Goal: Task Accomplishment & Management: Use online tool/utility

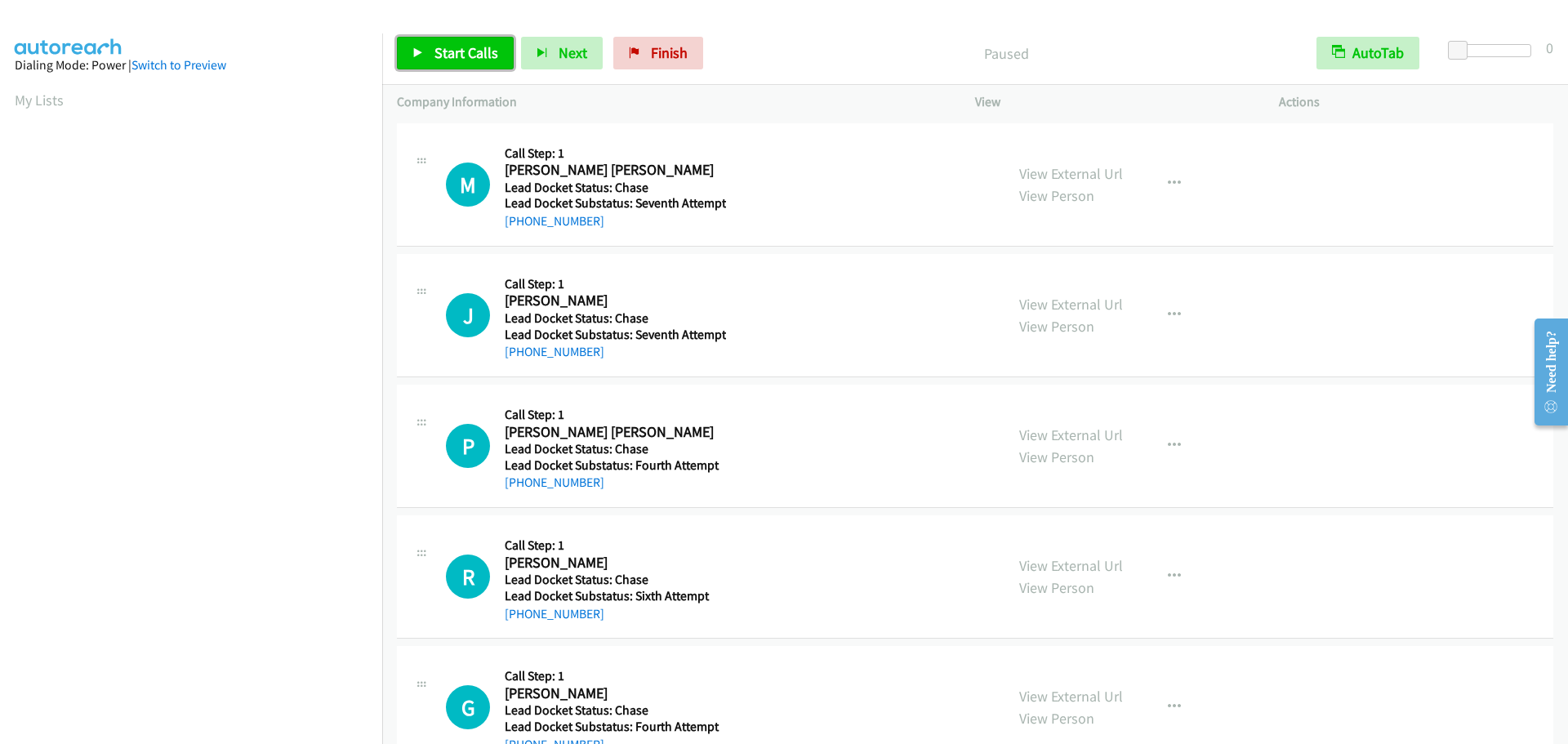
click at [431, 55] on link "Start Calls" at bounding box center [455, 53] width 117 height 33
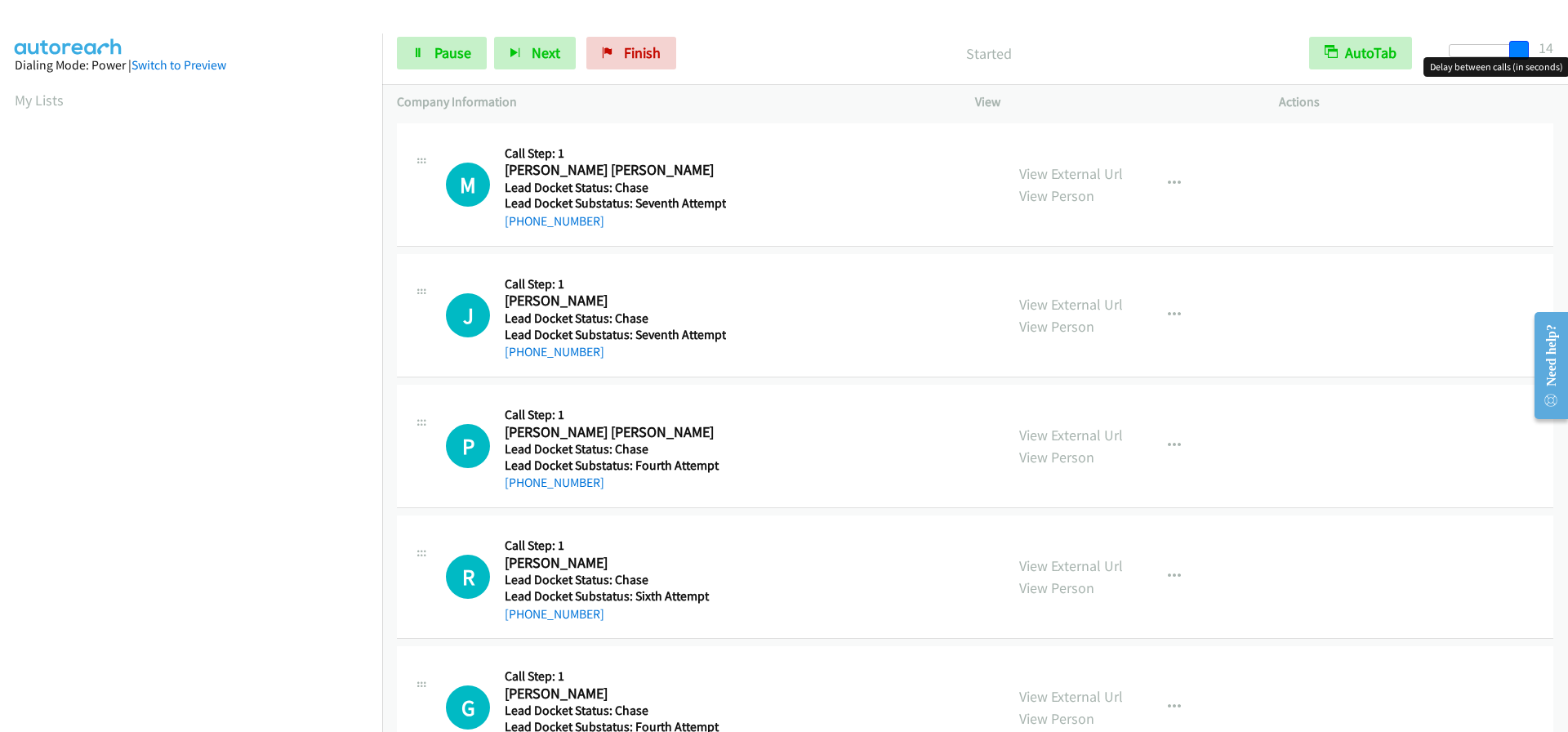
click at [1524, 47] on div at bounding box center [1487, 51] width 75 height 13
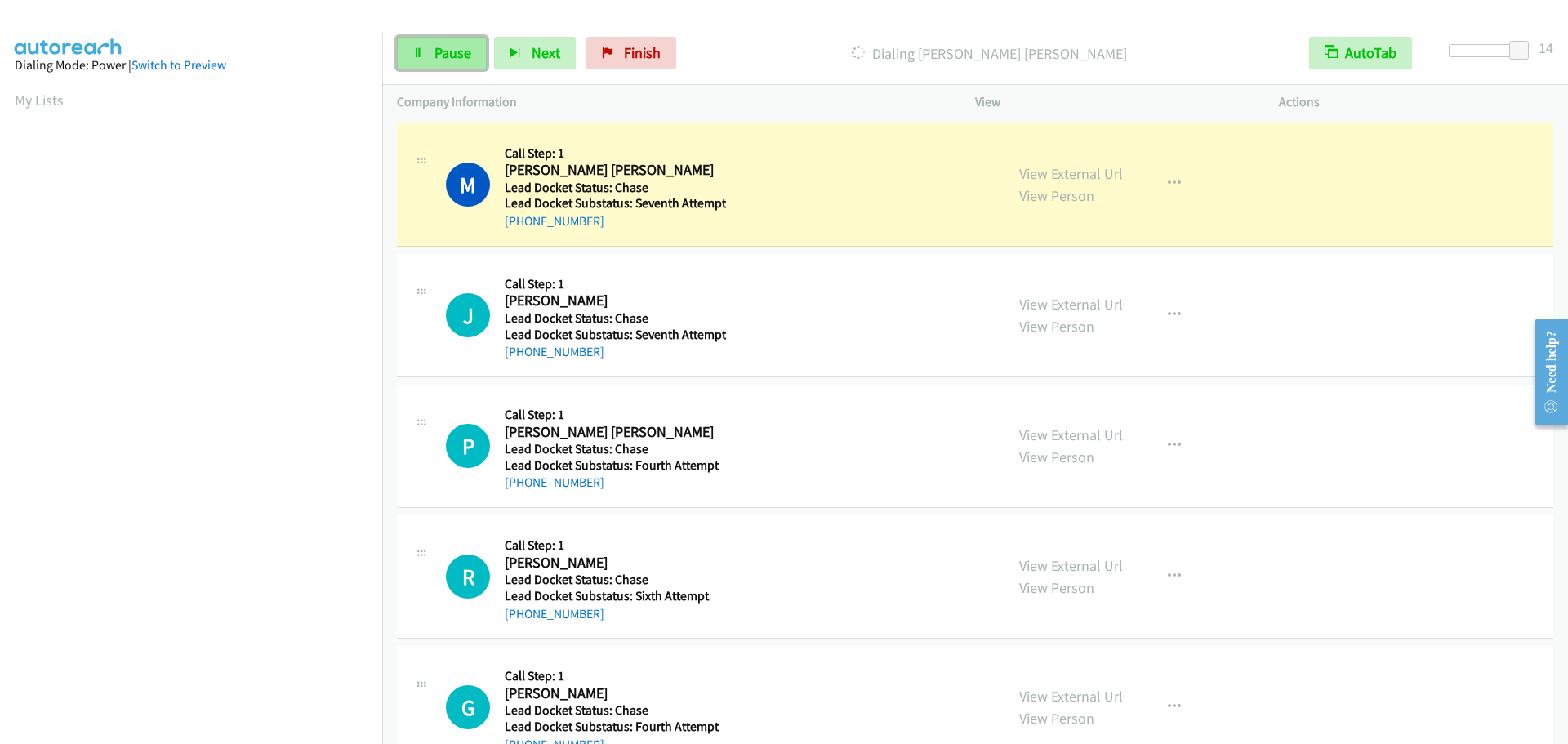
click at [449, 54] on span "Pause" at bounding box center [452, 53] width 36 height 19
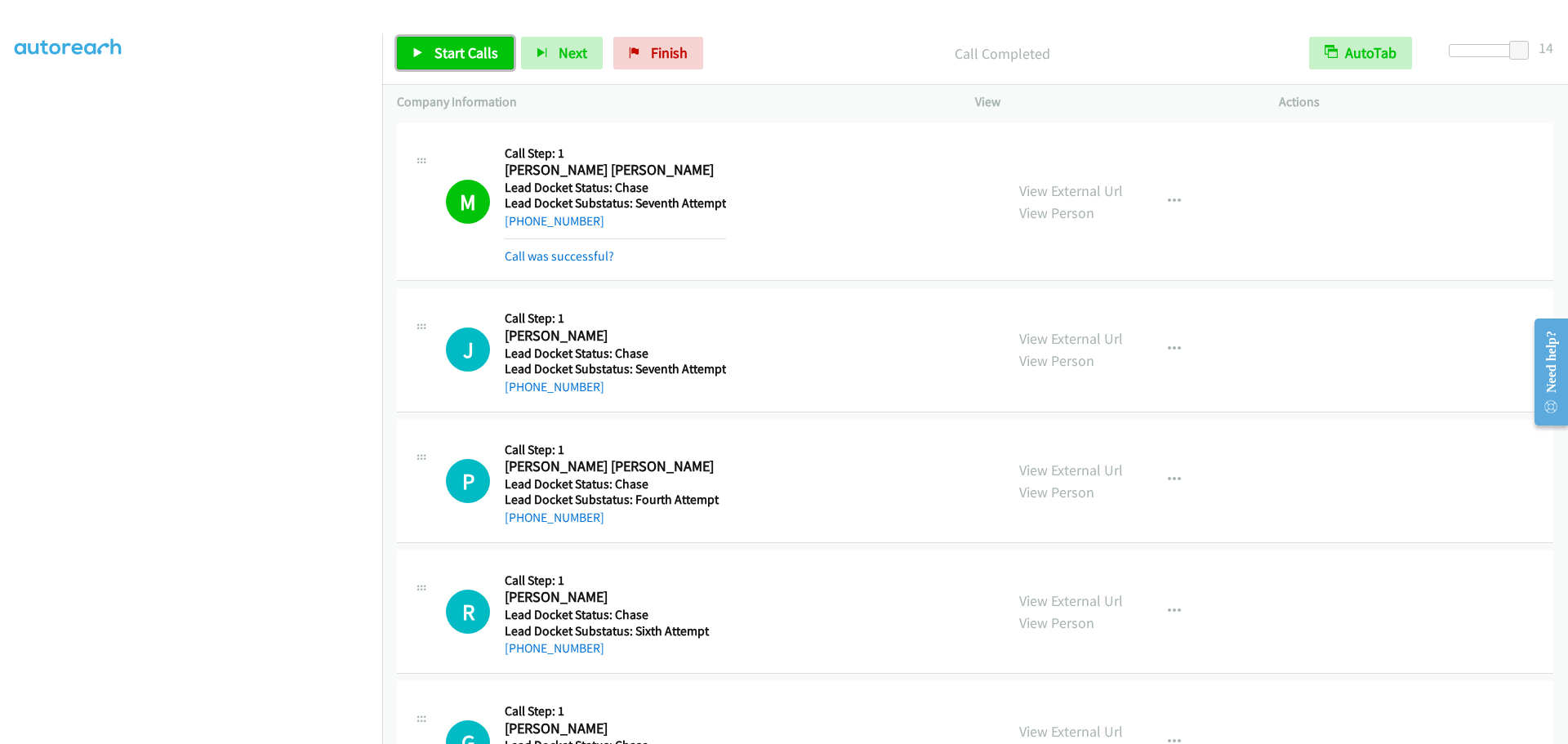
click at [429, 59] on link "Start Calls" at bounding box center [455, 53] width 117 height 33
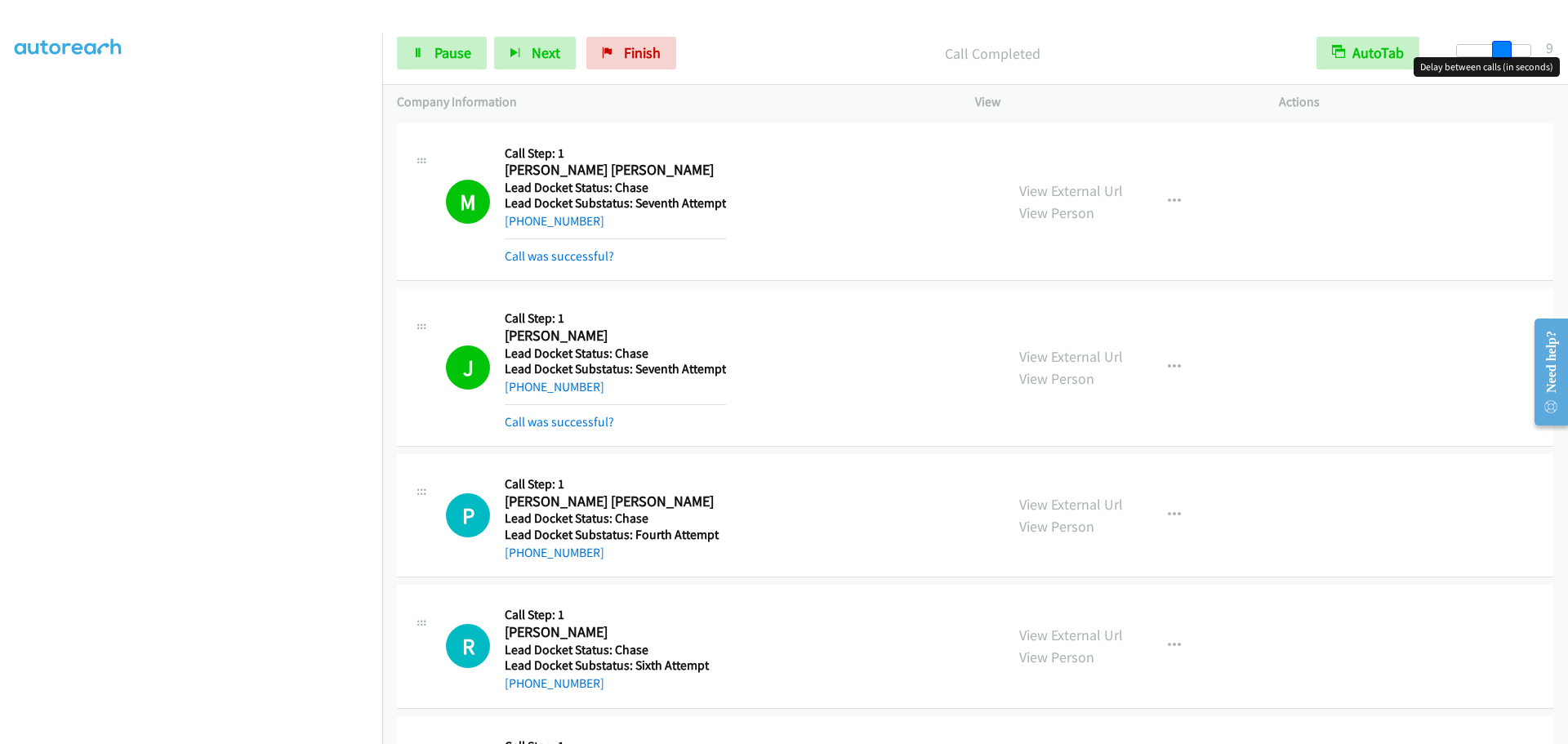
click at [1497, 55] on div at bounding box center [1494, 51] width 75 height 13
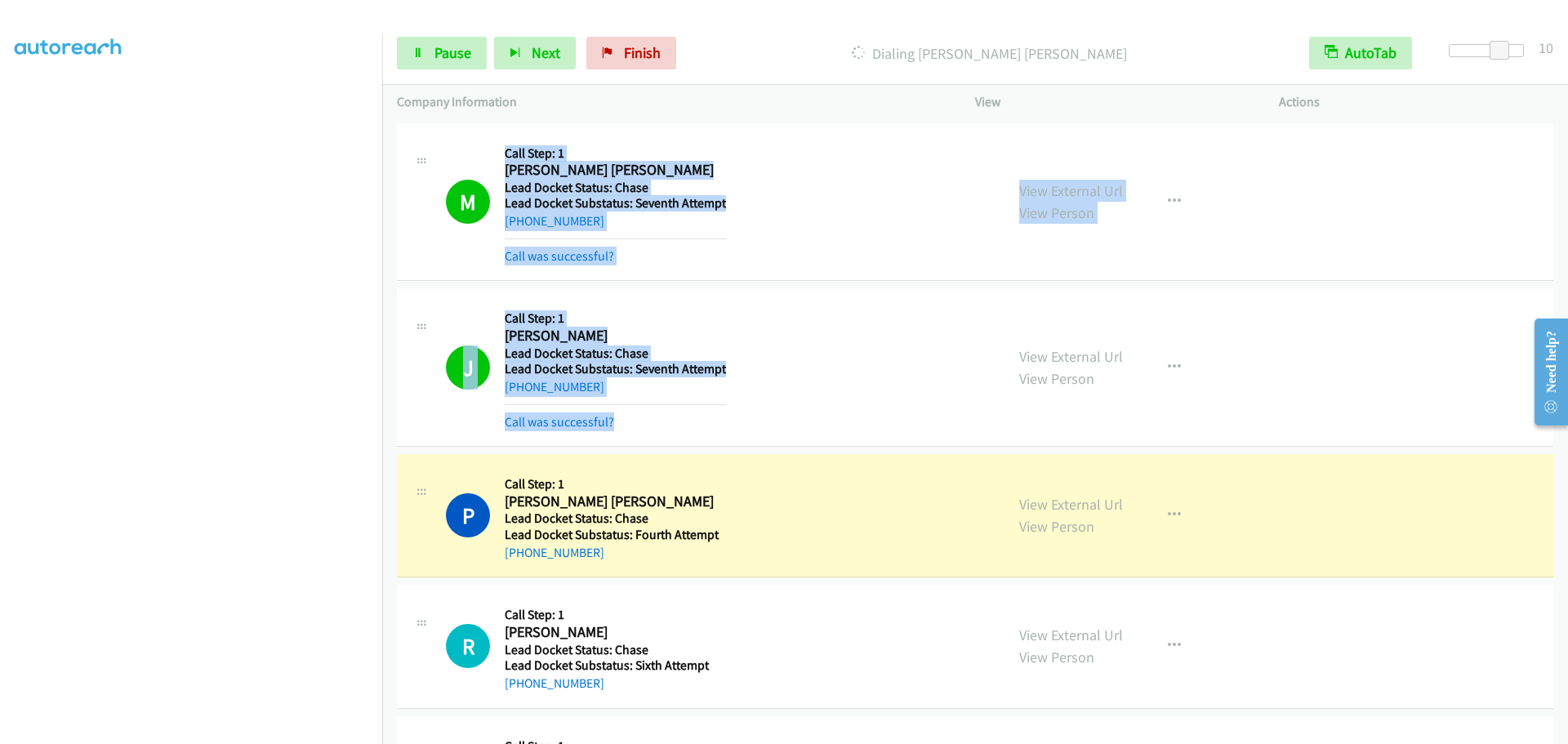
drag, startPoint x: 633, startPoint y: 425, endPoint x: 487, endPoint y: 145, distance: 315.8
click at [487, 145] on tbody "M Callback Scheduled Call Step: 1 Marcelo F M Bessa America/New_York Lead Docke…" at bounding box center [975, 480] width 1186 height 724
click at [887, 320] on div "J Callback Scheduled Call Step: 1 Jerry Miller America/Chicago Lead Docket Stat…" at bounding box center [718, 367] width 544 height 128
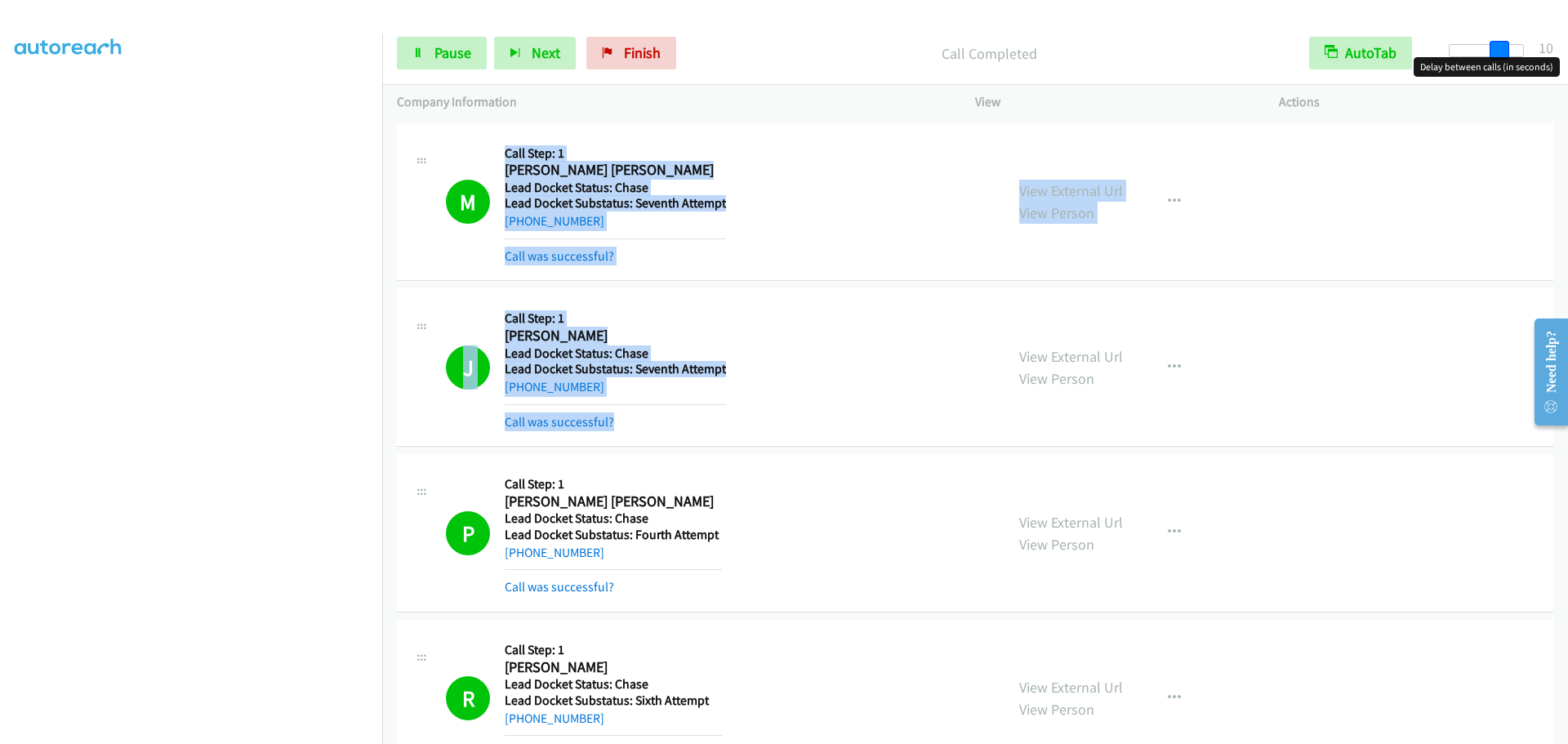
drag, startPoint x: 1497, startPoint y: 50, endPoint x: 1544, endPoint y: 46, distance: 47.2
click at [1543, 47] on div "Start Calls Pause Next Finish Call Completed AutoTab AutoTab 10" at bounding box center [975, 54] width 1186 height 63
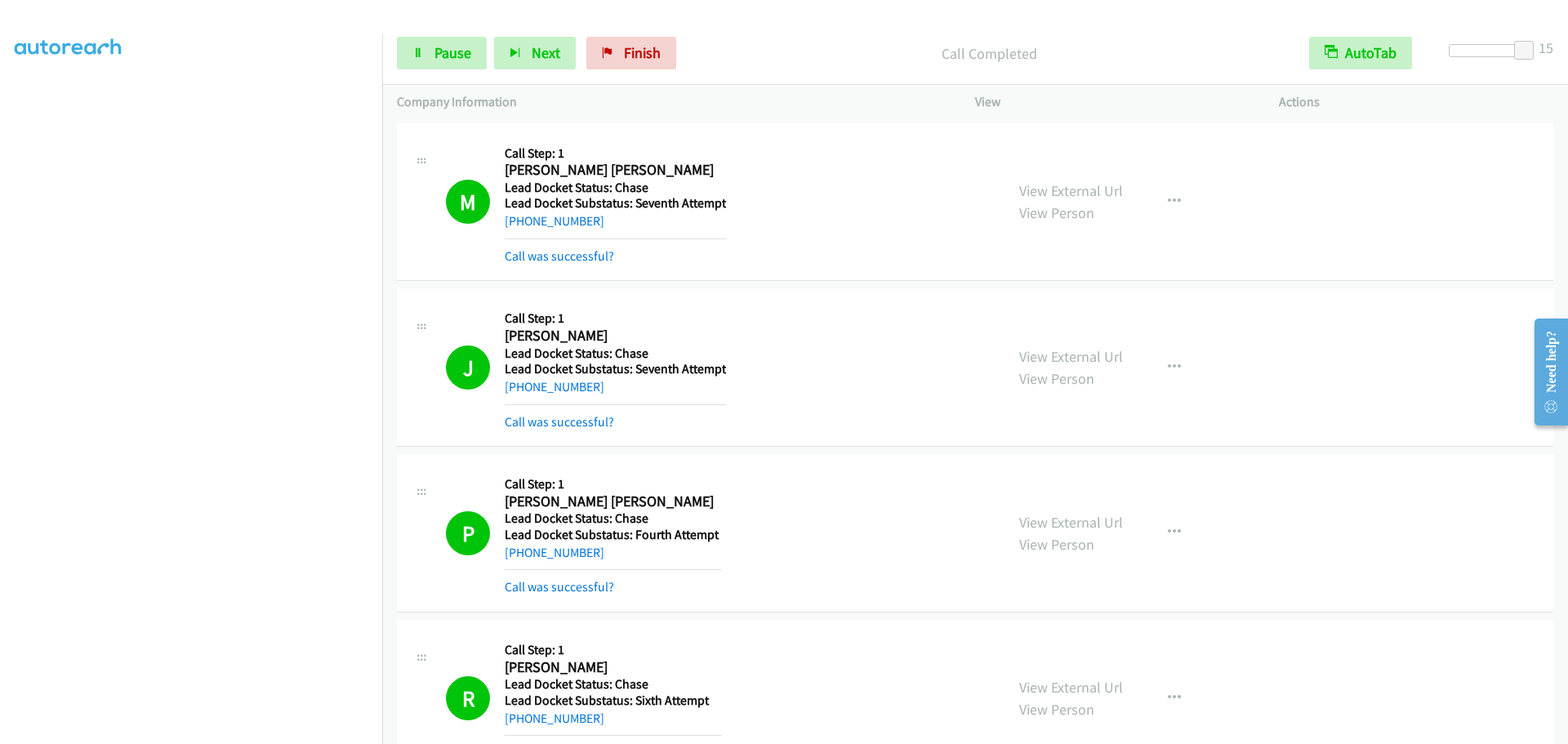
click at [460, 32] on div "Start Calls Pause Next Finish Call Completed AutoTab AutoTab 15" at bounding box center [975, 54] width 1186 height 63
click at [665, 52] on link "Finish" at bounding box center [632, 53] width 90 height 33
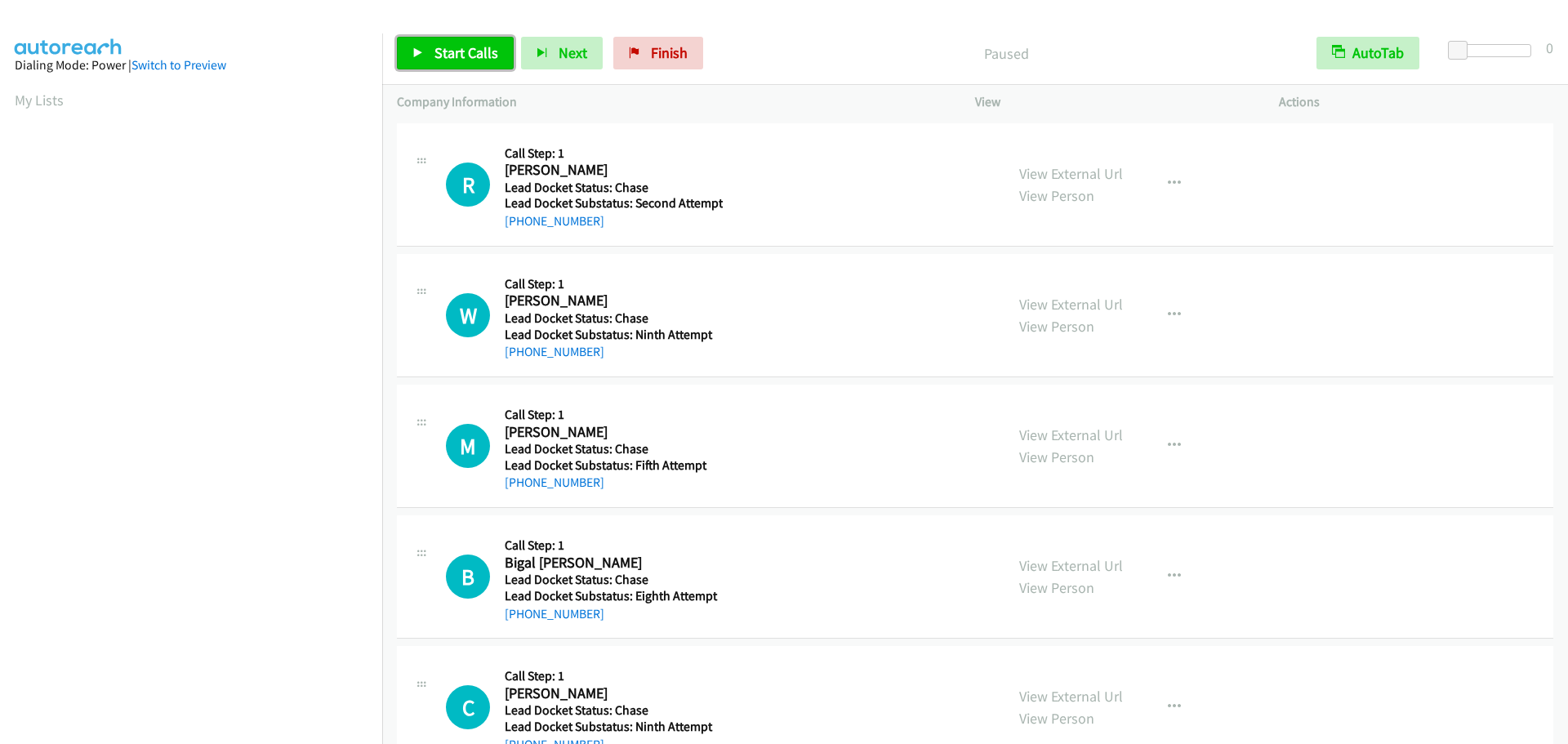
click at [462, 58] on span "Start Calls" at bounding box center [466, 53] width 63 height 19
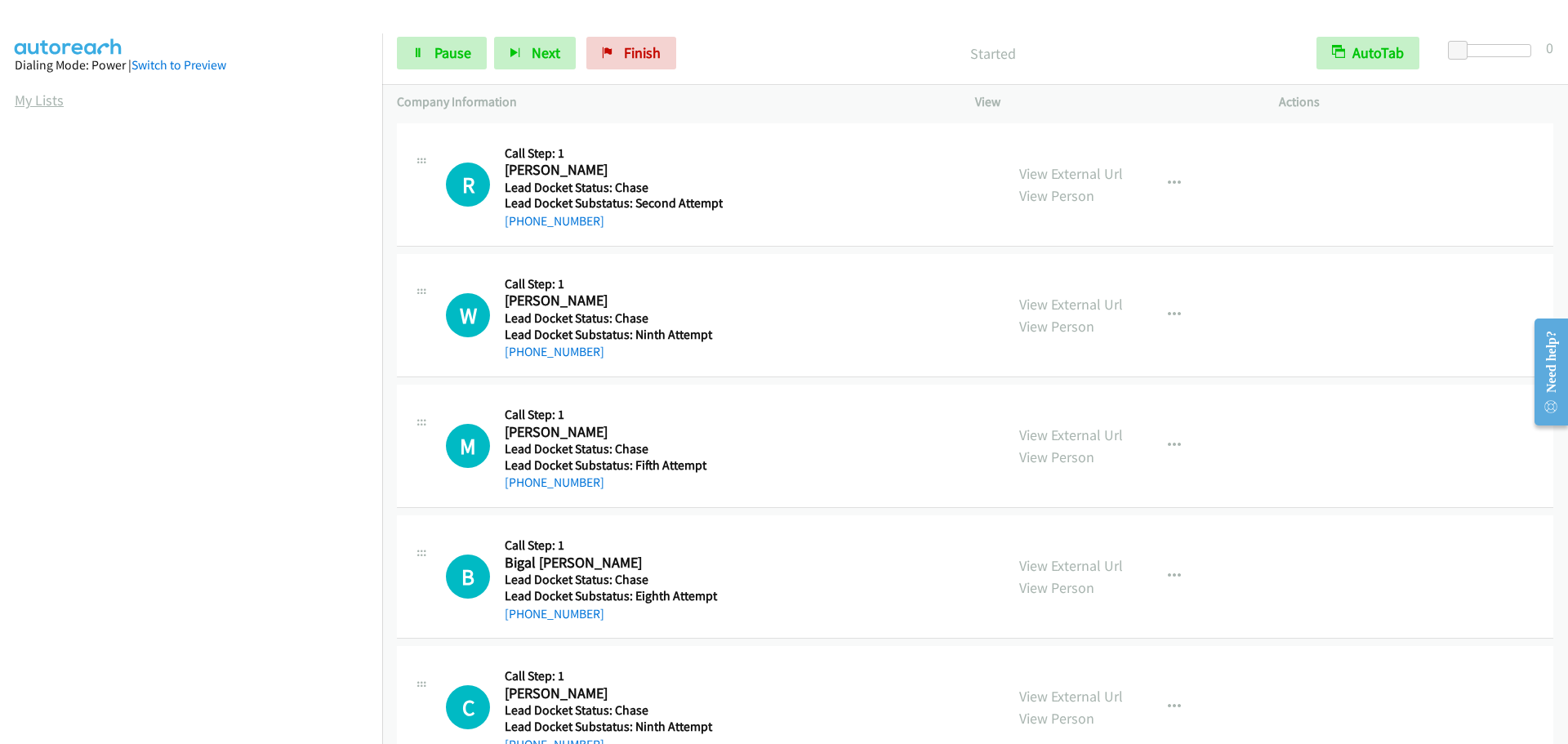
click at [34, 101] on link "My Lists" at bounding box center [38, 101] width 49 height 19
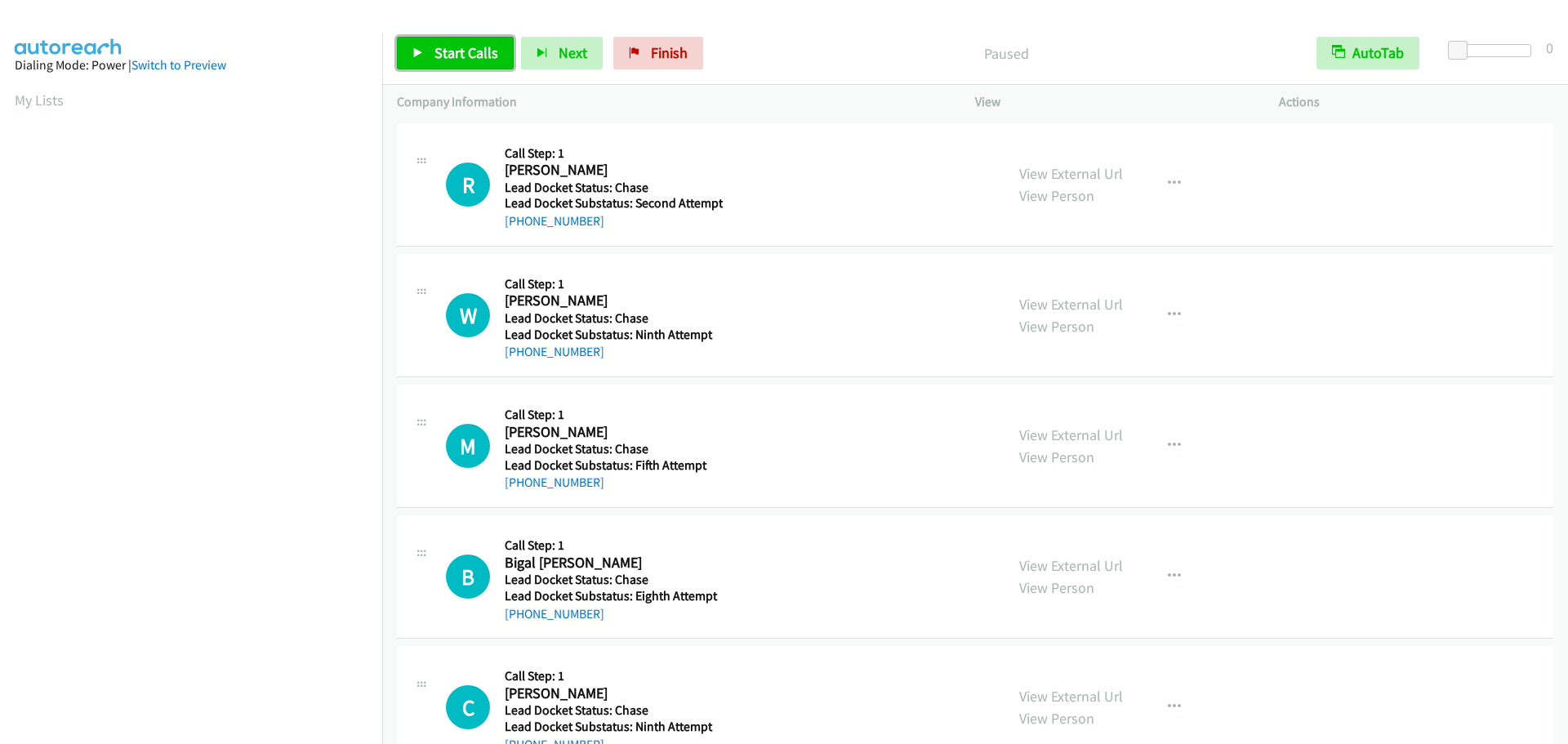
click at [459, 47] on span "Start Calls" at bounding box center [466, 53] width 63 height 19
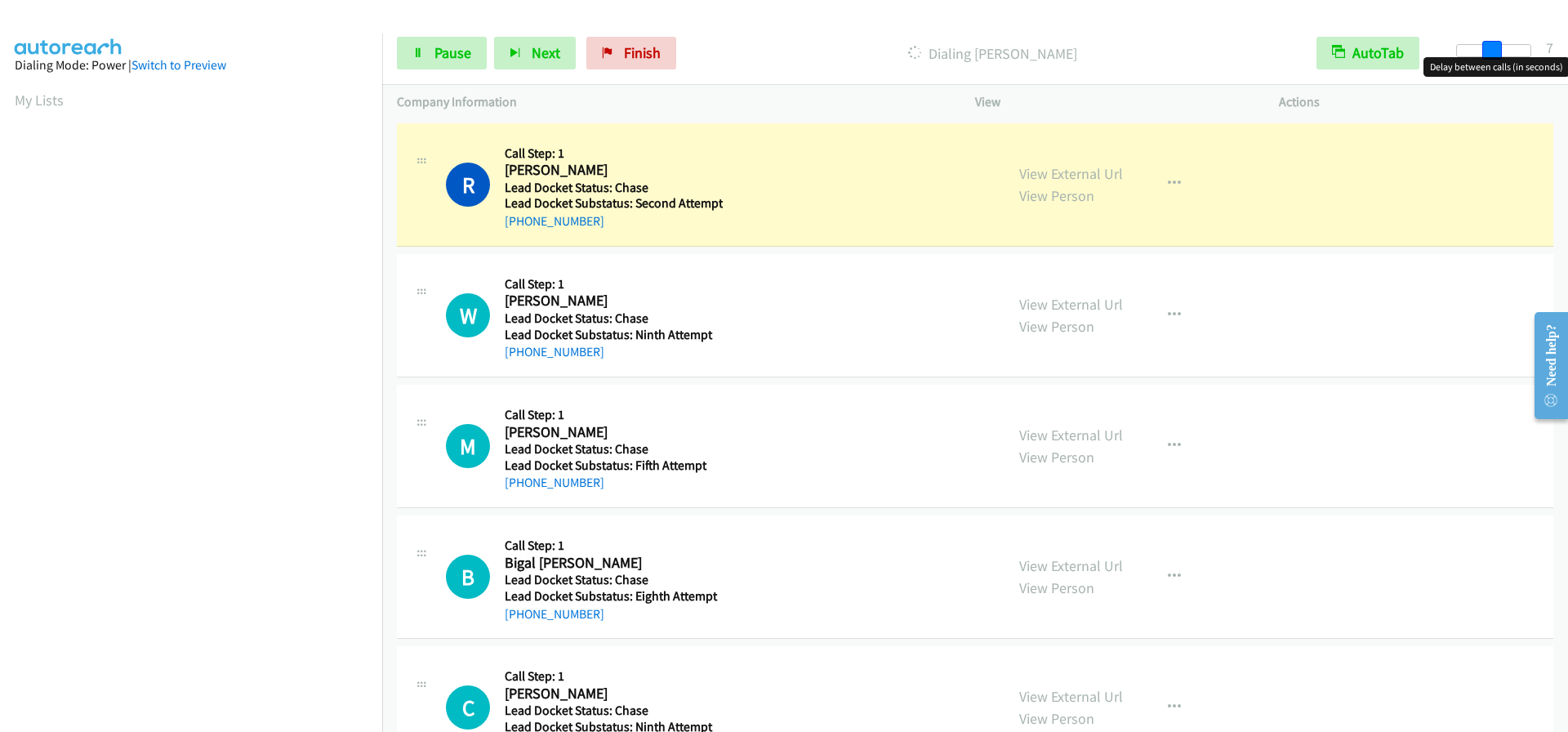
click at [1492, 47] on div at bounding box center [1494, 51] width 75 height 13
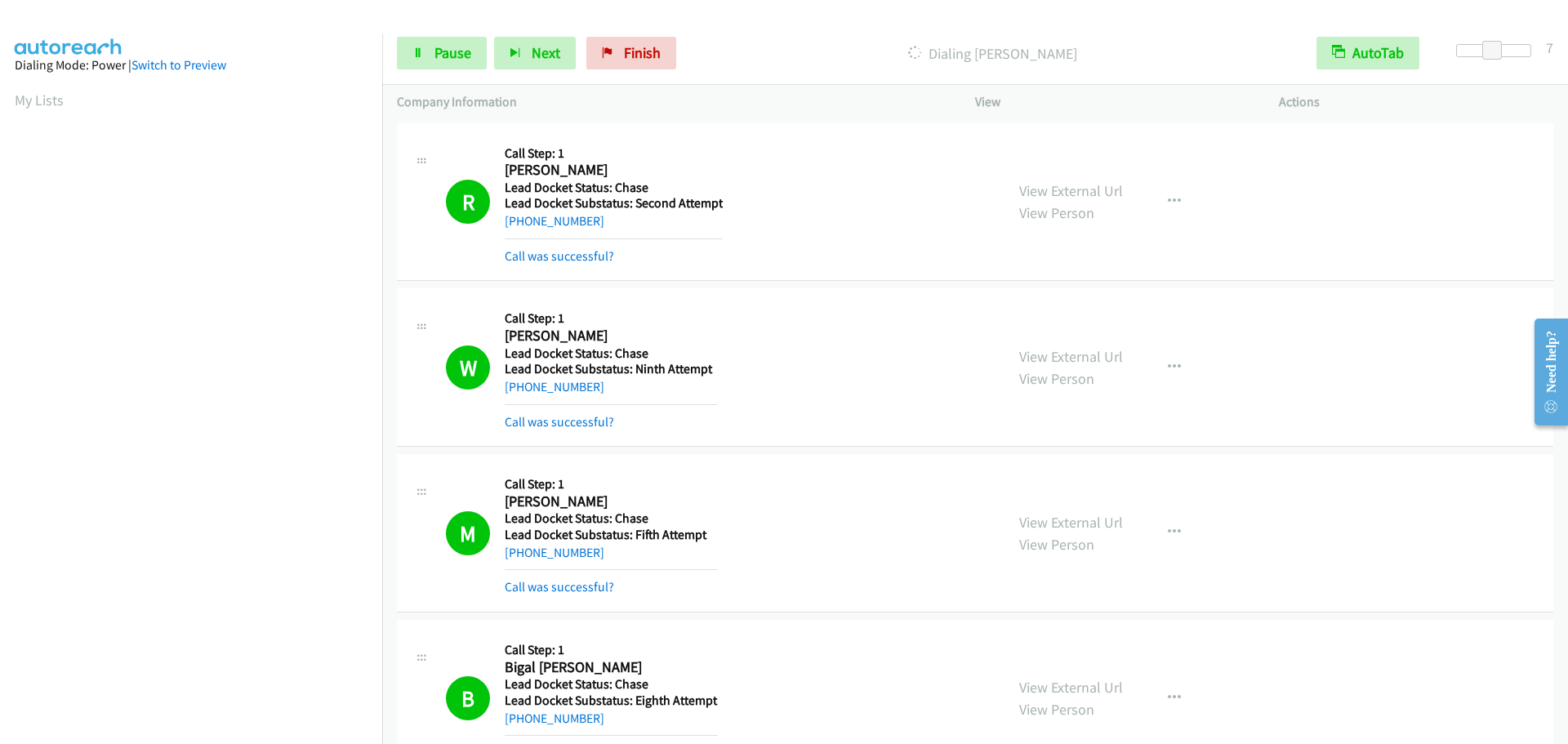
scroll to position [173, 0]
drag, startPoint x: 785, startPoint y: 192, endPoint x: 758, endPoint y: 174, distance: 32.4
click at [778, 185] on div "R Callback Scheduled Call Step: 1 Renee Baughman America/New_York Lead Docket S…" at bounding box center [718, 202] width 544 height 128
click at [453, 35] on div "Start Calls Pause Next Finish Dialing John Brown AutoTab AutoTab 7" at bounding box center [975, 54] width 1186 height 63
click at [442, 57] on span "Pause" at bounding box center [452, 53] width 36 height 19
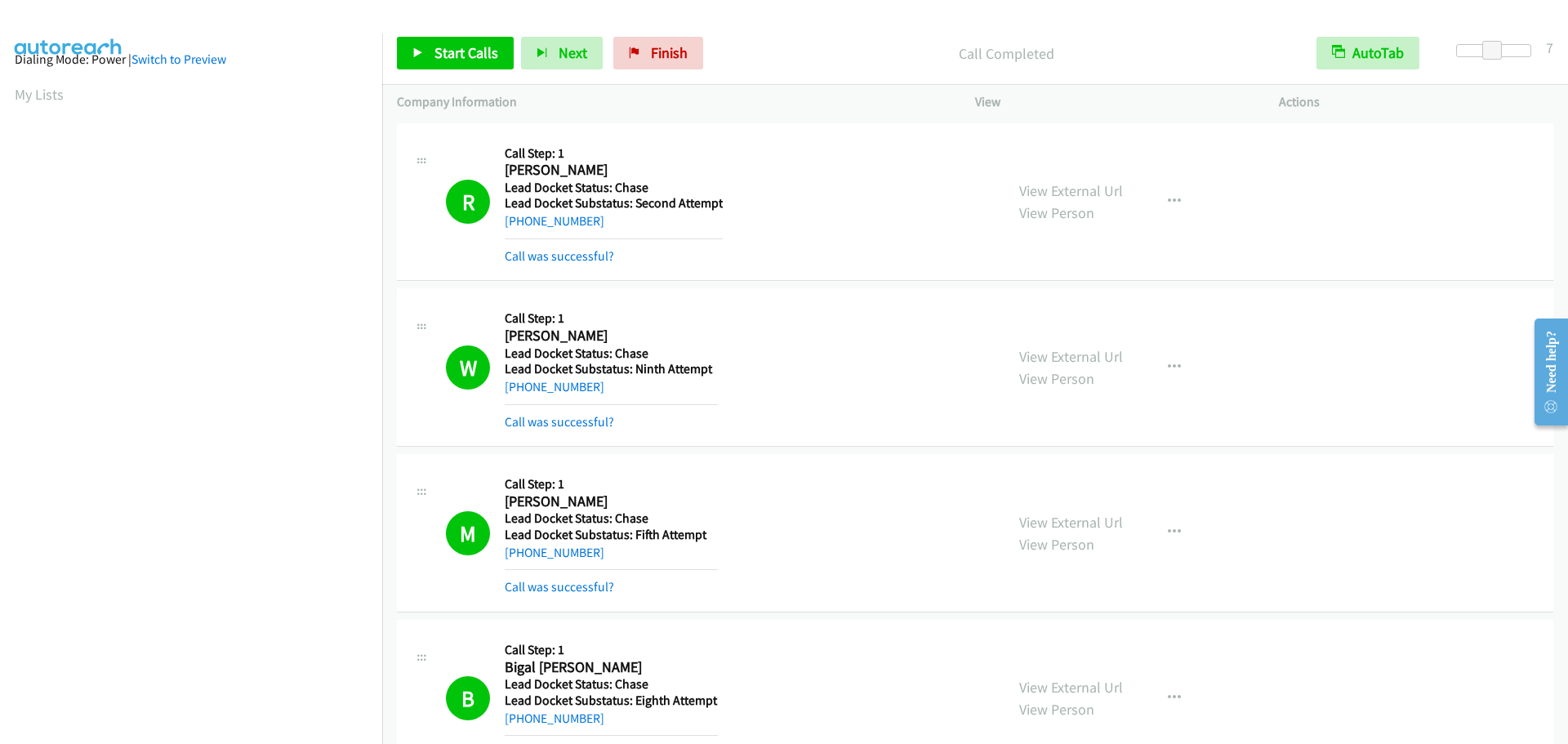
scroll to position [0, 0]
click at [437, 62] on link "Start Calls" at bounding box center [455, 53] width 117 height 33
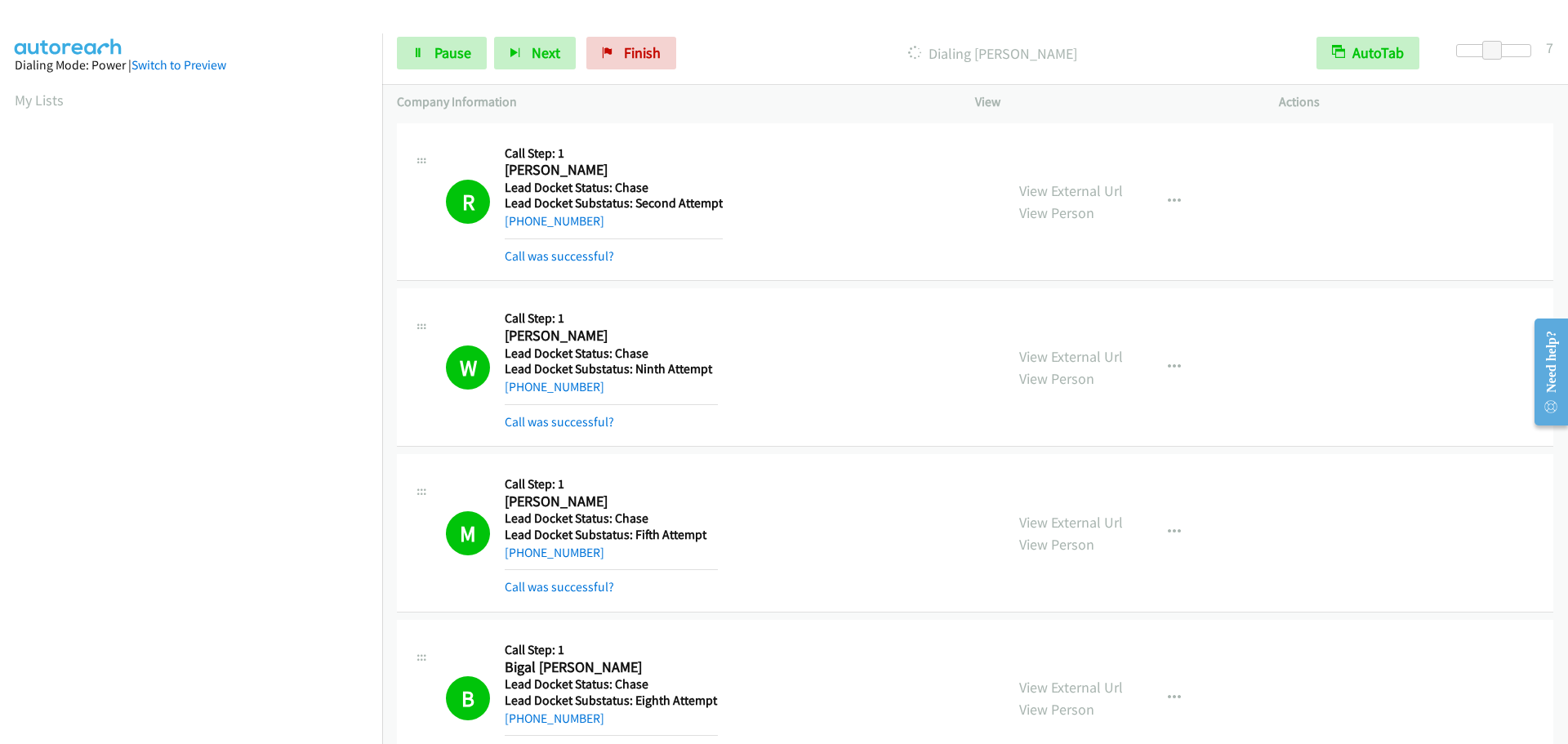
scroll to position [172, 0]
click at [435, 58] on span "Pause" at bounding box center [452, 53] width 36 height 19
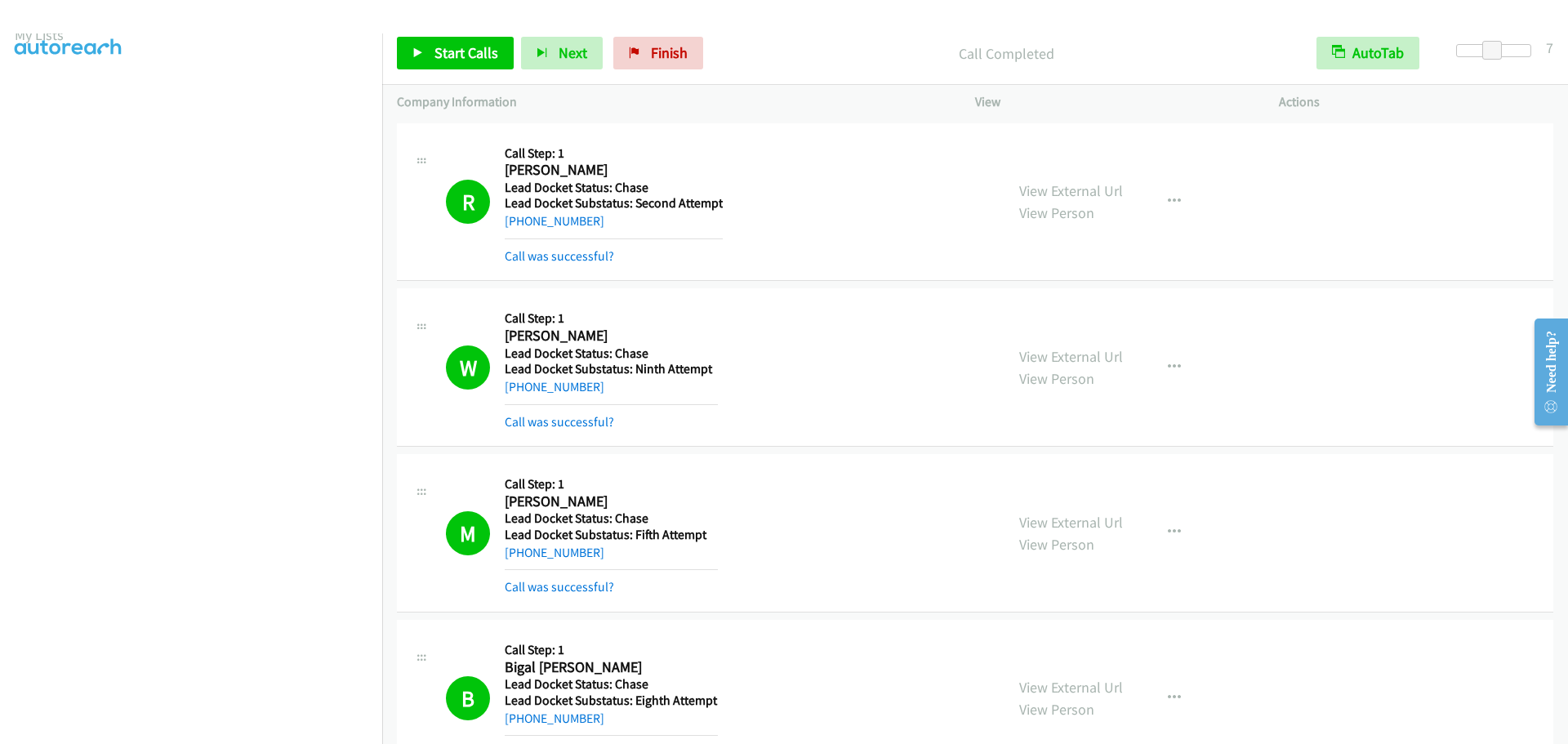
scroll to position [0, 0]
click at [435, 45] on span "Start Calls" at bounding box center [466, 53] width 63 height 19
click at [985, 682] on div "B Callback Scheduled Call Step: 1 Bigal Kaylor America/New_York Lead Docket Sta…" at bounding box center [701, 699] width 608 height 128
click at [471, 58] on link "Pause" at bounding box center [442, 53] width 90 height 33
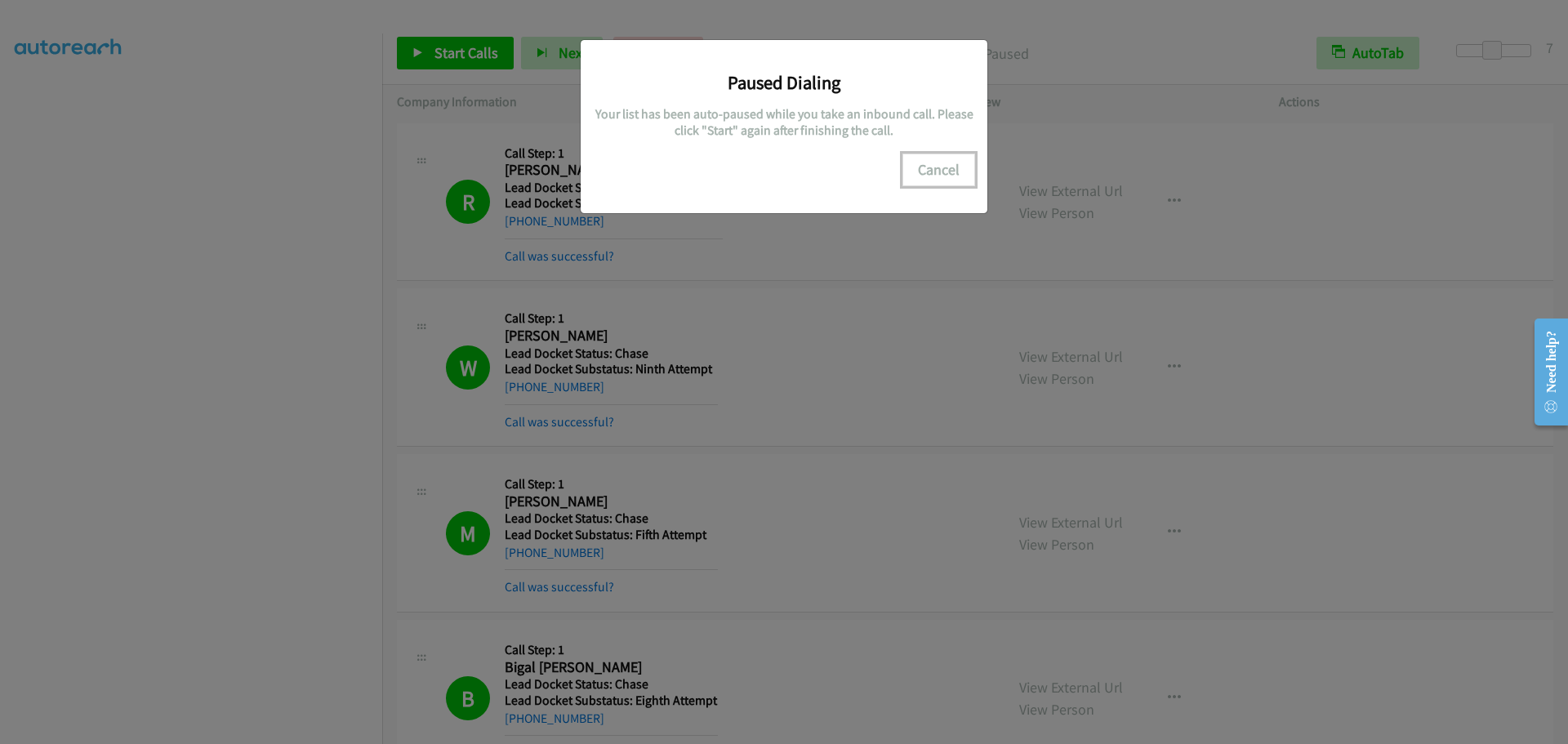
click at [927, 178] on button "Cancel" at bounding box center [939, 170] width 73 height 33
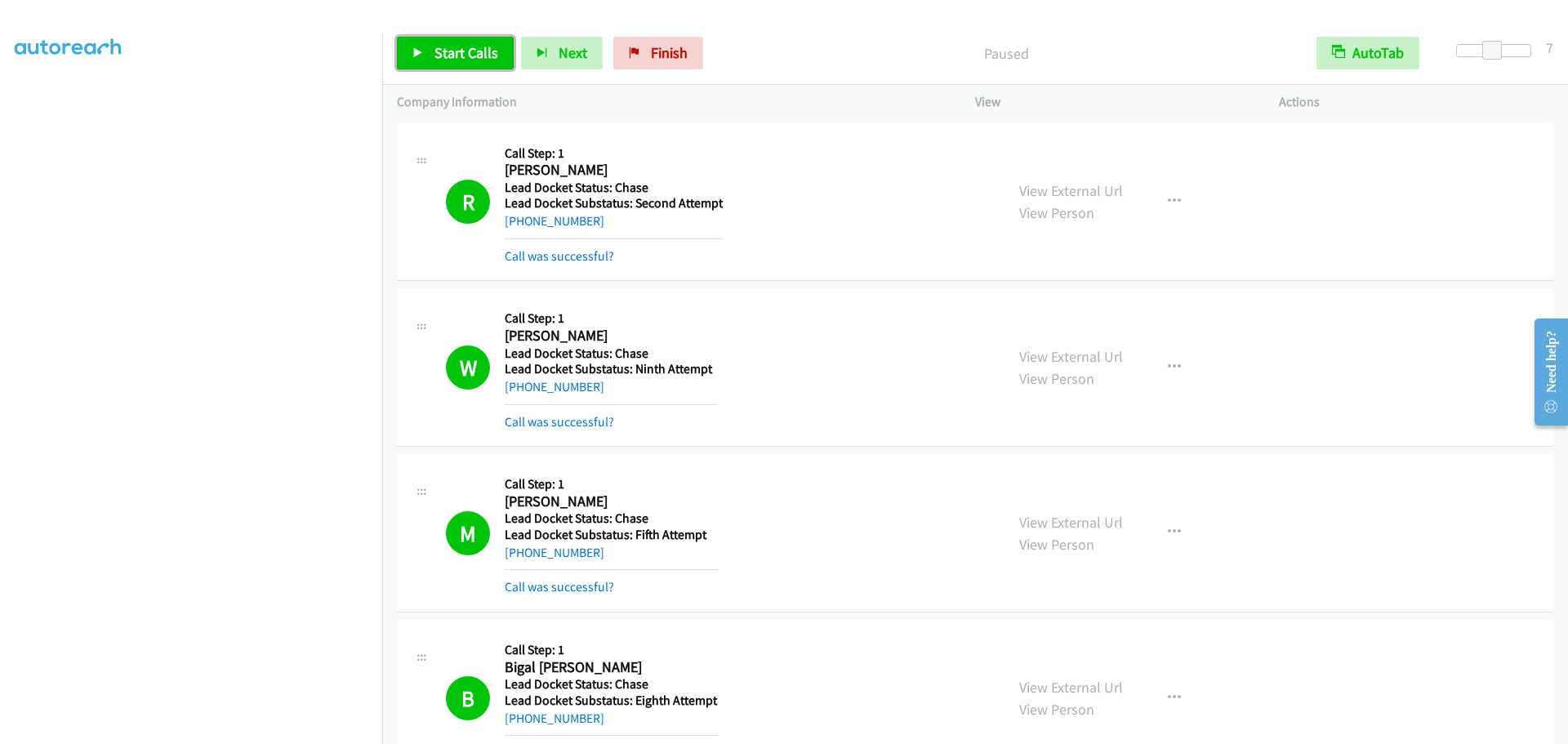
click at [435, 58] on span "Start Calls" at bounding box center [466, 53] width 63 height 19
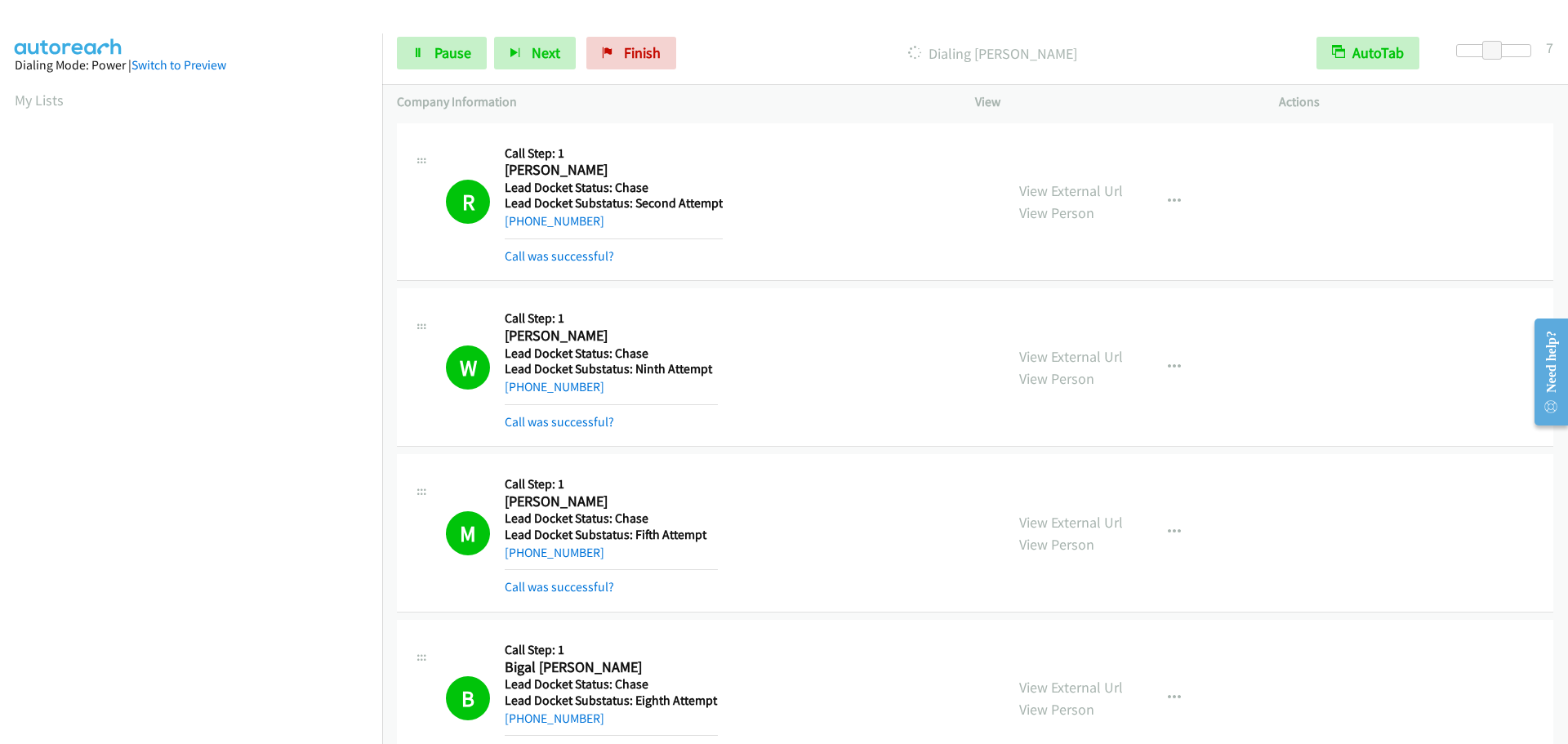
scroll to position [173, 0]
click at [440, 59] on span "Pause" at bounding box center [452, 53] width 36 height 19
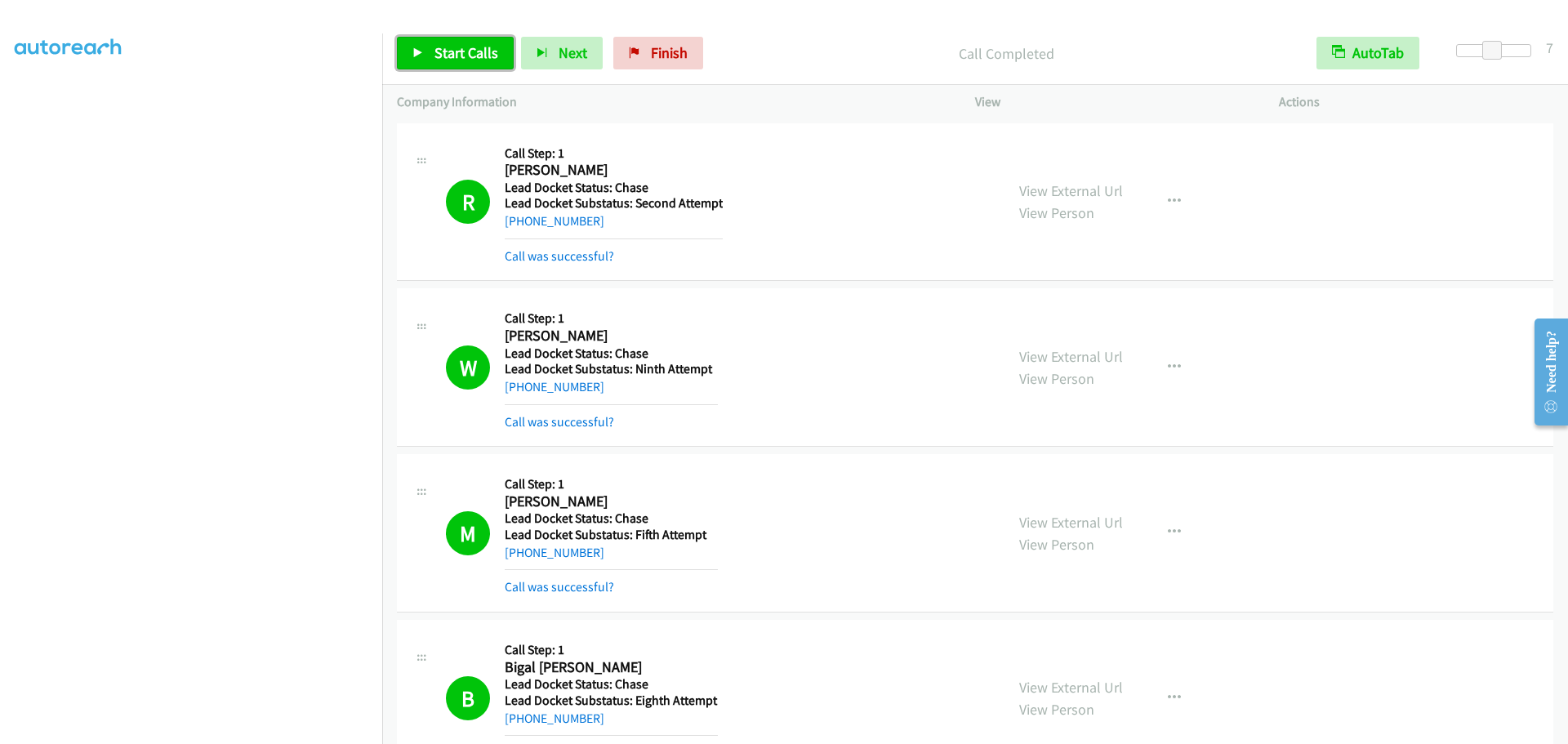
click at [432, 62] on link "Start Calls" at bounding box center [455, 53] width 117 height 33
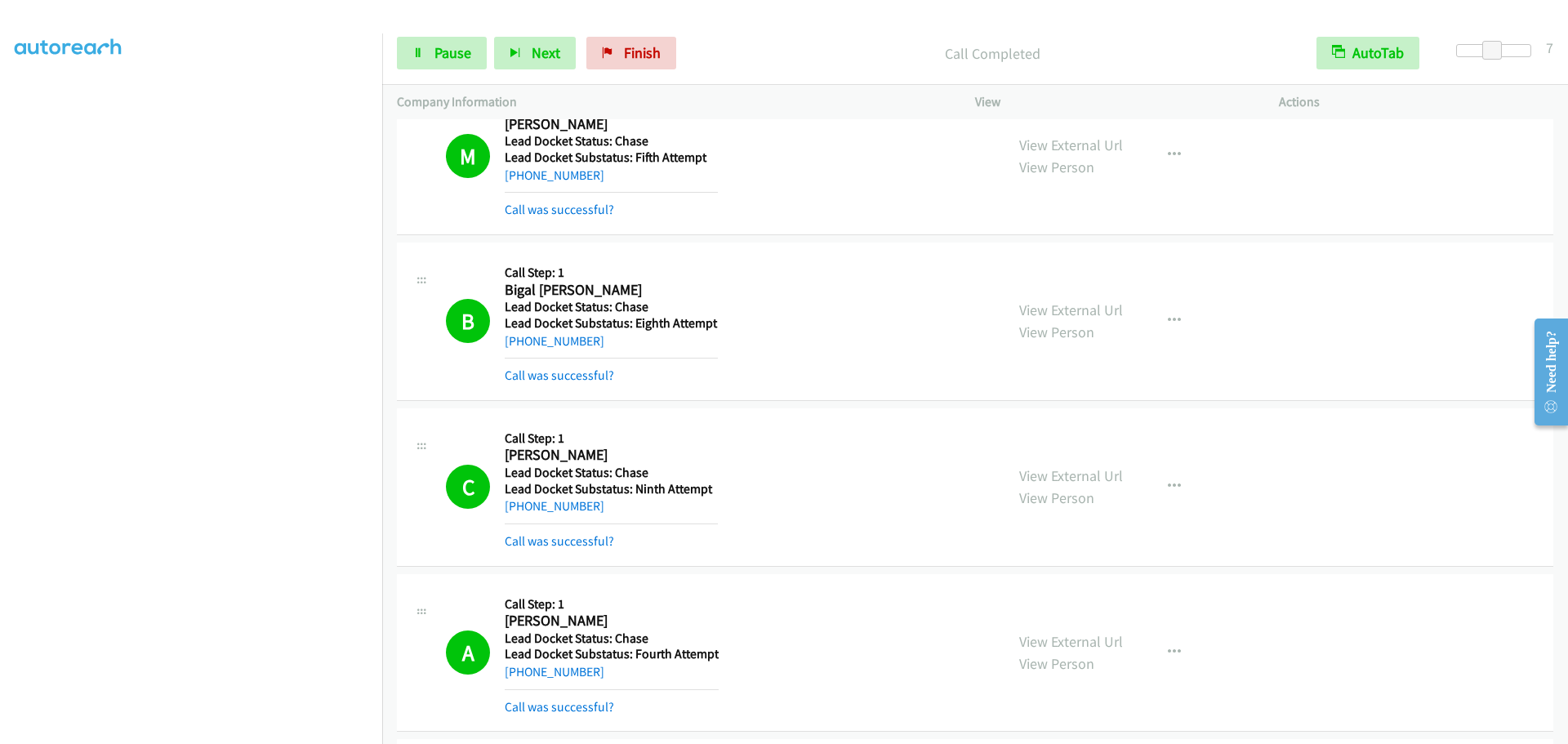
scroll to position [0, 0]
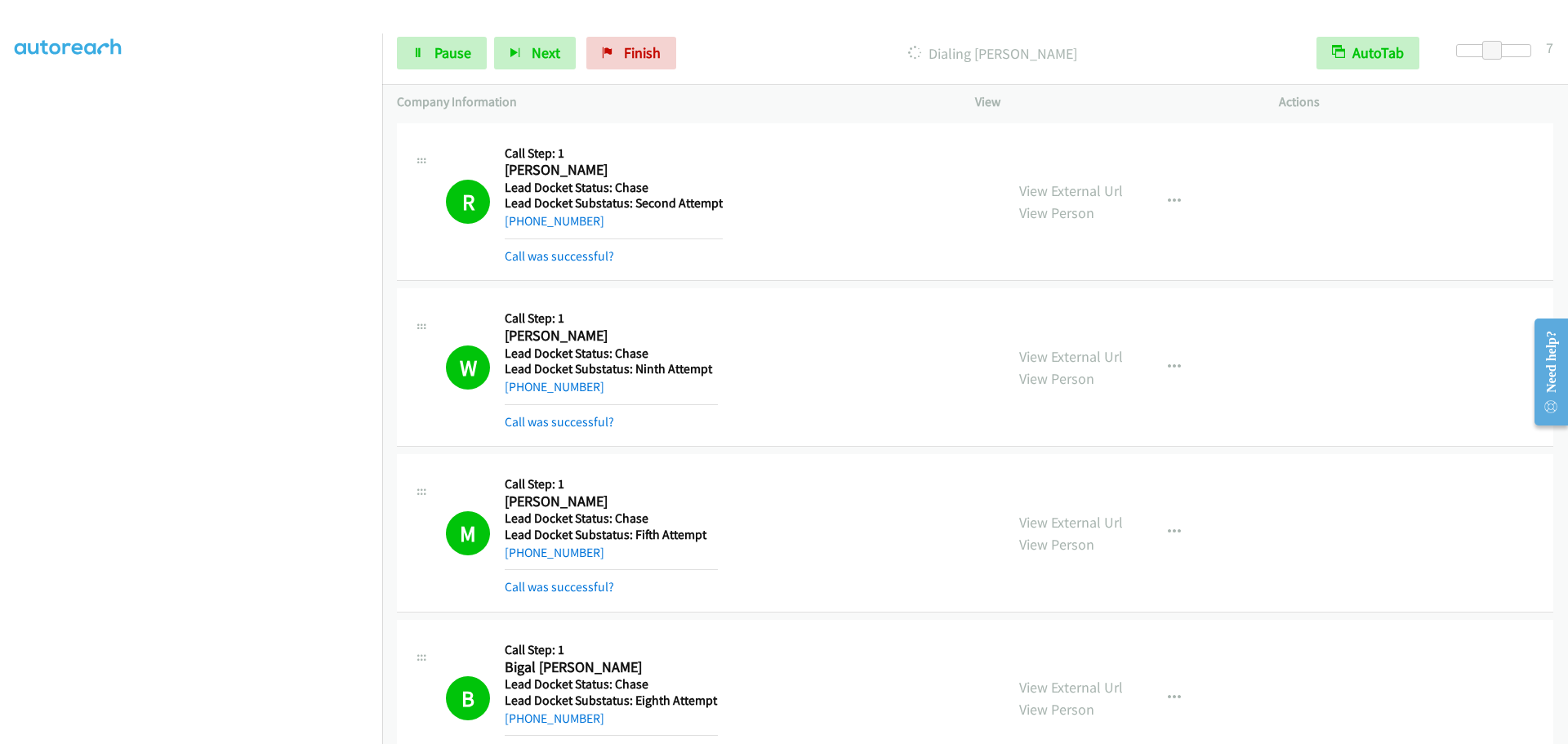
click at [1326, 600] on div "M Callback Scheduled Call Step: 1 Michael Wilson America/New_York Lead Docket S…" at bounding box center [975, 533] width 1157 height 158
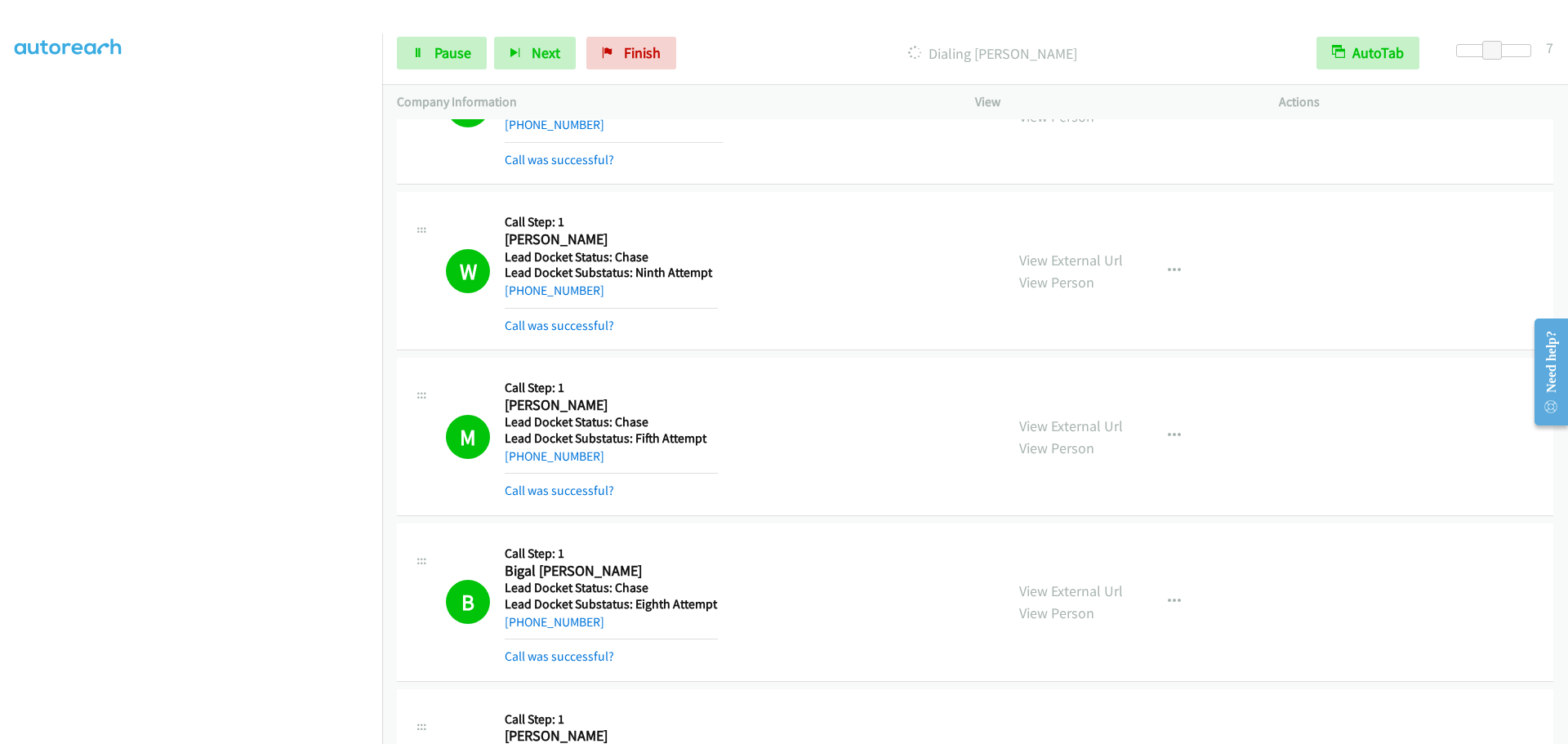
scroll to position [654, 0]
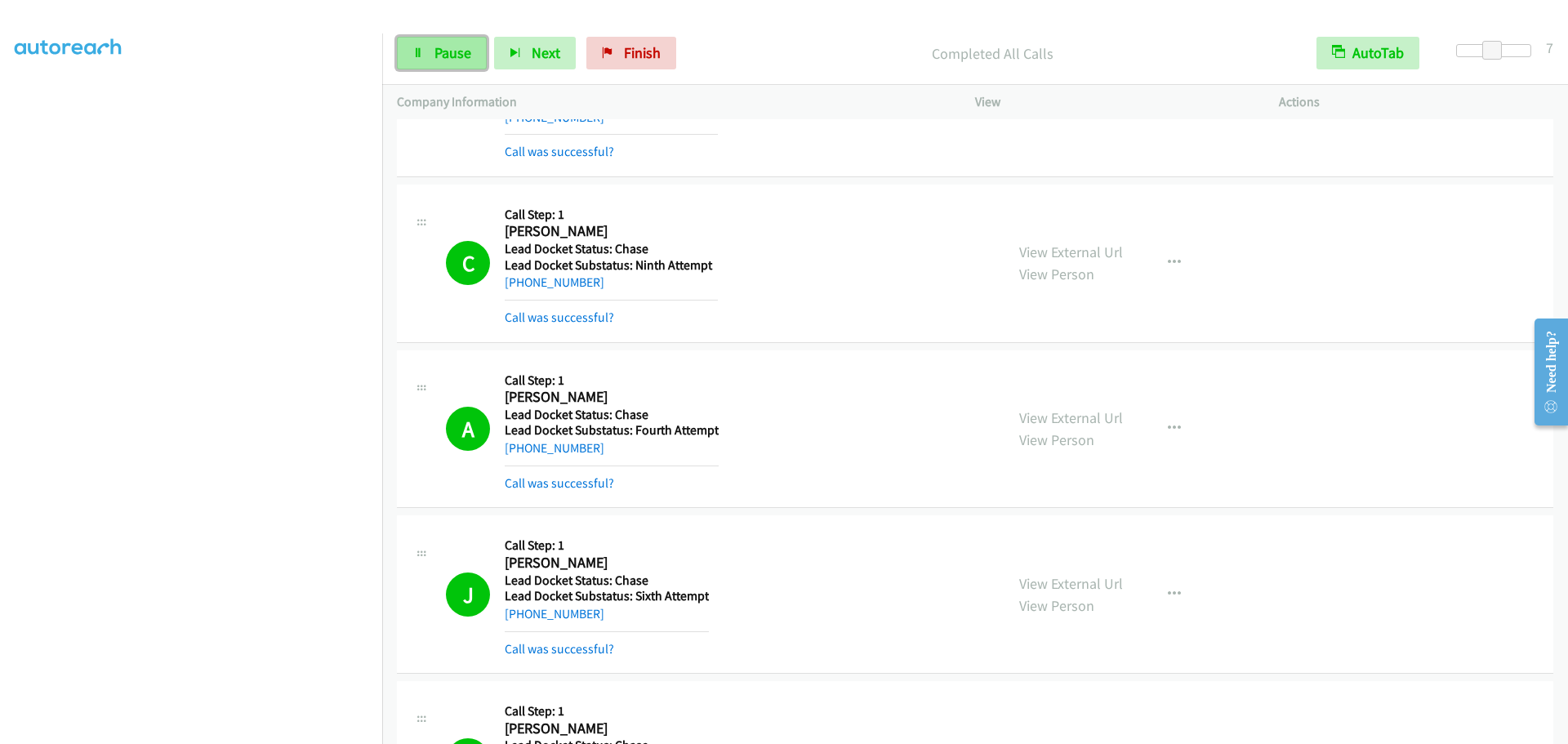
click at [465, 66] on link "Pause" at bounding box center [442, 53] width 90 height 33
click at [461, 63] on link "Start Calls" at bounding box center [455, 53] width 117 height 33
drag, startPoint x: 981, startPoint y: 13, endPoint x: 959, endPoint y: 19, distance: 22.8
click at [981, 13] on div at bounding box center [776, 32] width 1554 height 63
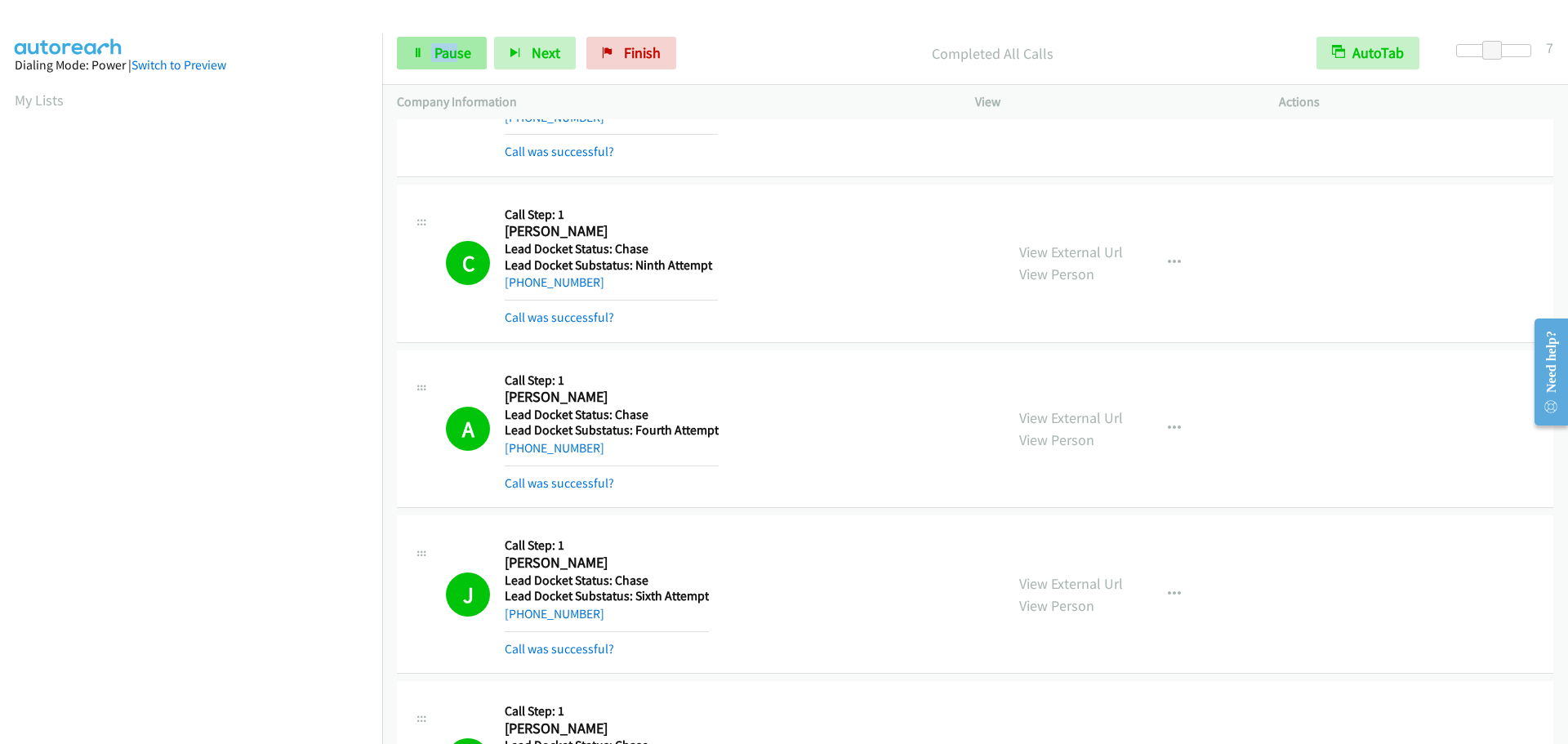
drag, startPoint x: 450, startPoint y: 35, endPoint x: 445, endPoint y: 48, distance: 13.9
click at [450, 41] on div "Start Calls Pause Next Finish Completed All Calls AutoTab AutoTab 7" at bounding box center [975, 54] width 1186 height 63
click at [445, 47] on span "Pause" at bounding box center [452, 53] width 36 height 19
click at [445, 53] on span "Start Calls" at bounding box center [466, 53] width 63 height 19
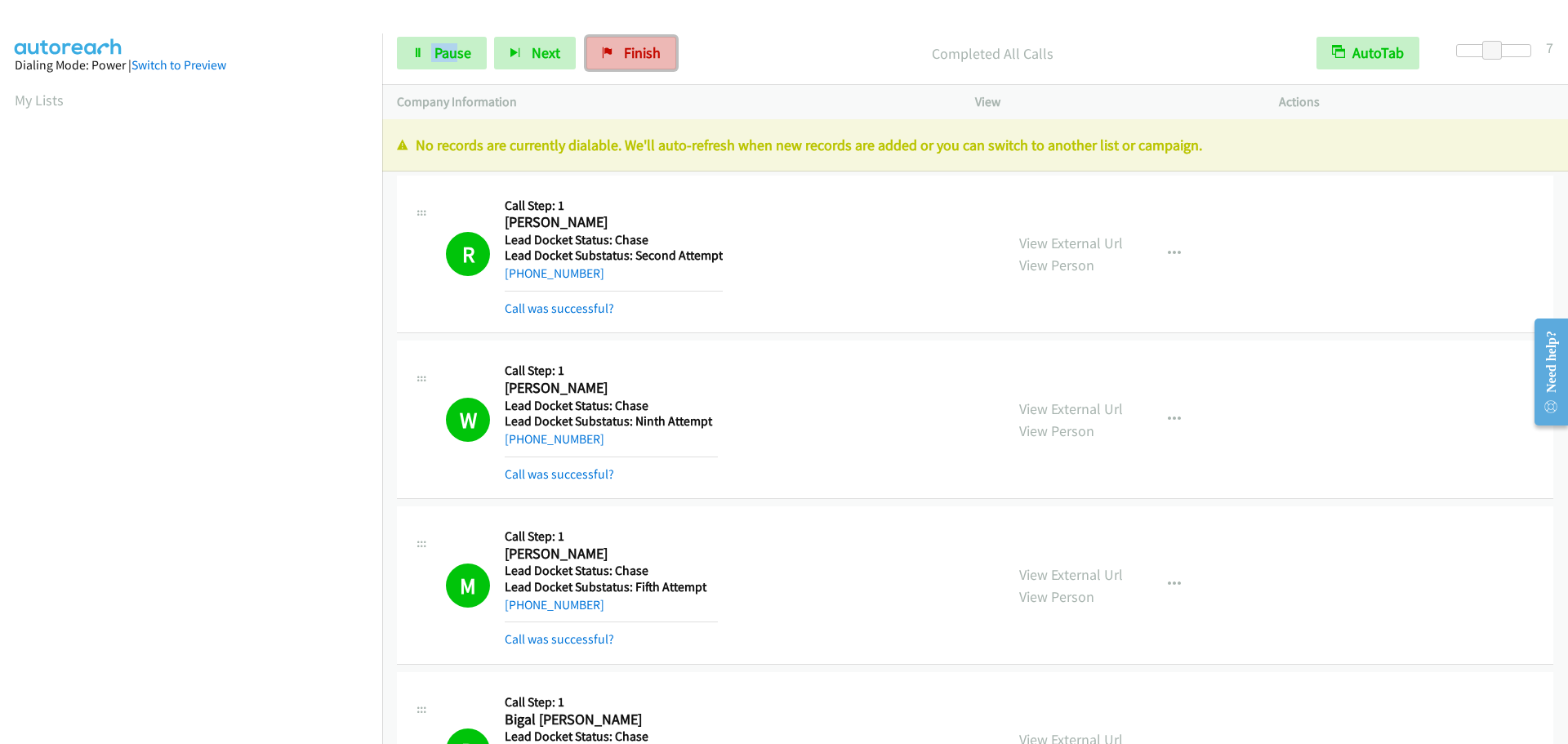
click at [660, 57] on link "Finish" at bounding box center [632, 53] width 90 height 33
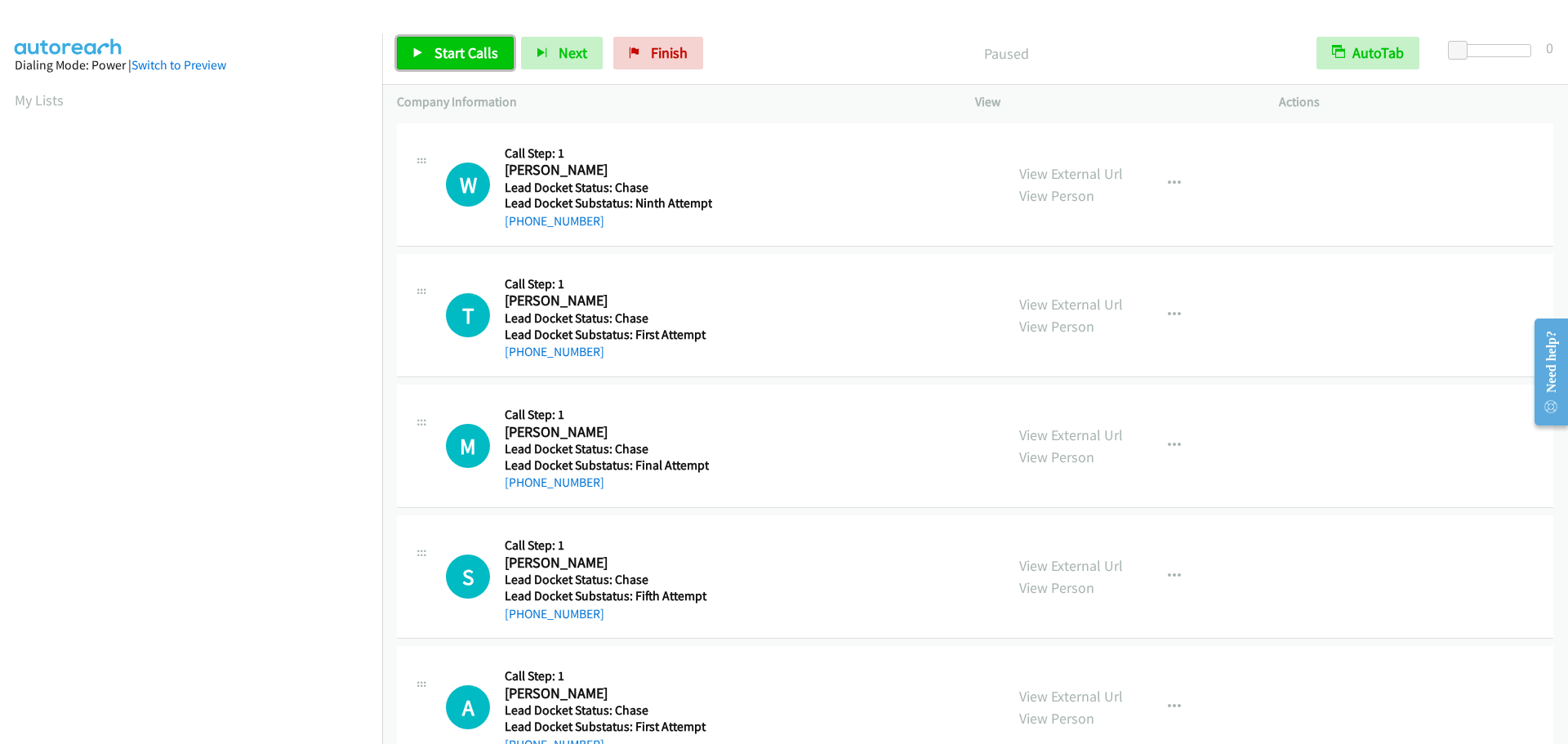
click at [446, 49] on span "Start Calls" at bounding box center [466, 53] width 63 height 19
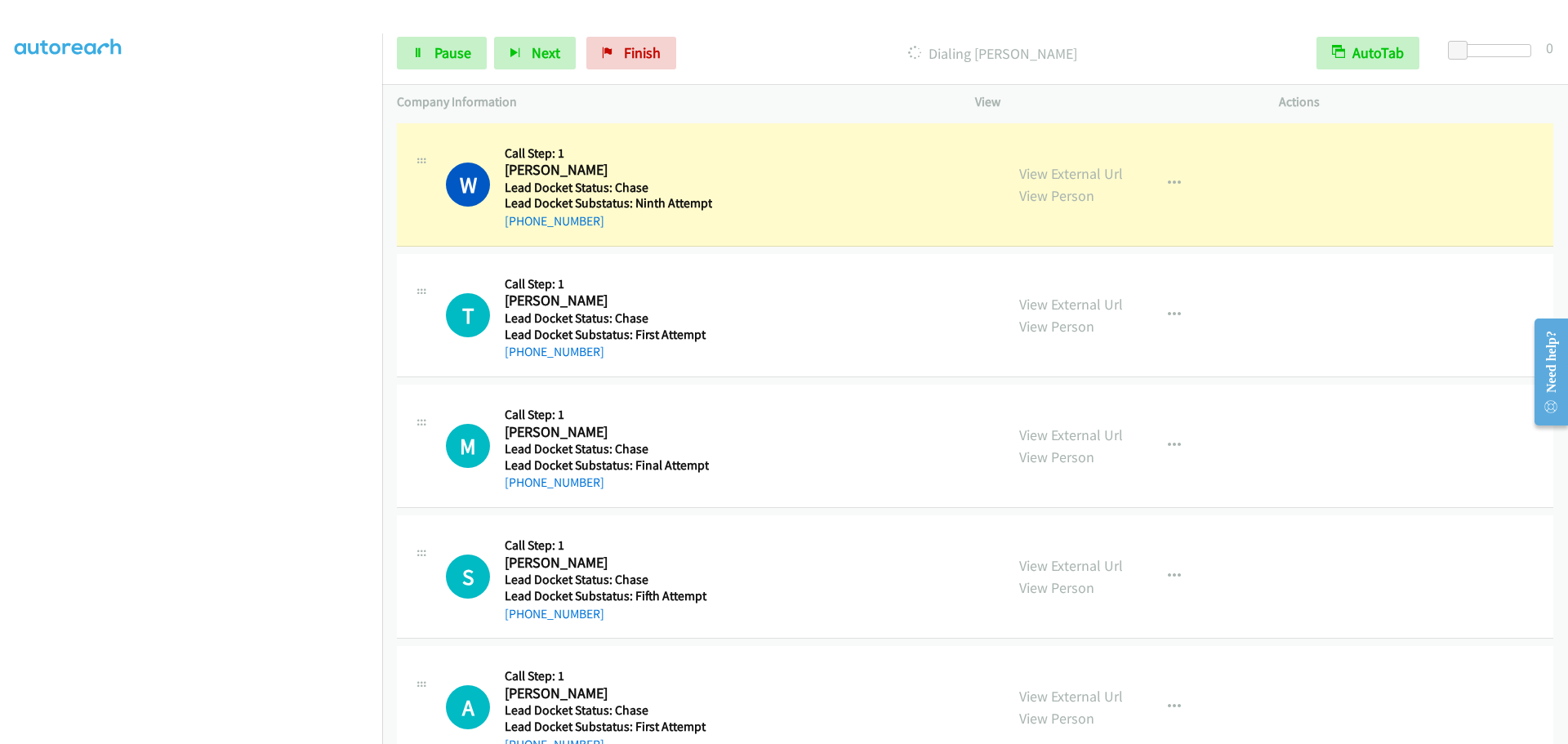
scroll to position [172, 0]
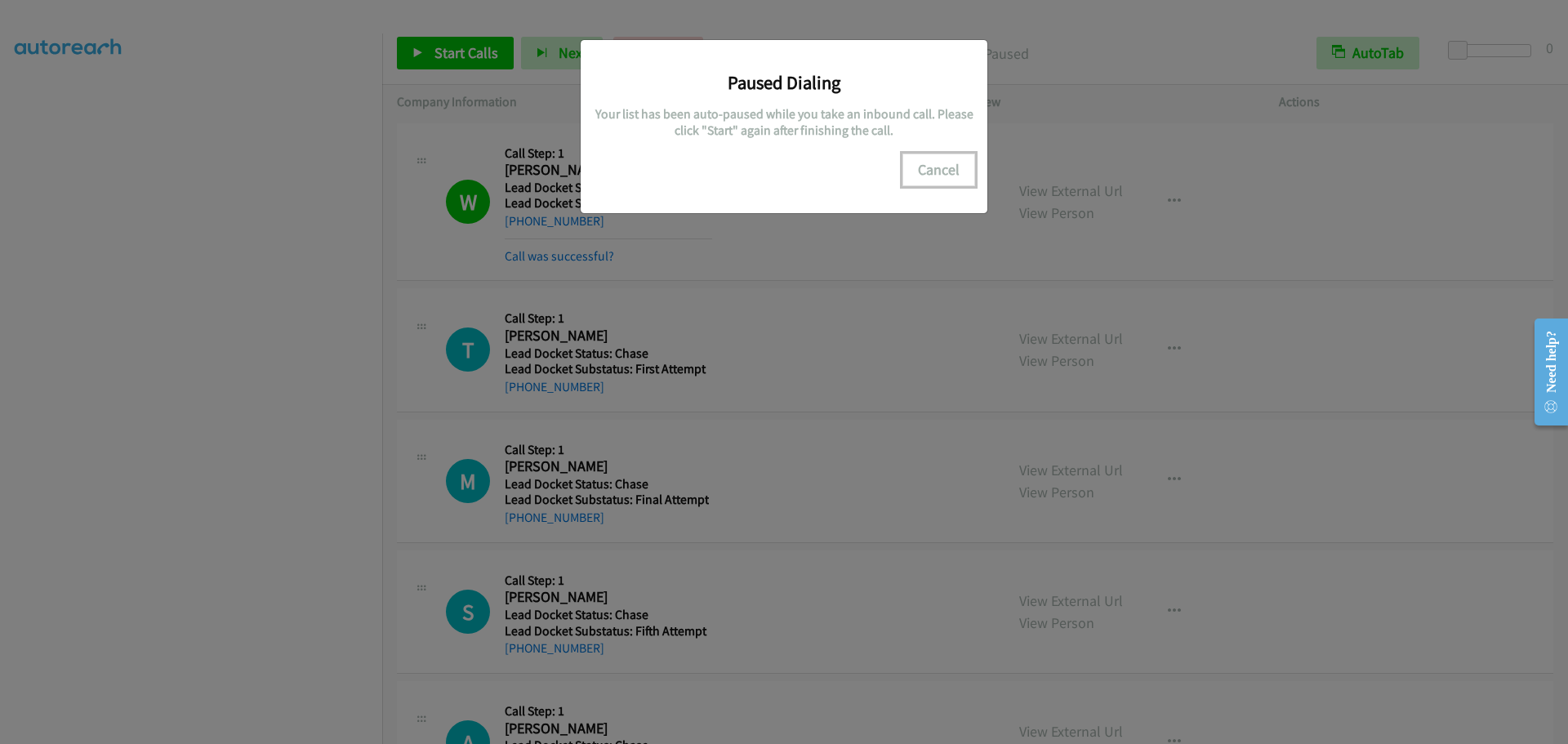
click at [933, 171] on button "Cancel" at bounding box center [939, 170] width 73 height 33
click at [937, 164] on button "Cancel" at bounding box center [939, 170] width 73 height 33
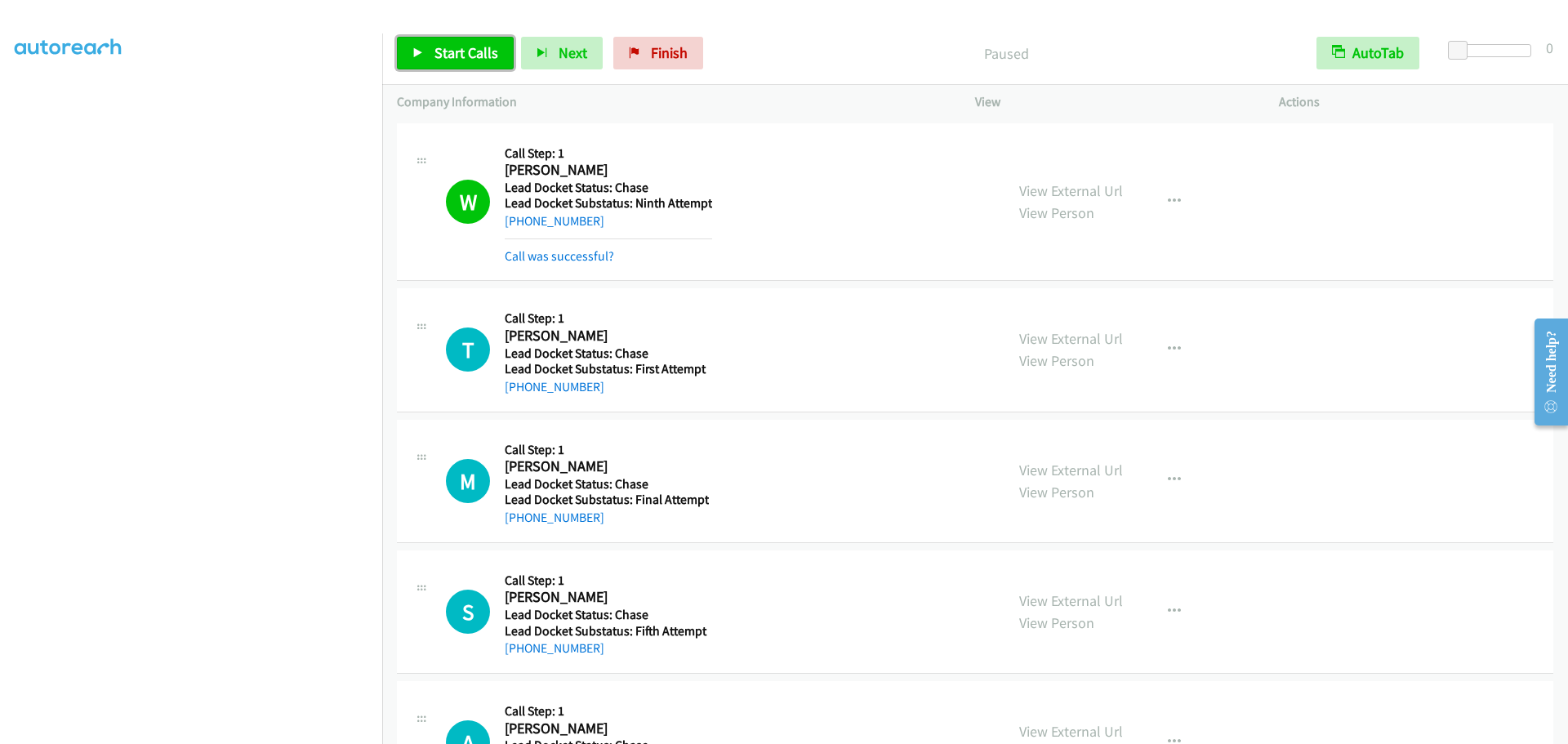
click at [451, 53] on span "Start Calls" at bounding box center [466, 53] width 63 height 19
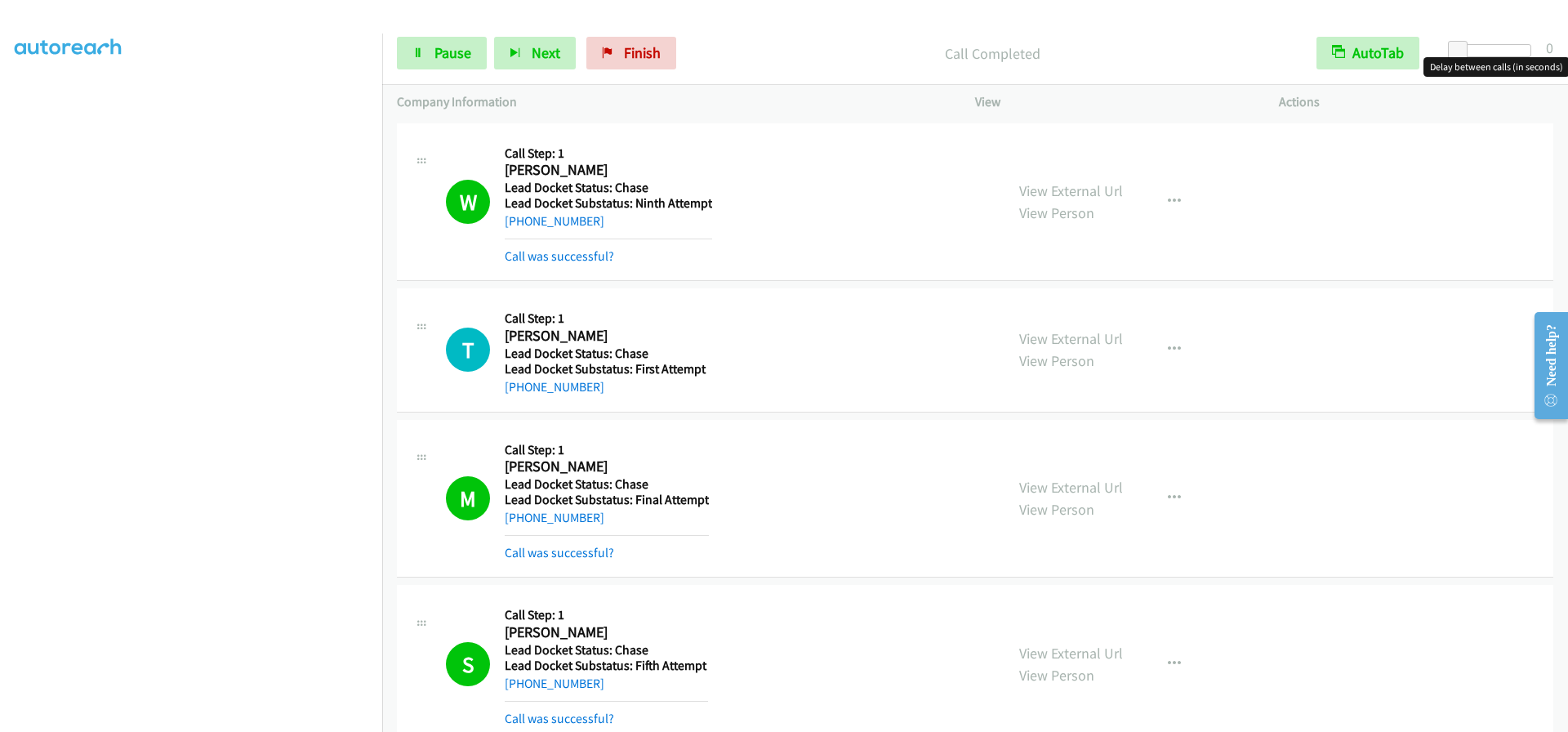
click at [1517, 50] on div at bounding box center [1494, 51] width 75 height 13
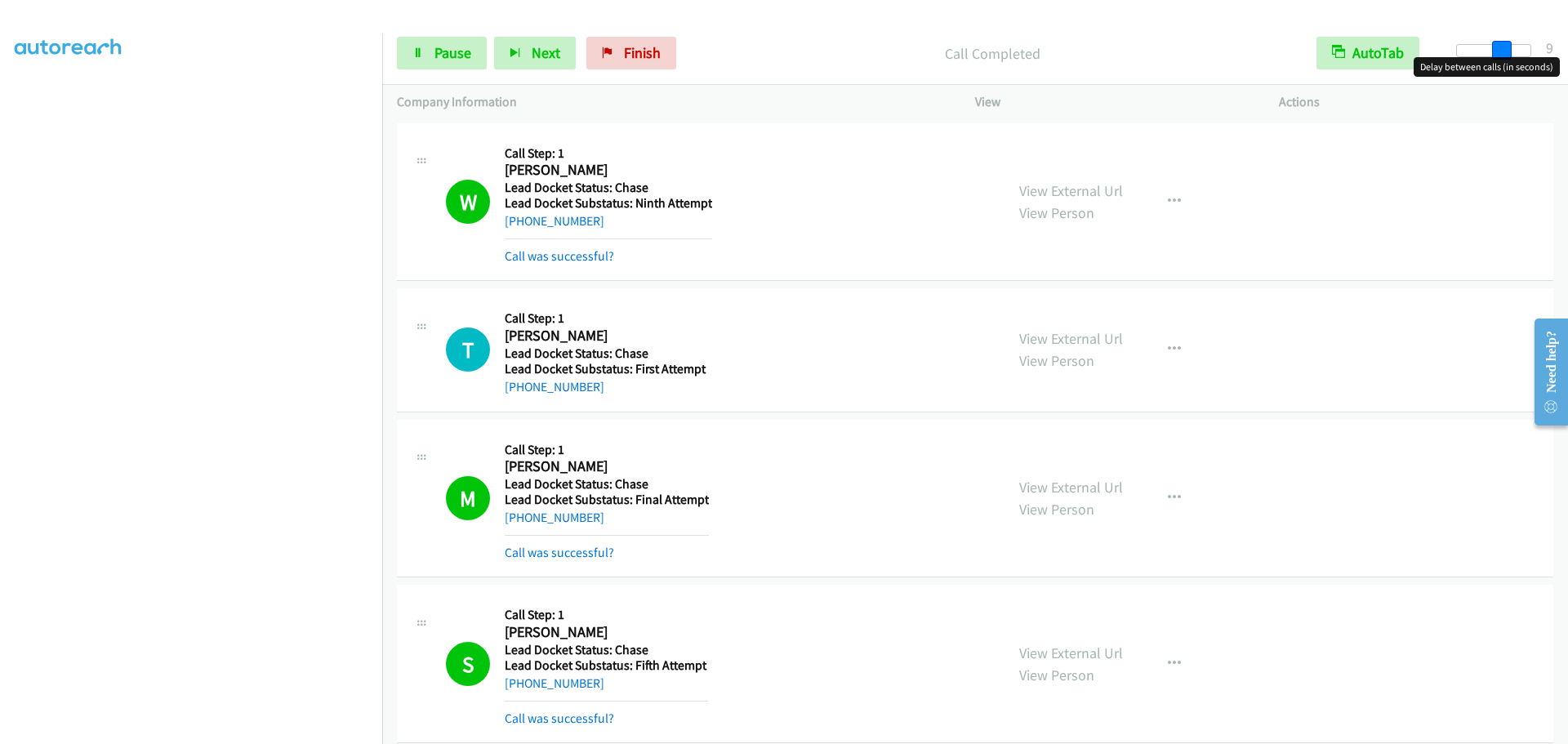
click at [1495, 53] on div at bounding box center [1494, 51] width 75 height 13
drag, startPoint x: 608, startPoint y: 47, endPoint x: 926, endPoint y: 47, distance: 318.0
click at [610, 49] on icon at bounding box center [608, 54] width 12 height 12
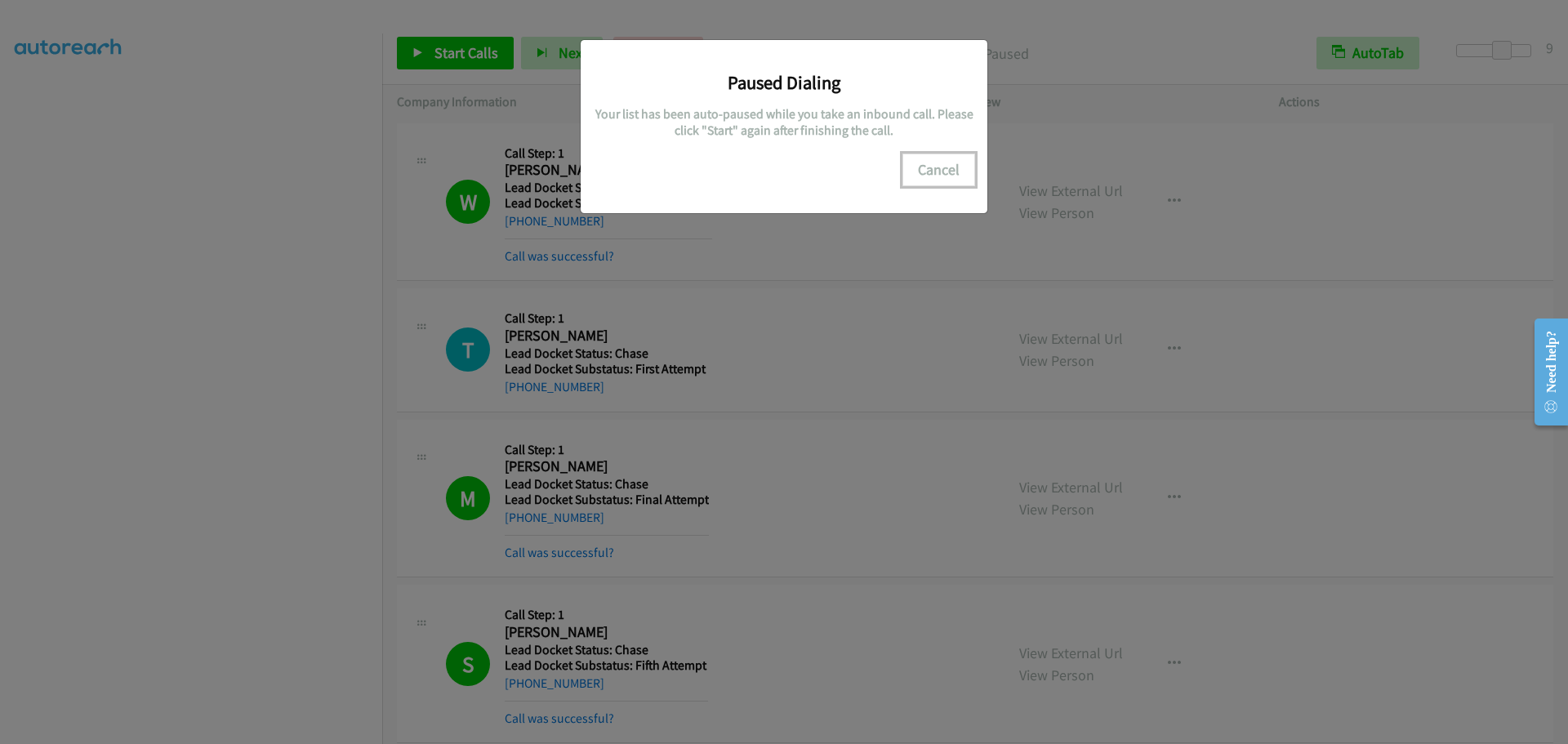
click at [944, 169] on button "Cancel" at bounding box center [939, 170] width 73 height 33
click at [917, 184] on div "Paused Dialing Your list has been auto-paused while you take an inbound call. P…" at bounding box center [784, 127] width 406 height 174
click at [928, 177] on button "Cancel" at bounding box center [939, 170] width 73 height 33
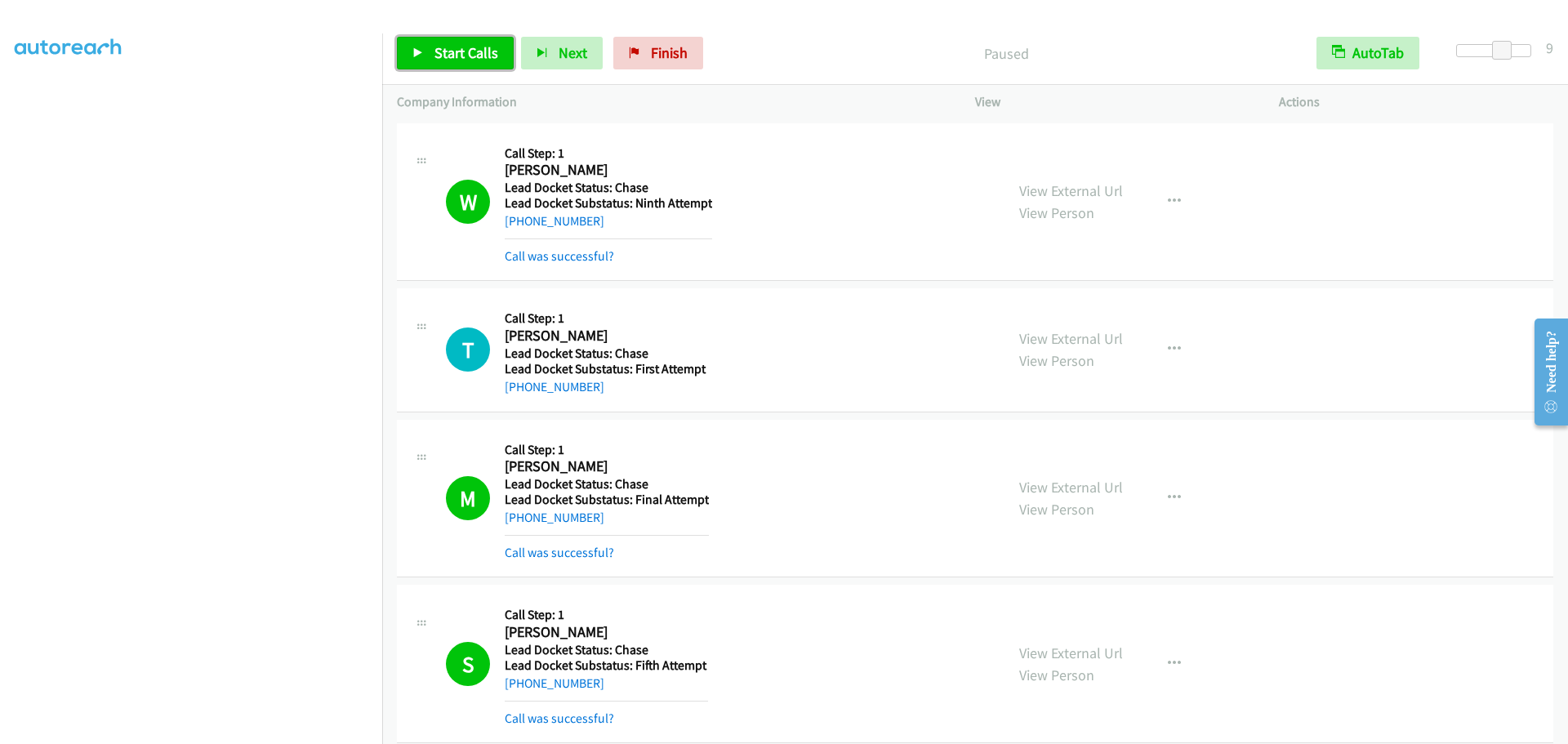
click at [423, 49] on icon at bounding box center [418, 54] width 12 height 12
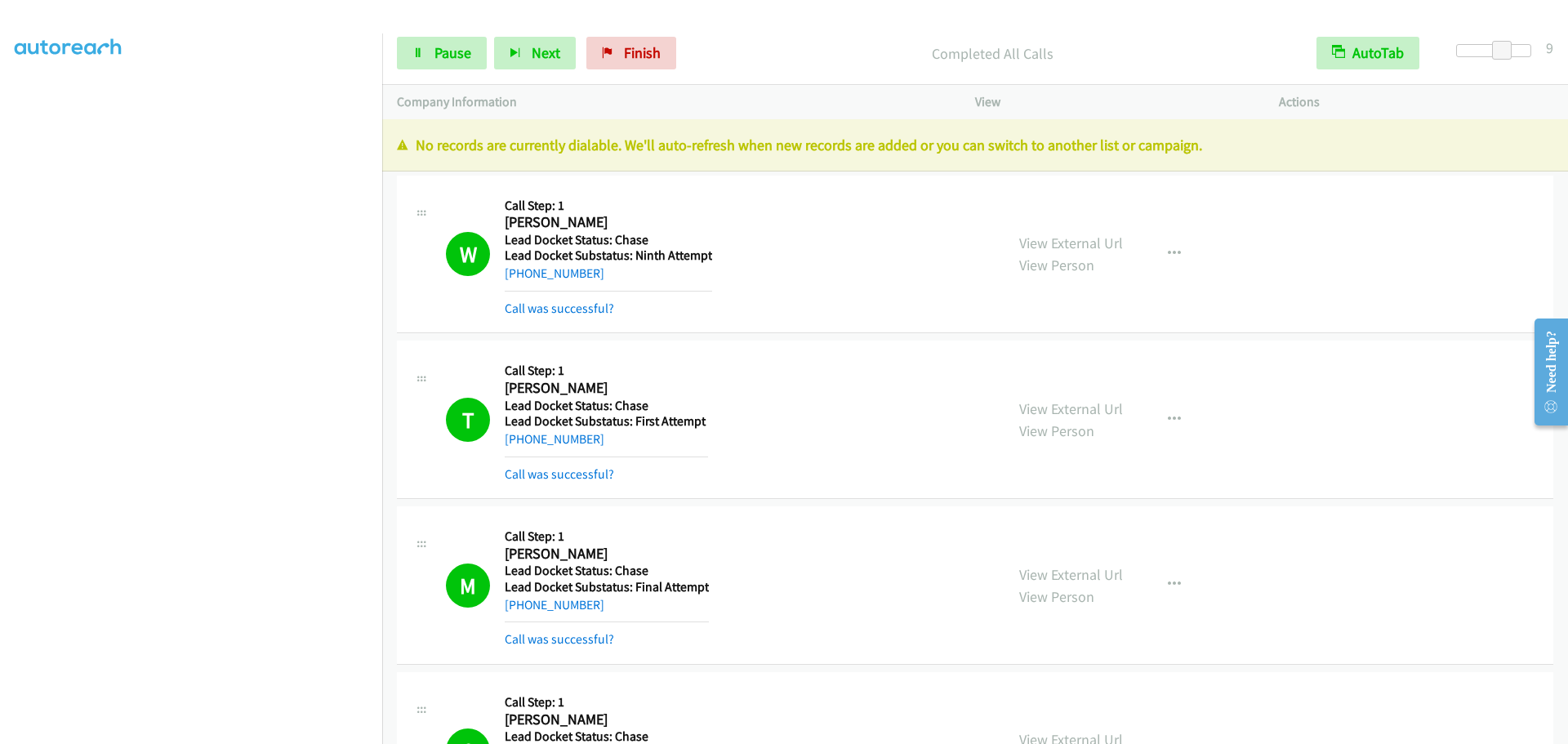
click at [412, 185] on div "W Callback Scheduled Call Step: 1 William Murphy America/Phoenix Lead Docket St…" at bounding box center [975, 254] width 1157 height 158
click at [458, 51] on span "Pause" at bounding box center [452, 53] width 36 height 19
click at [427, 46] on link "Start Calls" at bounding box center [455, 53] width 117 height 33
click at [624, 47] on span "Finish" at bounding box center [642, 53] width 36 height 19
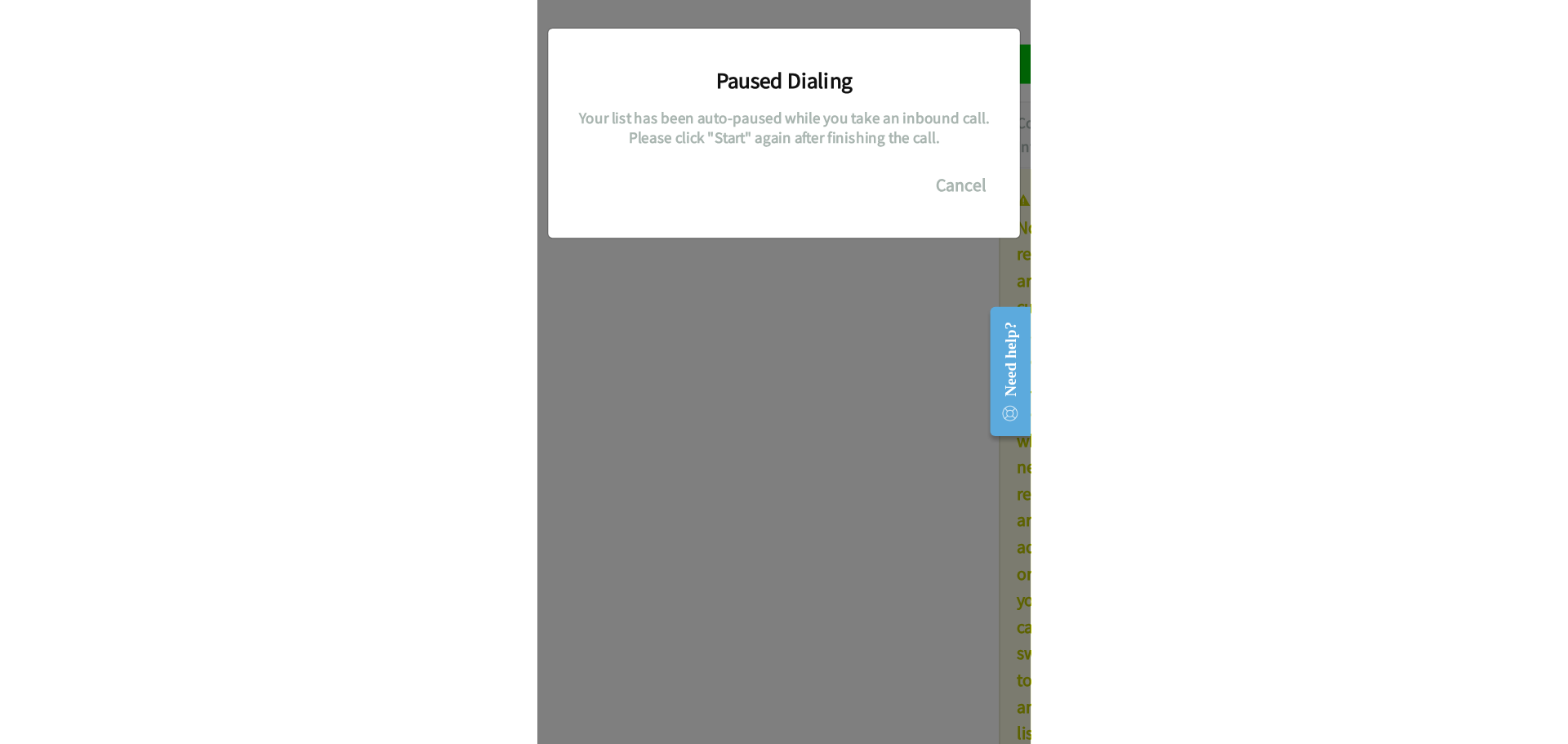
scroll to position [173, 0]
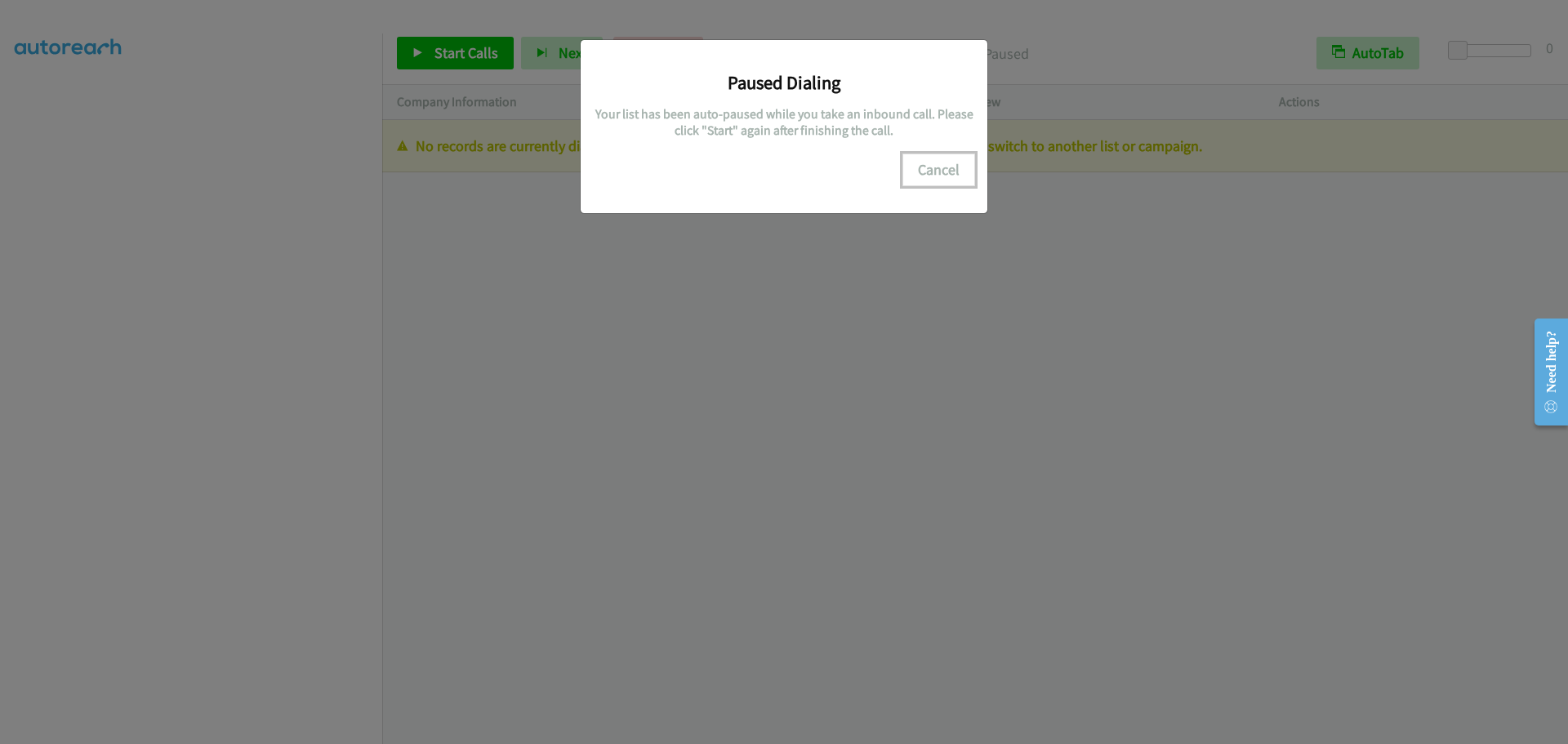
click at [926, 169] on button "Cancel" at bounding box center [939, 170] width 73 height 33
drag, startPoint x: 948, startPoint y: 180, endPoint x: 864, endPoint y: 169, distance: 84.7
click at [947, 180] on button "Cancel" at bounding box center [939, 170] width 73 height 33
click at [424, 74] on div "Paused Dialing Your list has been auto-paused while you take an inbound call. P…" at bounding box center [784, 379] width 1568 height 730
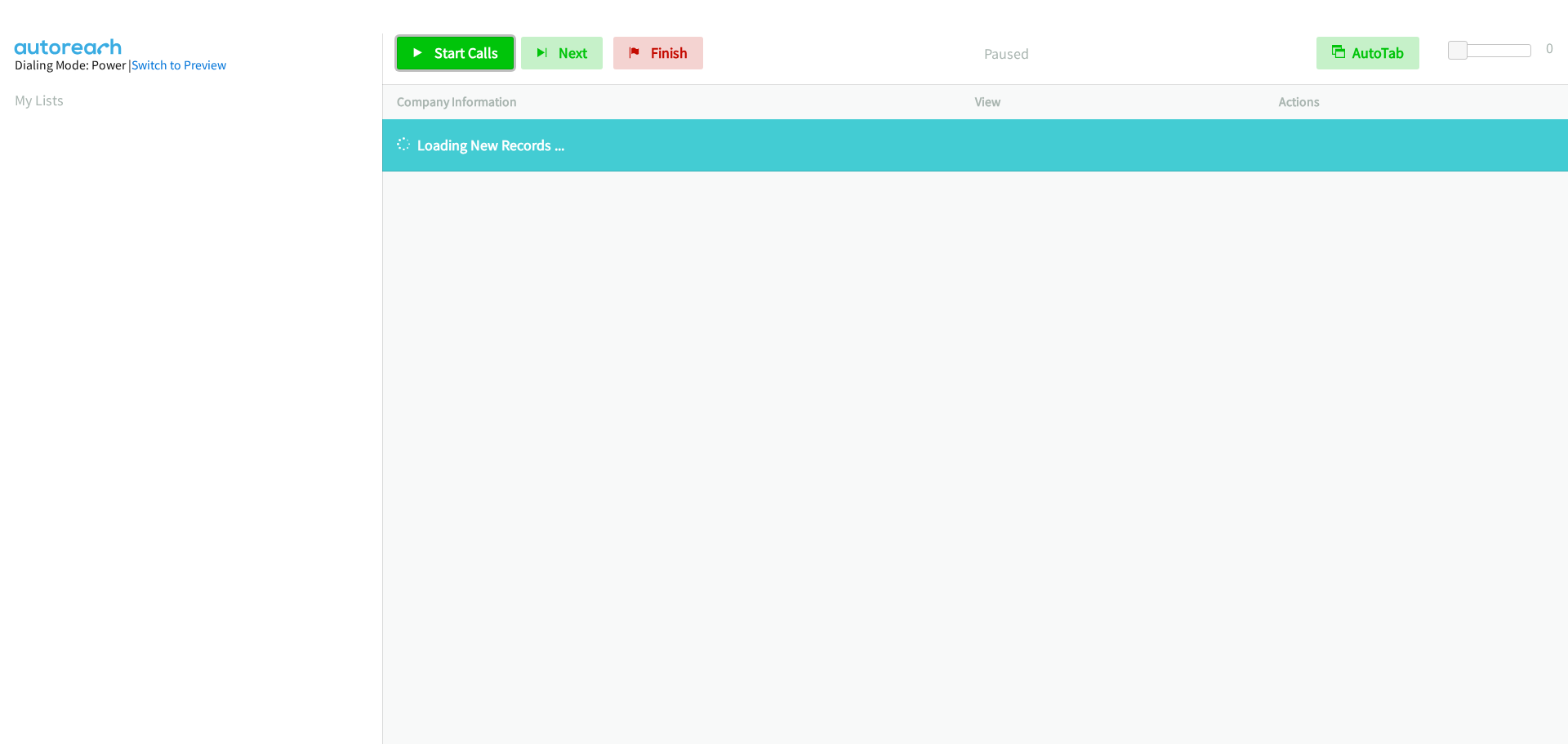
click at [422, 54] on icon at bounding box center [418, 54] width 12 height 12
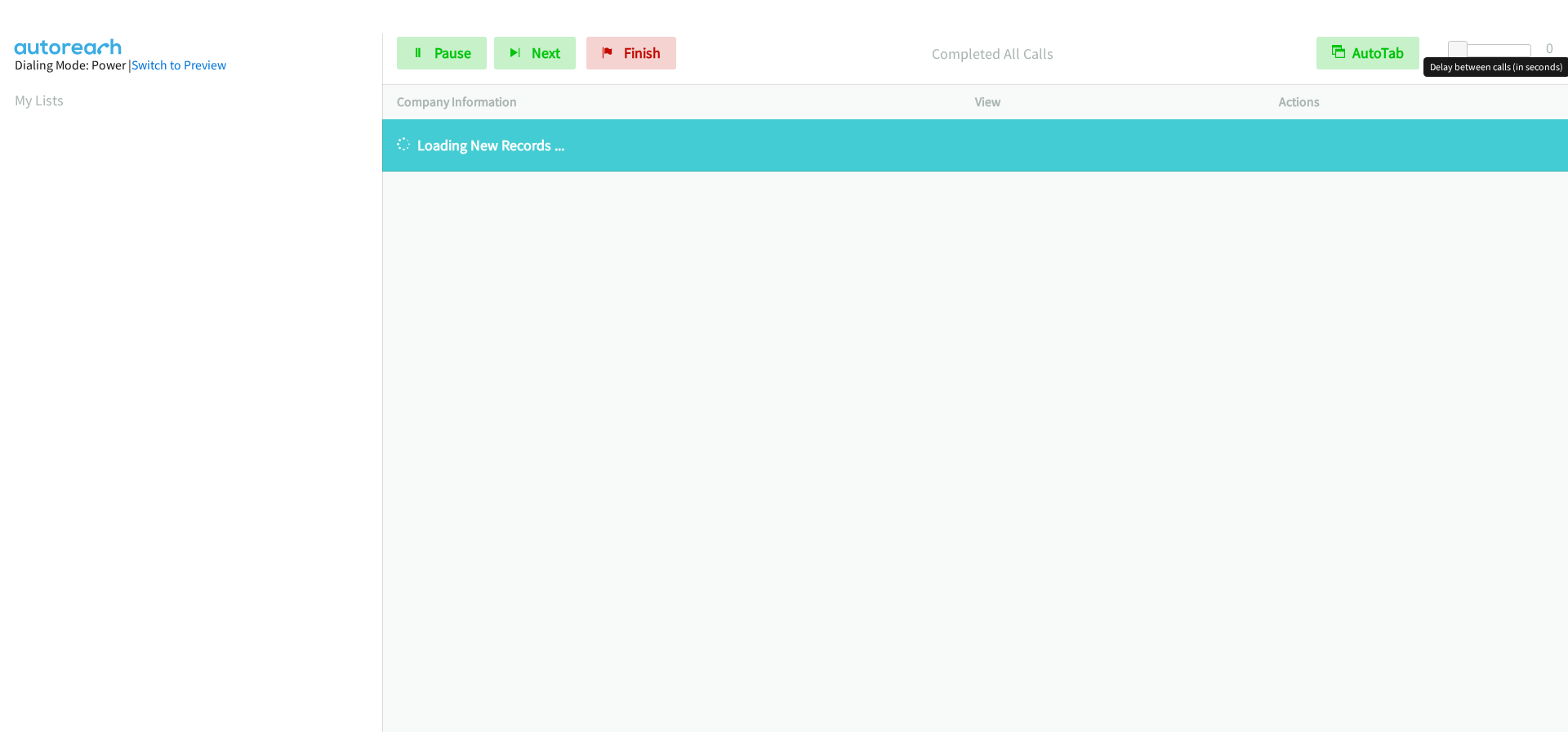
click at [1476, 50] on div at bounding box center [1494, 51] width 75 height 13
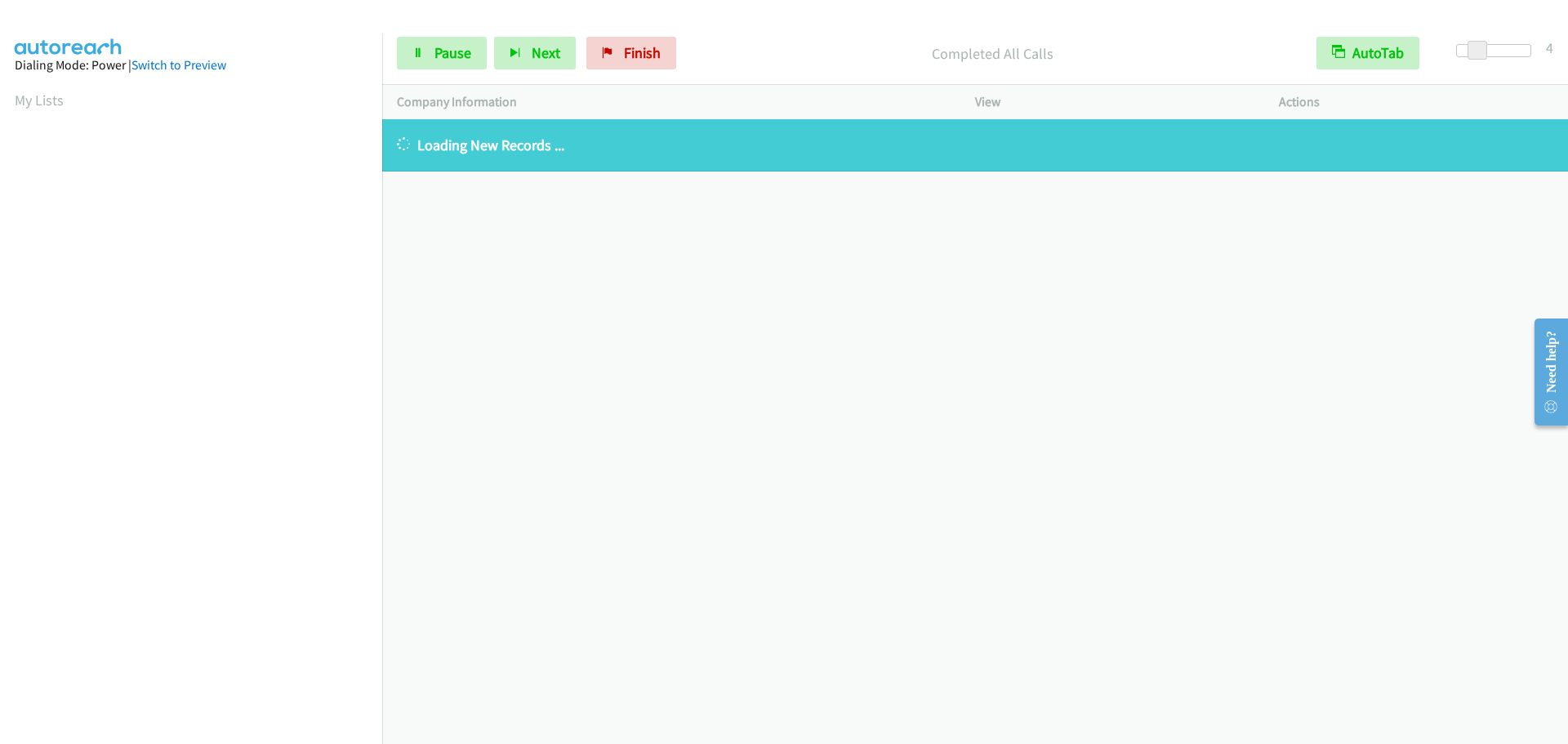
click at [859, 486] on div "[PHONE_NUMBER] Call failed - Please reload the list and try again The Callbar F…" at bounding box center [975, 431] width 1186 height 625
click at [152, 64] on link "Switch to Preview" at bounding box center [178, 65] width 95 height 15
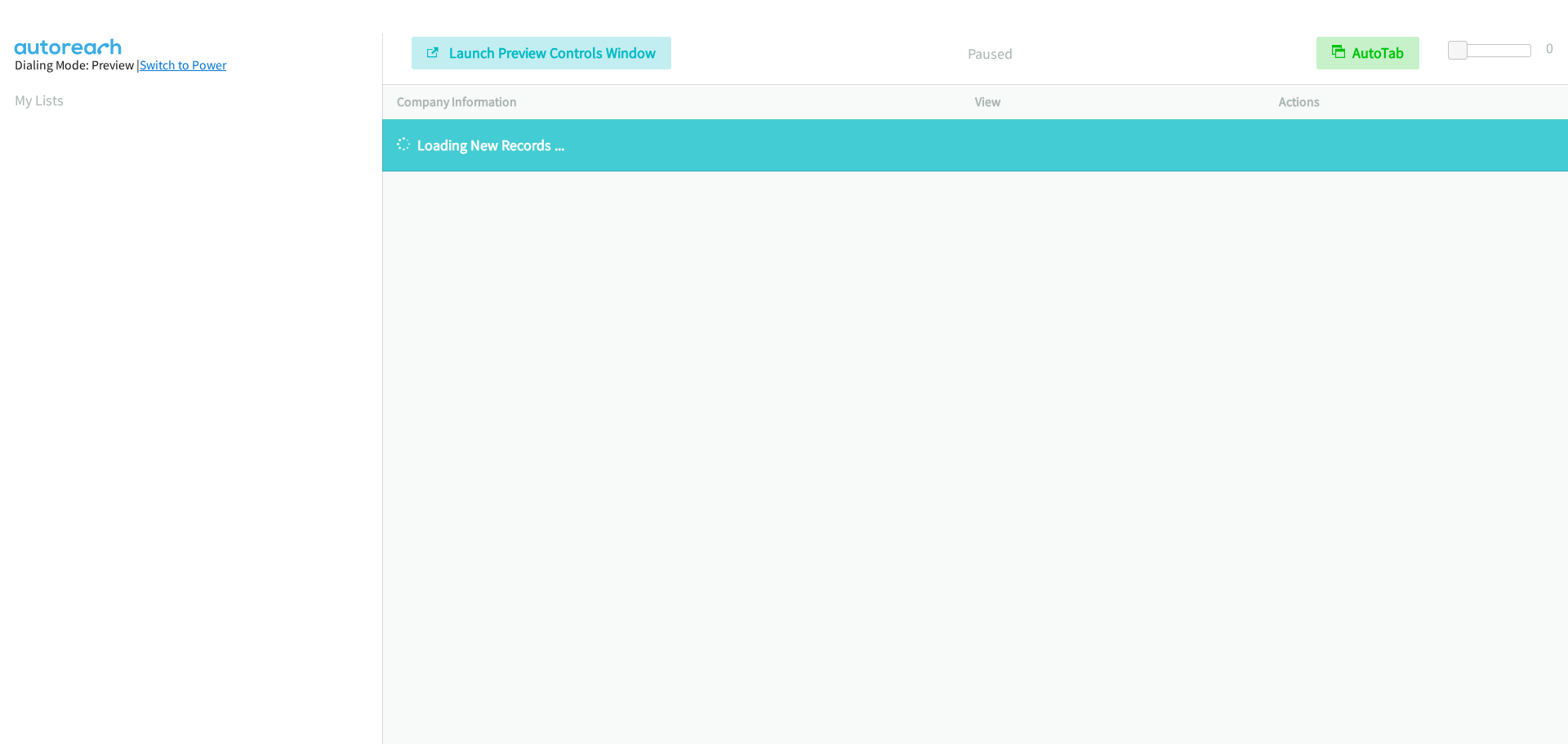
click at [154, 68] on link "Switch to Power" at bounding box center [183, 65] width 86 height 15
click at [12, 110] on aside "Dialing Mode: Power | Switch to Preview My Lists" at bounding box center [191, 485] width 382 height 904
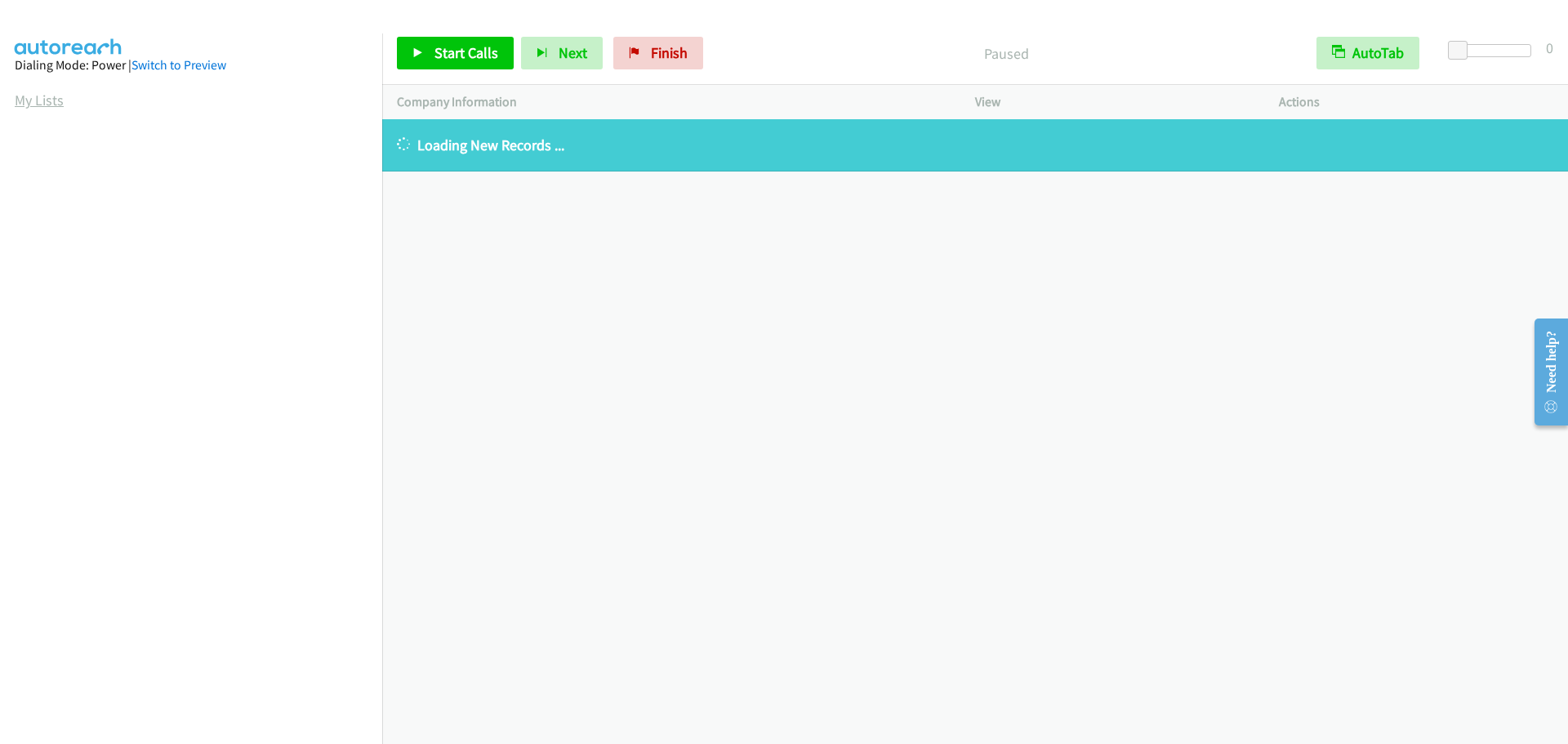
click at [38, 105] on link "My Lists" at bounding box center [38, 101] width 49 height 19
click at [15, 101] on link "My Lists" at bounding box center [38, 101] width 49 height 19
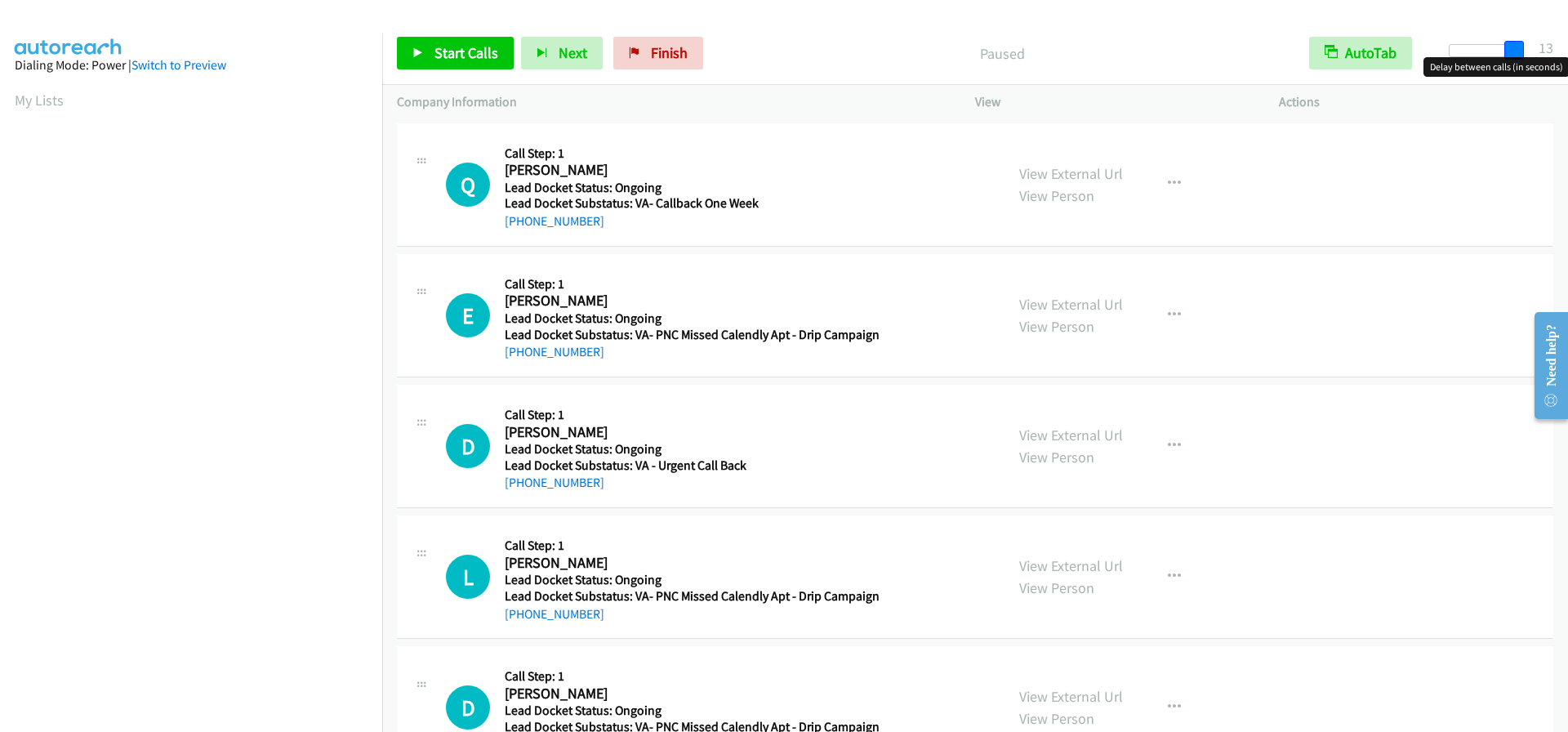
click at [1523, 52] on div at bounding box center [1487, 51] width 75 height 13
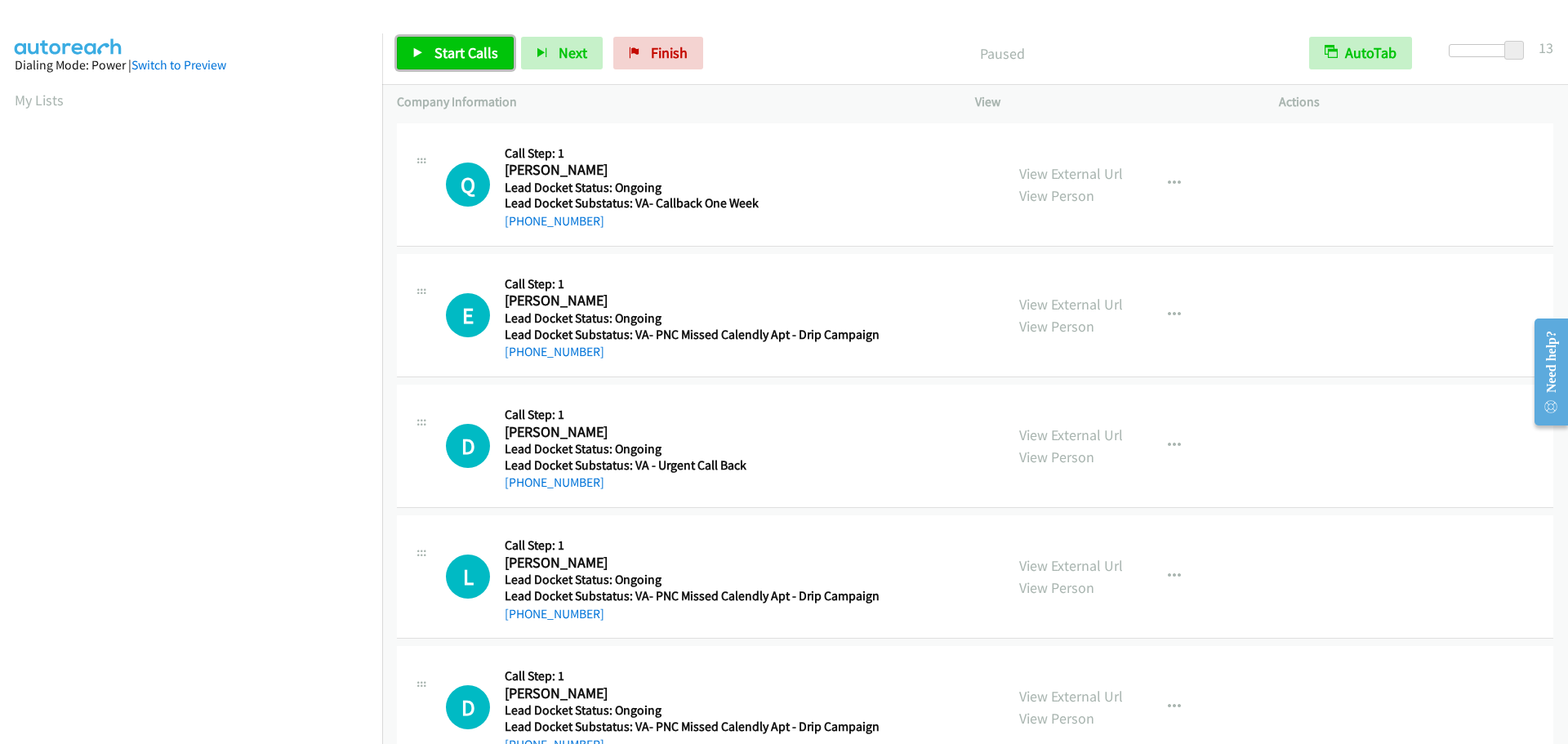
click at [452, 63] on link "Start Calls" at bounding box center [455, 53] width 117 height 33
click at [412, 53] on icon at bounding box center [418, 54] width 12 height 12
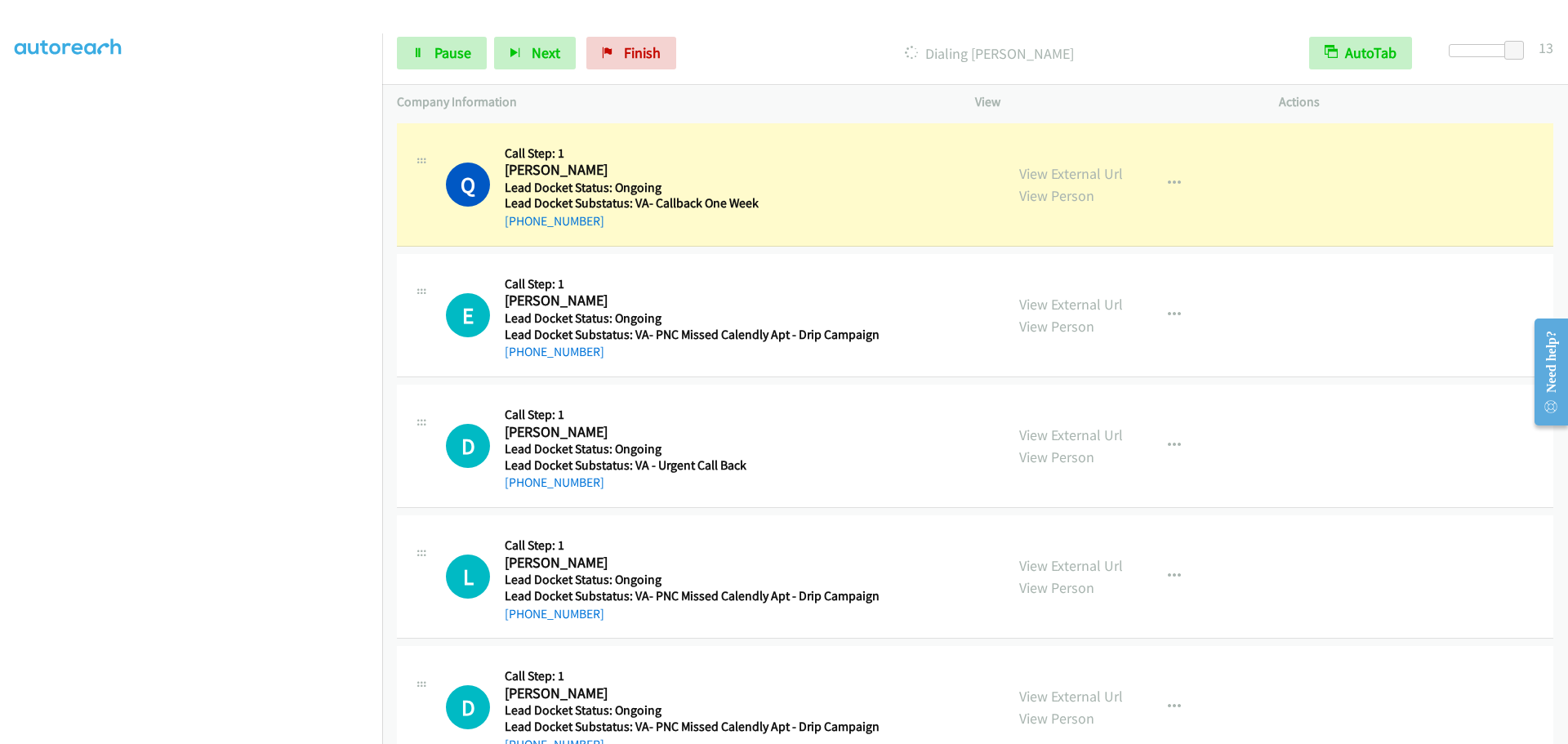
scroll to position [172, 0]
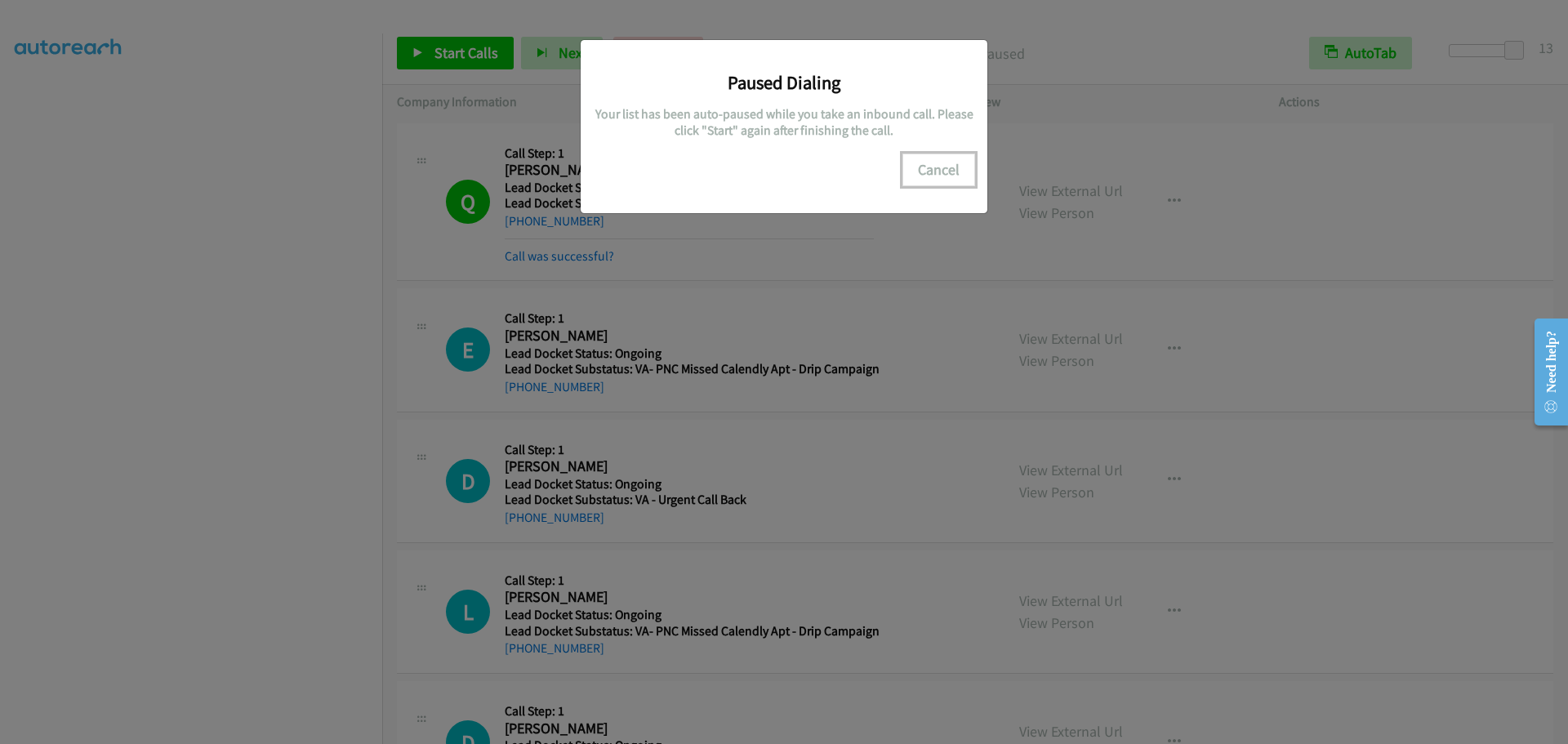
click at [930, 174] on button "Cancel" at bounding box center [939, 170] width 73 height 33
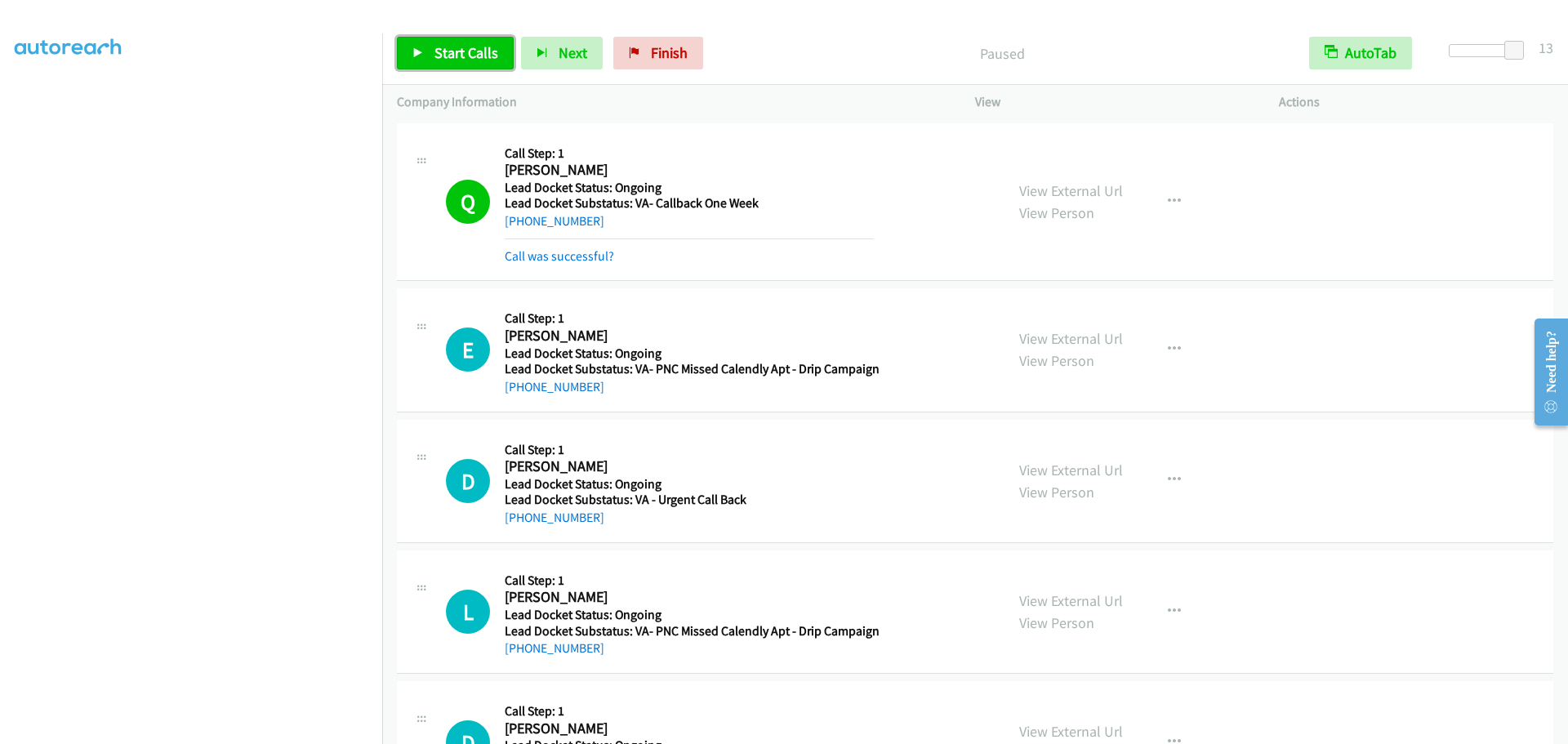
click at [447, 53] on span "Start Calls" at bounding box center [466, 53] width 63 height 19
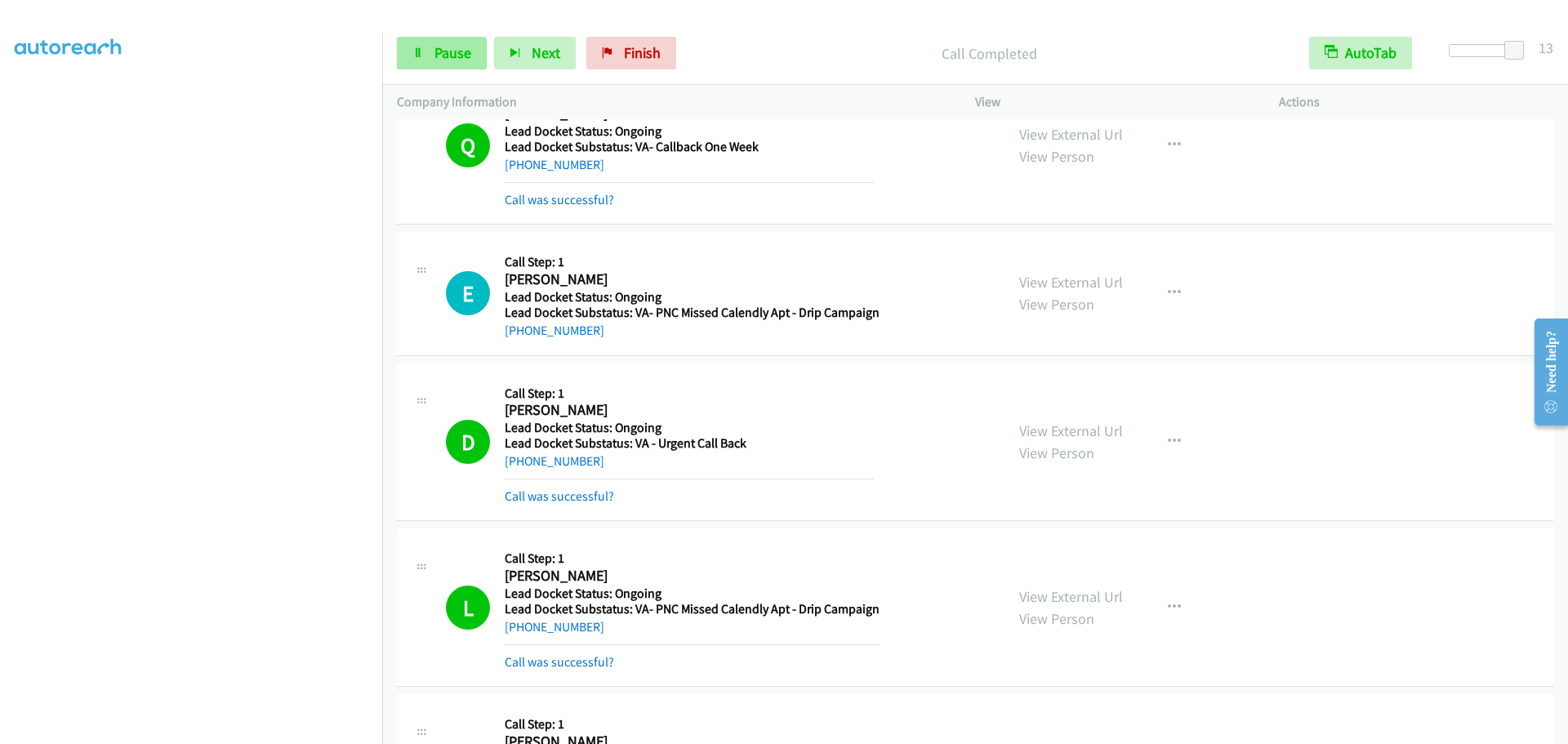
drag, startPoint x: 442, startPoint y: 71, endPoint x: 438, endPoint y: 53, distance: 18.4
click at [440, 63] on div "Start Calls Pause Next Finish Call Completed AutoTab AutoTab 13" at bounding box center [975, 54] width 1186 height 63
click at [438, 53] on span "Pause" at bounding box center [452, 53] width 36 height 19
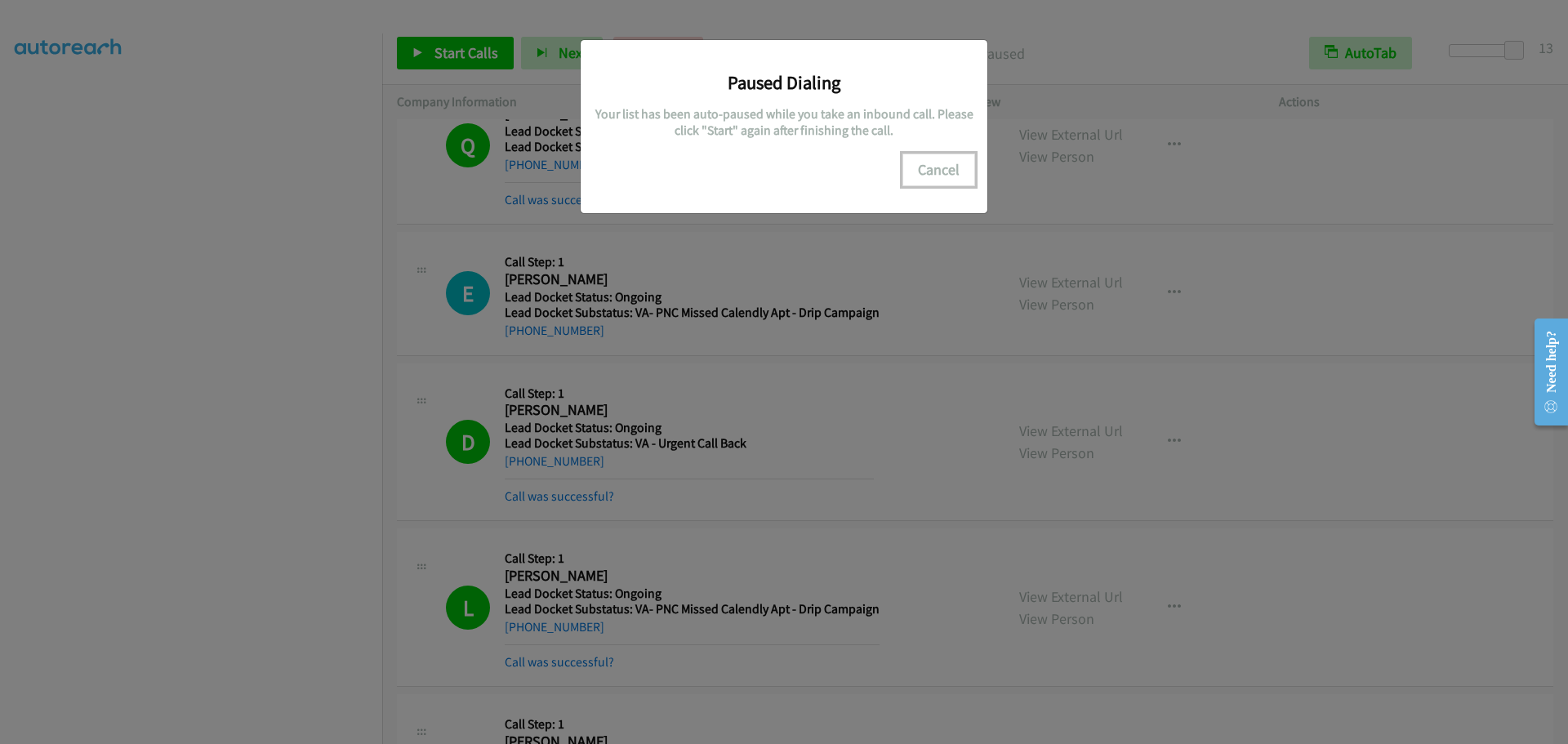
click at [963, 169] on button "Cancel" at bounding box center [939, 170] width 73 height 33
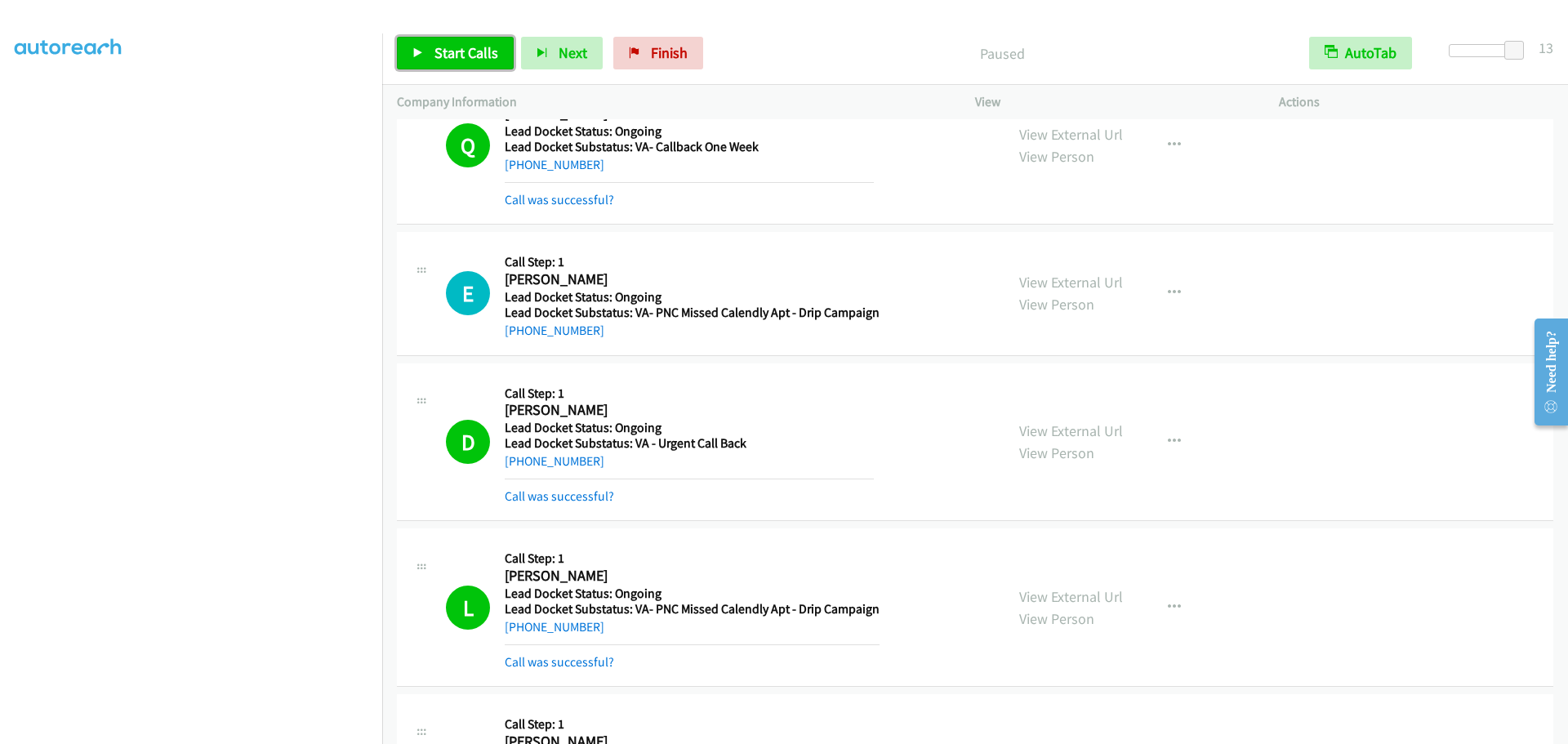
click at [440, 58] on span "Start Calls" at bounding box center [466, 53] width 63 height 19
click at [787, 40] on div "Started" at bounding box center [988, 53] width 611 height 33
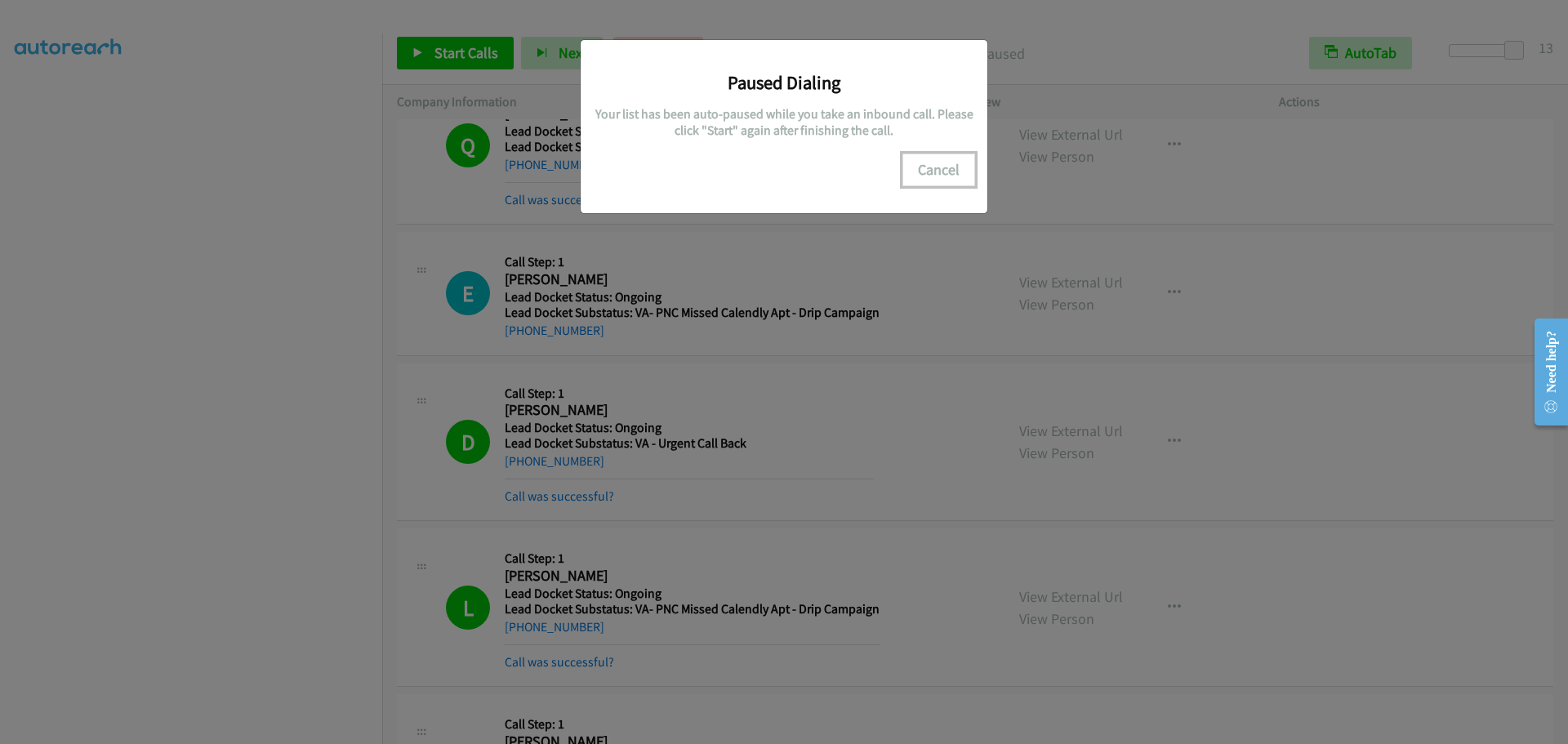
drag, startPoint x: 961, startPoint y: 166, endPoint x: 951, endPoint y: 168, distance: 10.2
click at [961, 165] on button "Cancel" at bounding box center [939, 170] width 73 height 33
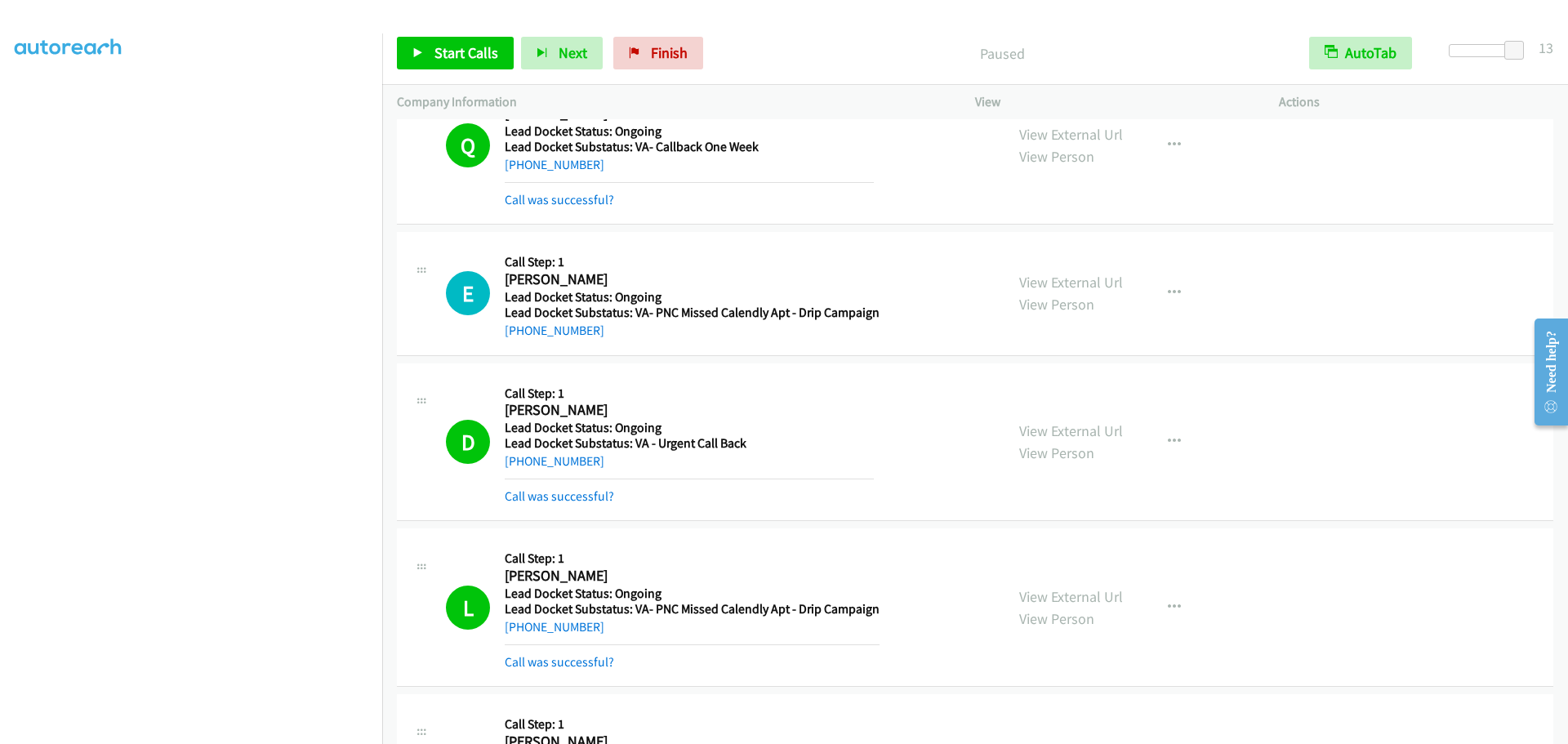
scroll to position [0, 0]
click at [33, 100] on link "My Lists" at bounding box center [38, 101] width 49 height 19
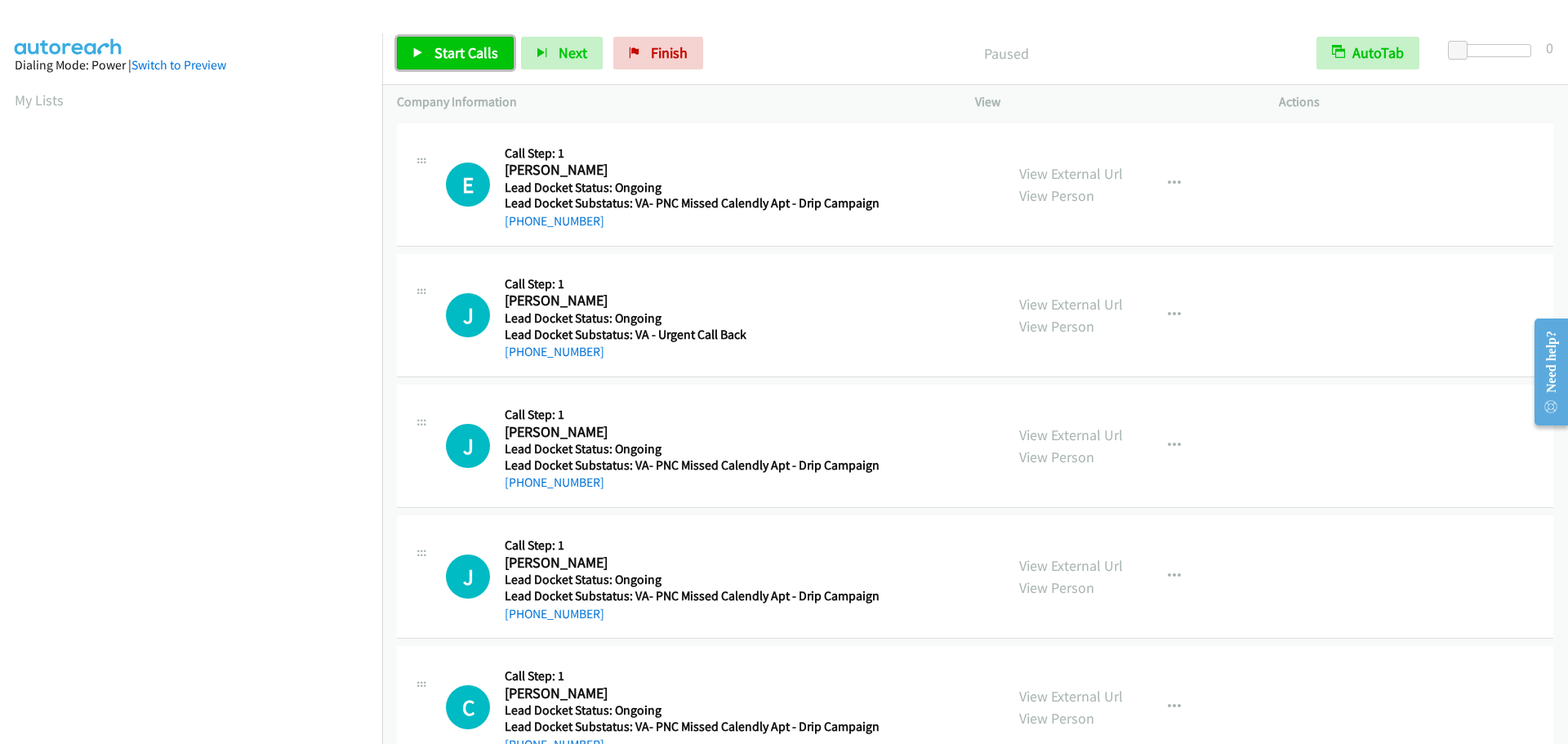
click at [424, 56] on link "Start Calls" at bounding box center [455, 53] width 117 height 33
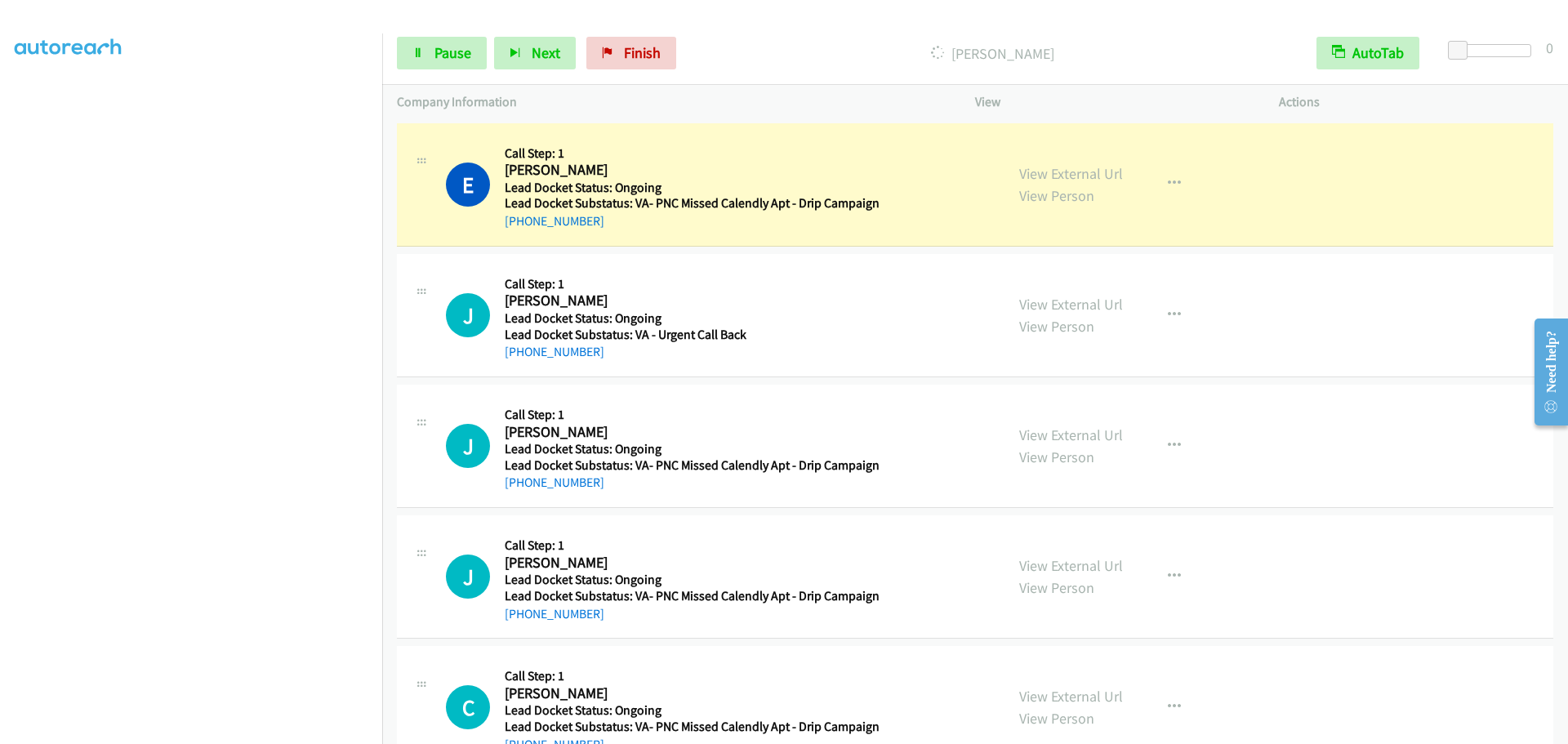
scroll to position [172, 0]
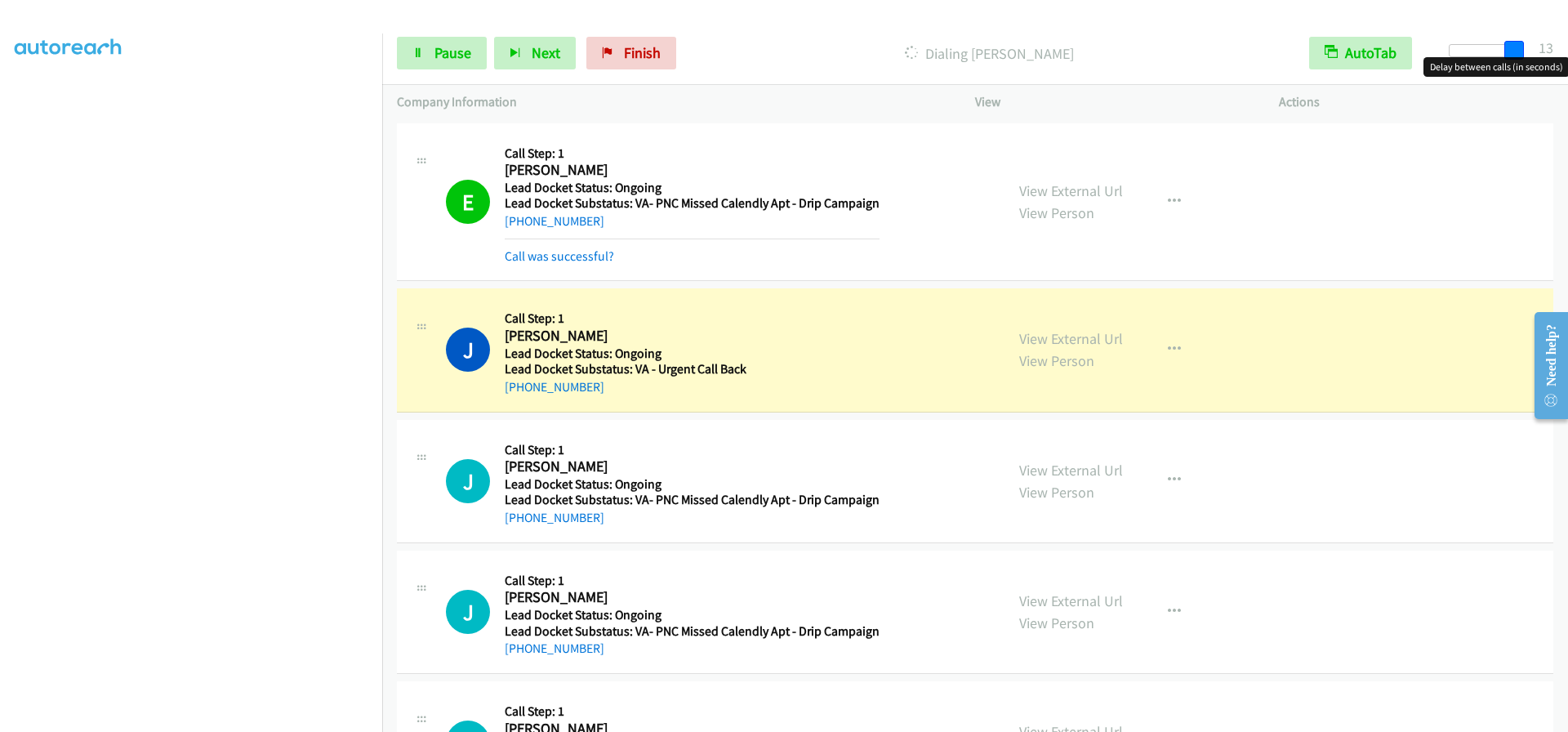
click at [1523, 53] on div at bounding box center [1487, 51] width 75 height 13
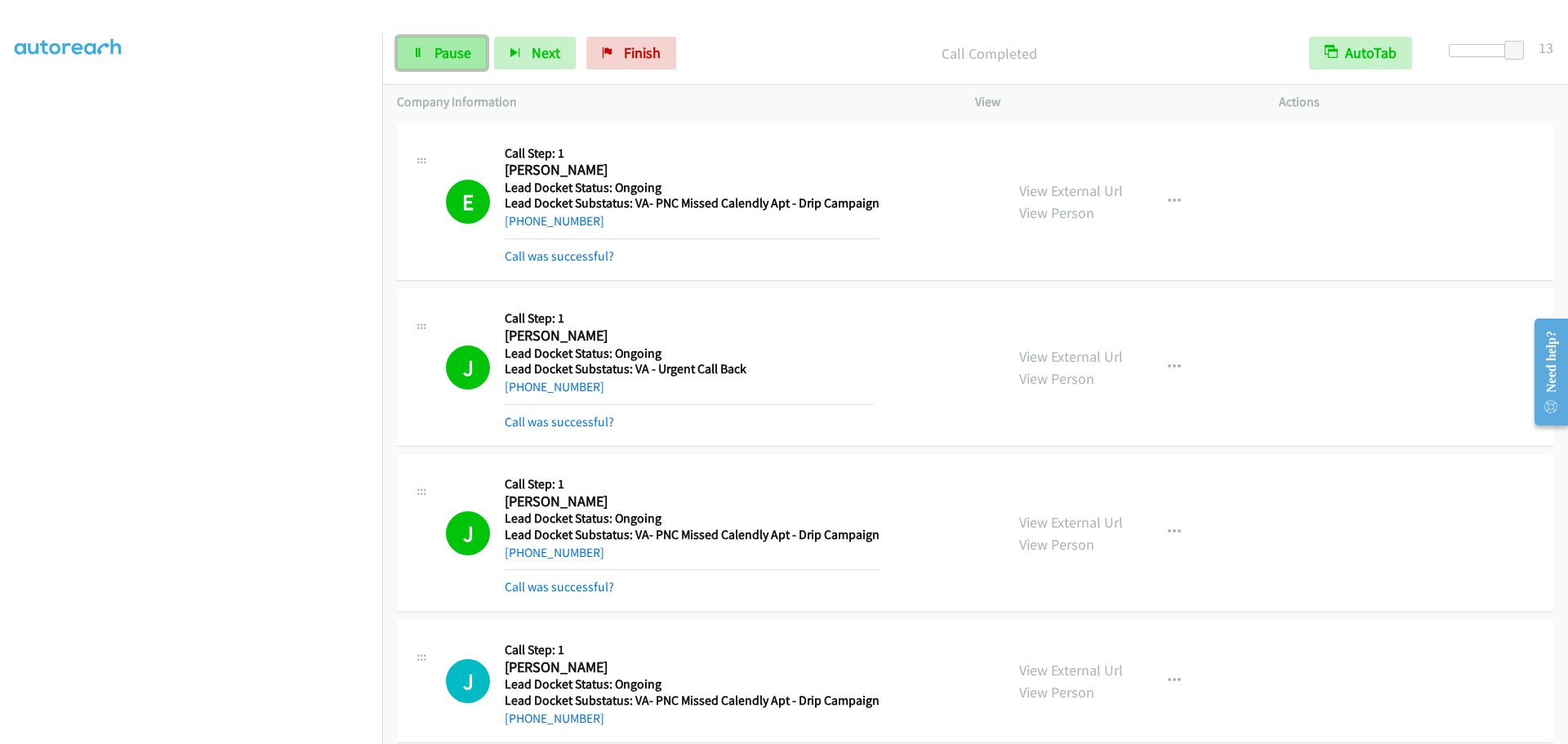
click at [456, 53] on span "Pause" at bounding box center [452, 53] width 36 height 19
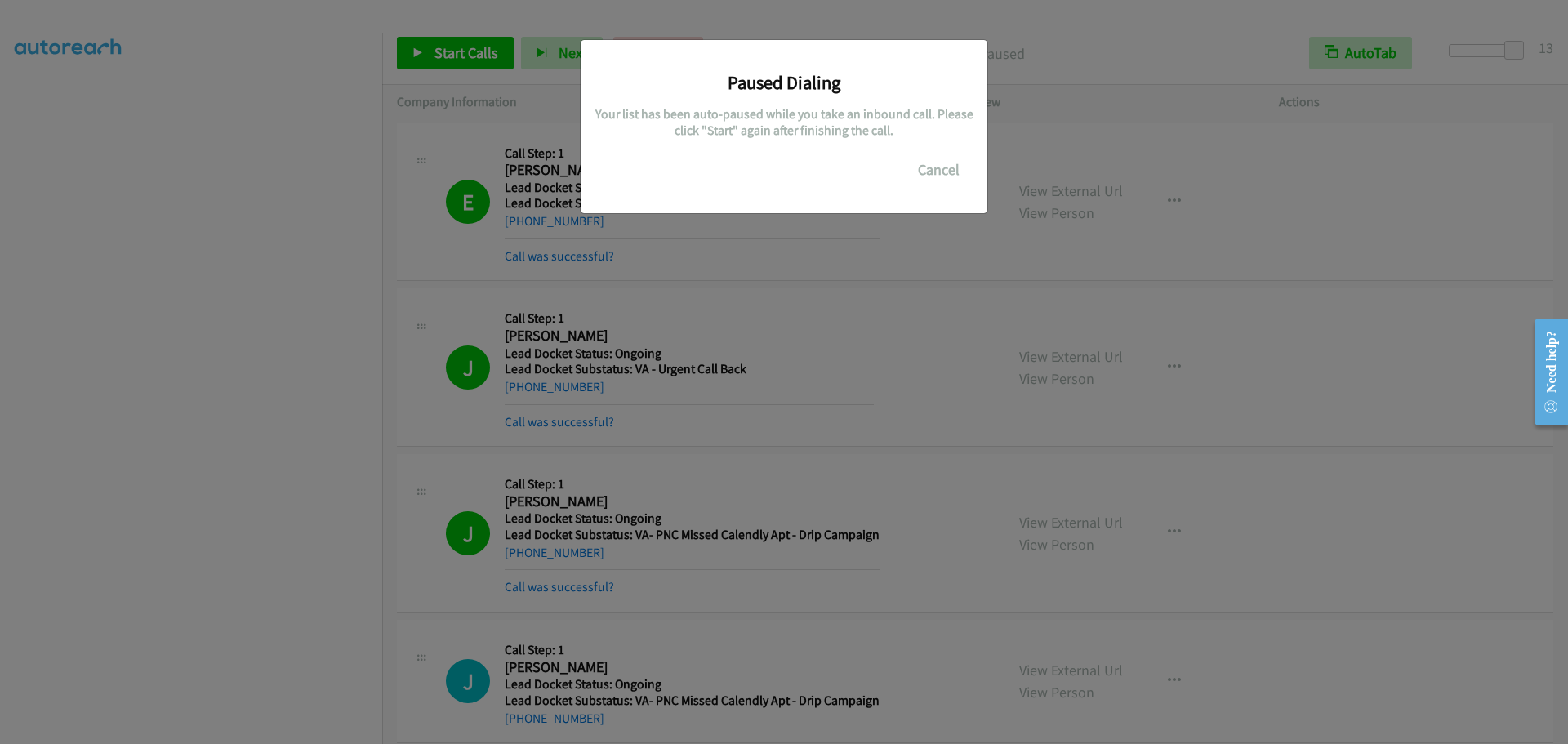
click at [1235, 597] on div "Paused Dialing Your list has been auto-paused while you take an inbound call. P…" at bounding box center [784, 379] width 1568 height 730
drag, startPoint x: 224, startPoint y: 553, endPoint x: 234, endPoint y: 556, distance: 10.4
click at [224, 553] on div "Paused Dialing Your list has been auto-paused while you take an inbound call. P…" at bounding box center [784, 379] width 1568 height 730
click at [931, 172] on button "Cancel" at bounding box center [939, 170] width 73 height 33
drag, startPoint x: 1181, startPoint y: 1, endPoint x: 1182, endPoint y: 13, distance: 12.0
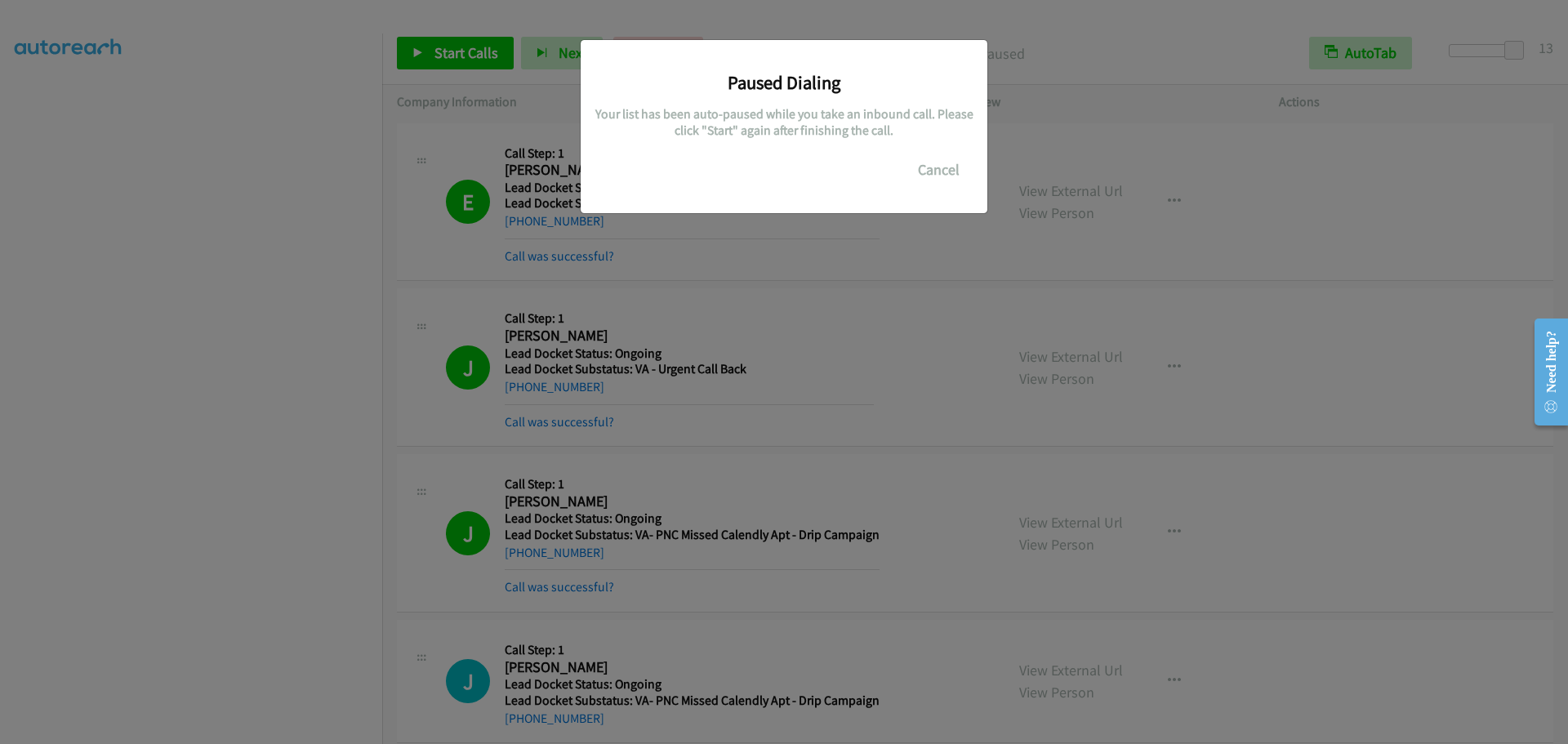
click at [1182, 13] on div at bounding box center [784, 372] width 1568 height 744
click at [931, 155] on button "Cancel" at bounding box center [939, 170] width 73 height 33
click at [956, 163] on button "Cancel" at bounding box center [939, 170] width 73 height 33
drag, startPoint x: 942, startPoint y: 171, endPoint x: 805, endPoint y: 102, distance: 153.4
click at [942, 170] on button "Cancel" at bounding box center [939, 170] width 73 height 33
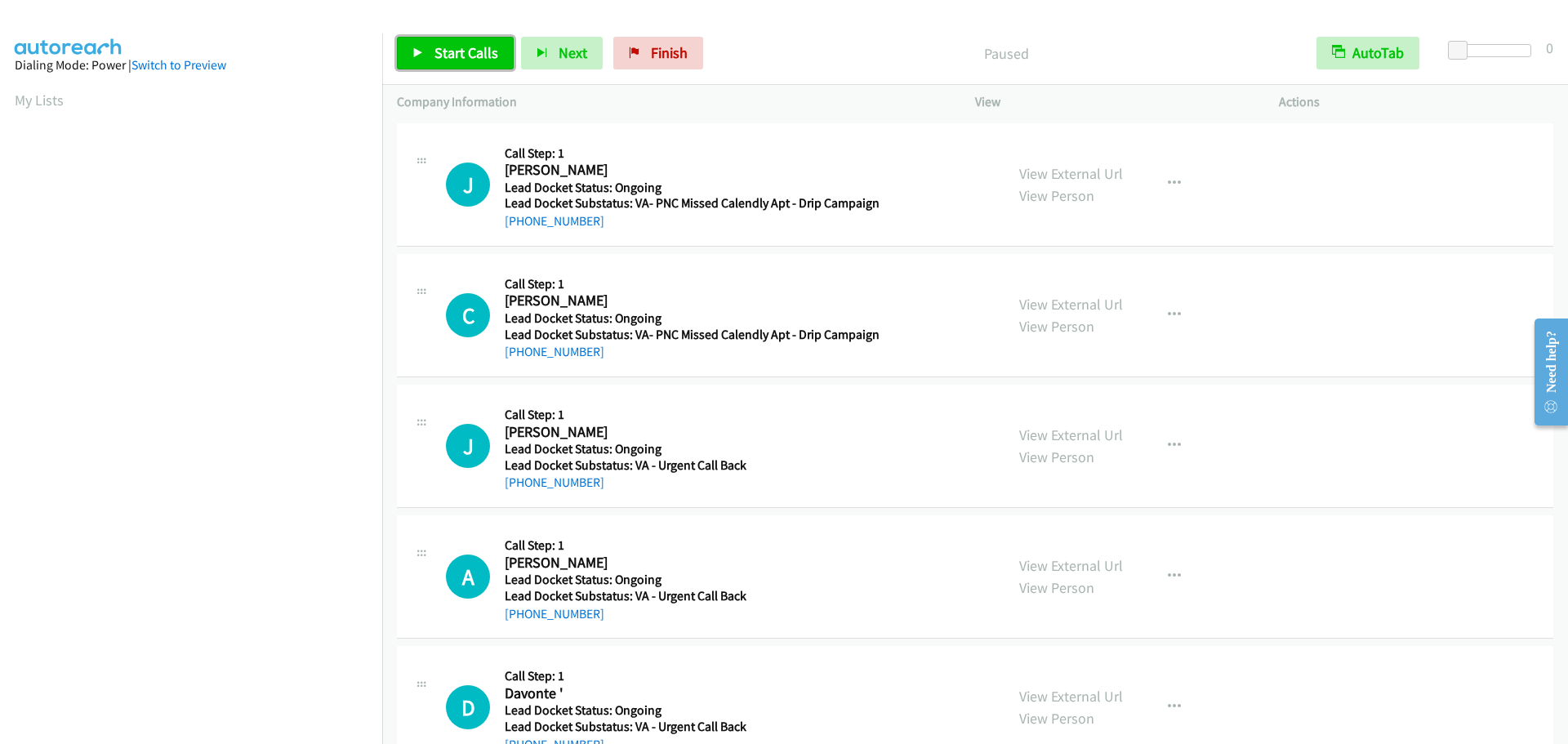
click at [450, 62] on link "Start Calls" at bounding box center [455, 53] width 117 height 33
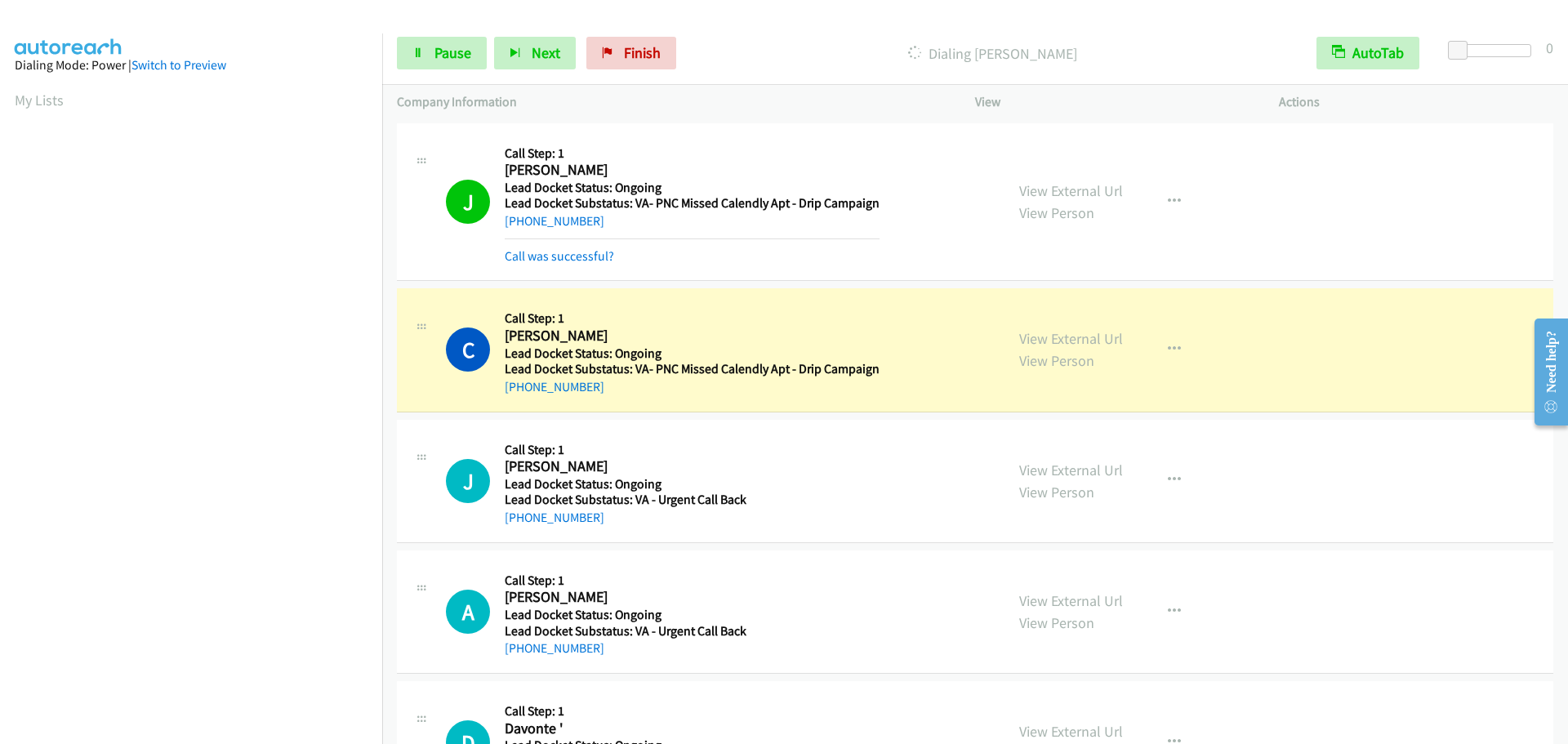
scroll to position [173, 0]
click at [420, 58] on icon at bounding box center [418, 54] width 12 height 12
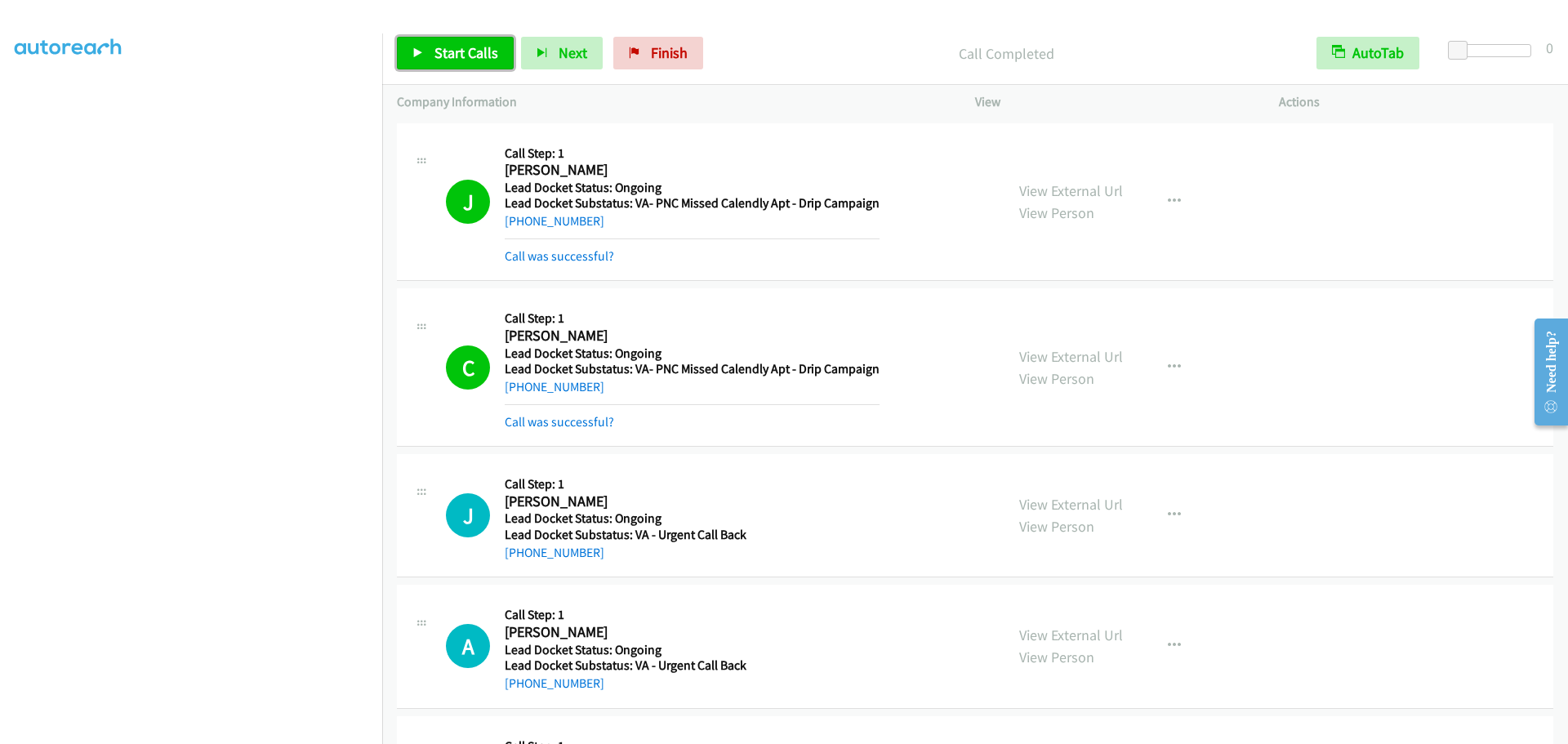
click at [429, 67] on link "Start Calls" at bounding box center [455, 53] width 117 height 33
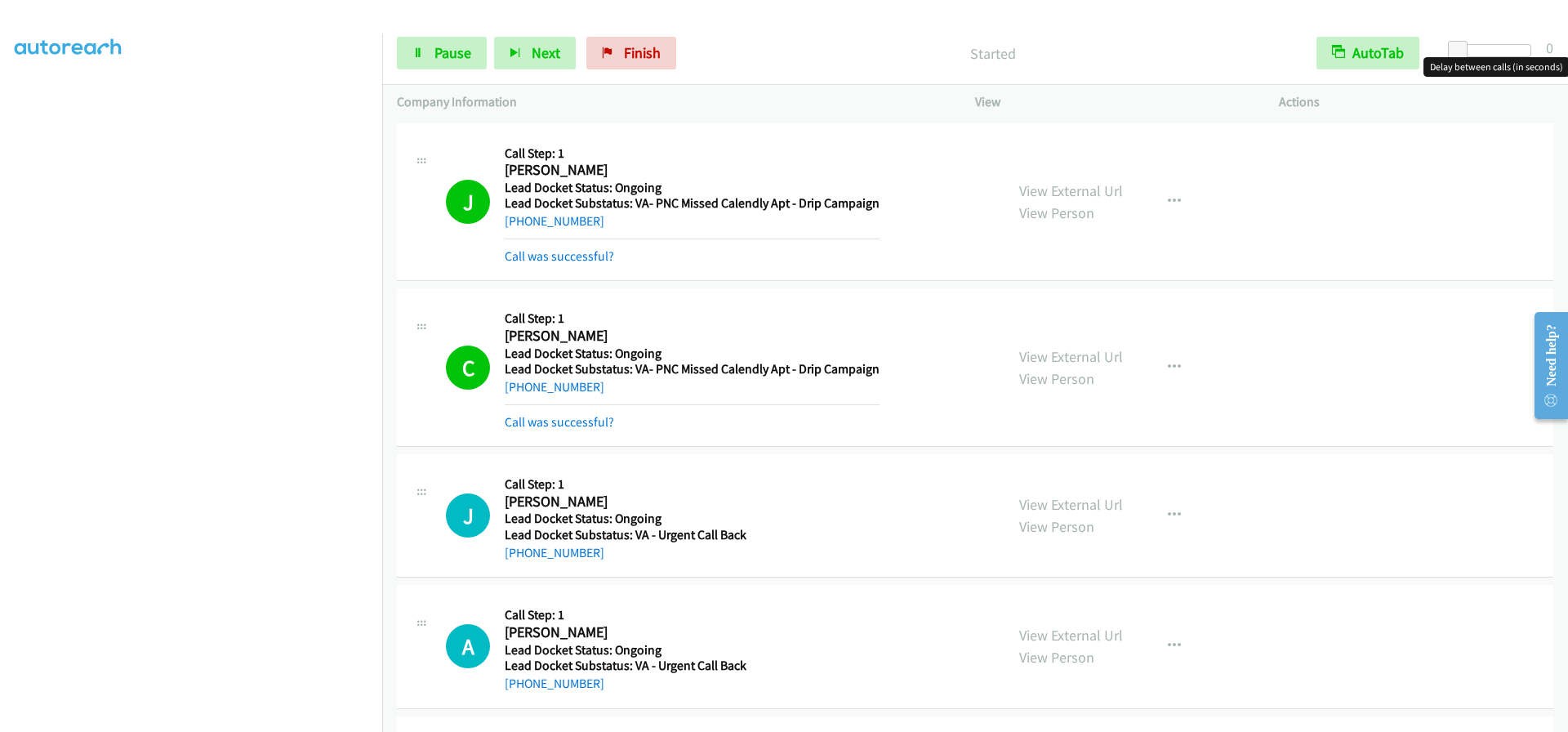
click at [1524, 47] on div at bounding box center [1494, 51] width 75 height 13
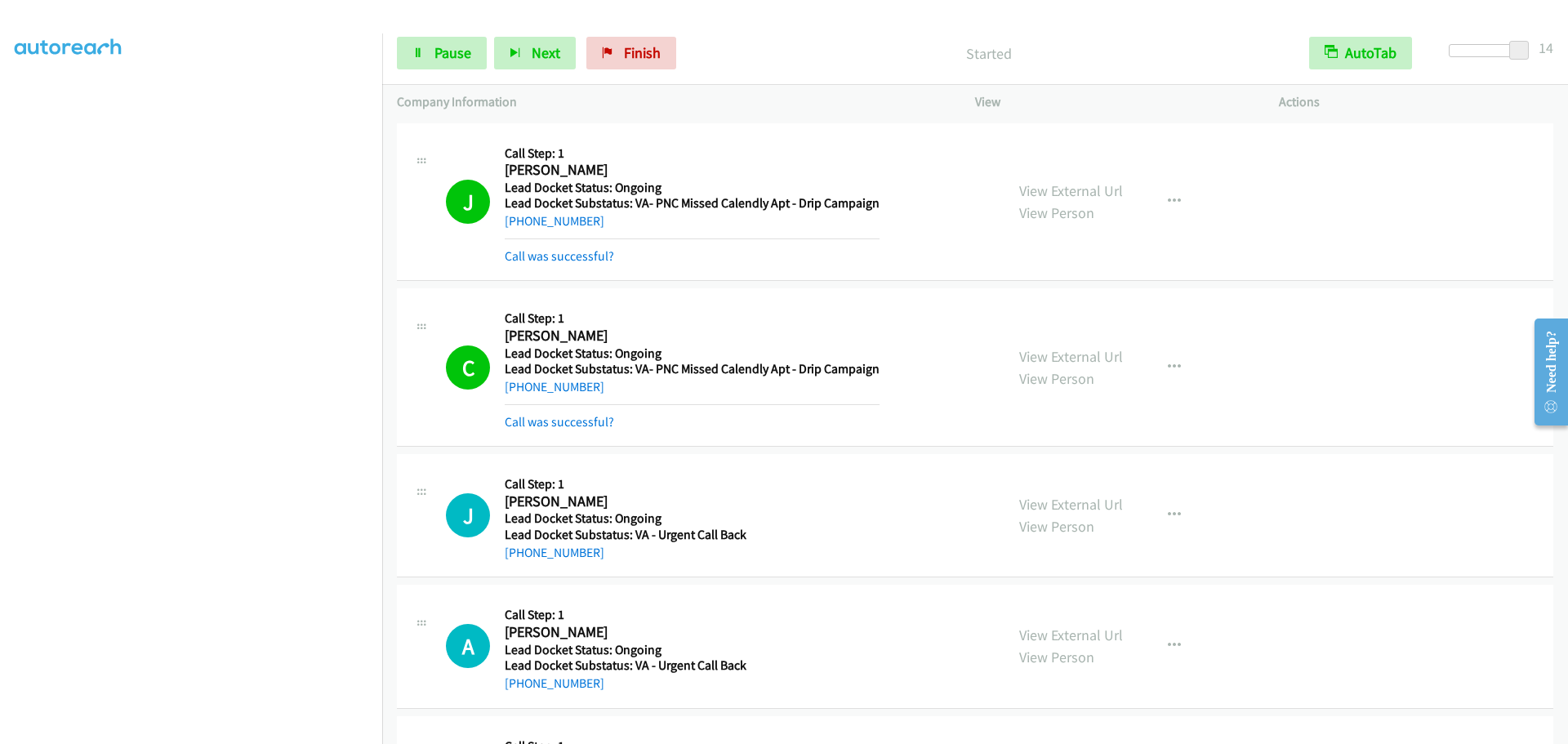
drag, startPoint x: 1525, startPoint y: 53, endPoint x: 1567, endPoint y: 53, distance: 42.0
click at [1567, 53] on div "Start Calls Pause Next Finish Started AutoTab AutoTab 14" at bounding box center [975, 54] width 1186 height 63
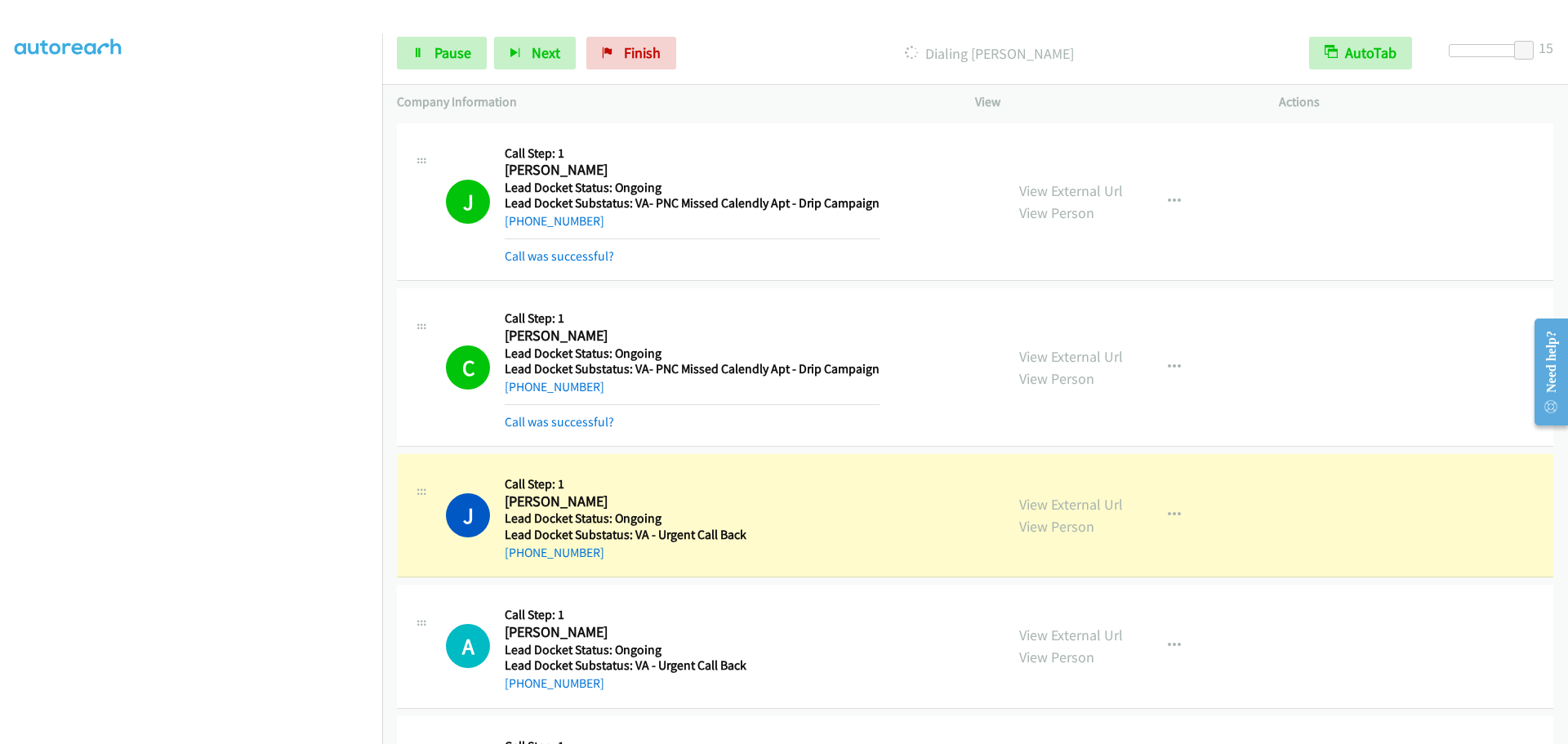
drag, startPoint x: 393, startPoint y: 429, endPoint x: 369, endPoint y: 429, distance: 24.0
click at [367, 78] on main "Start Calls Pause Next Finish Dialing [PERSON_NAME] AutoTab AutoTab 15 Company …" at bounding box center [784, 38] width 1568 height 78
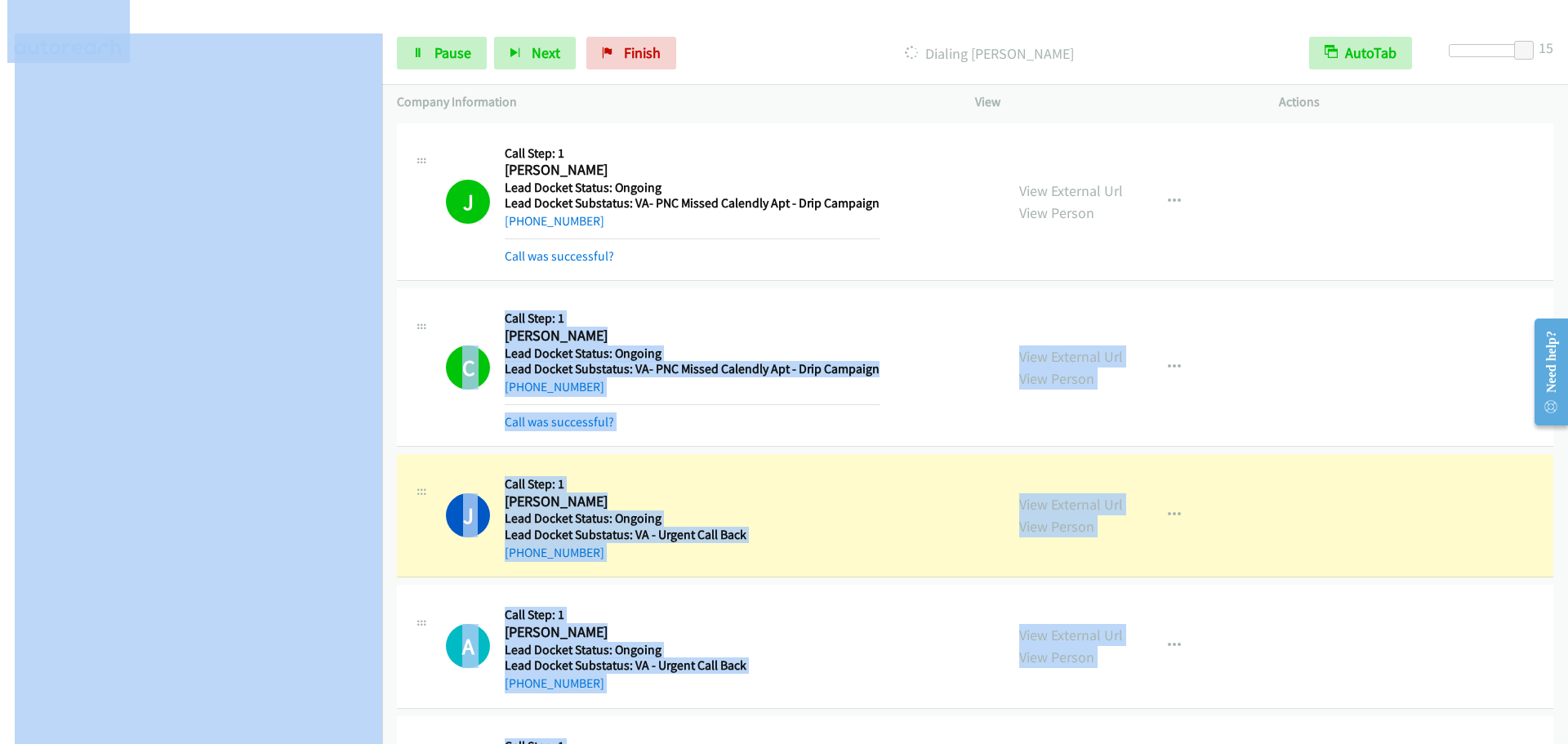
scroll to position [173, 12]
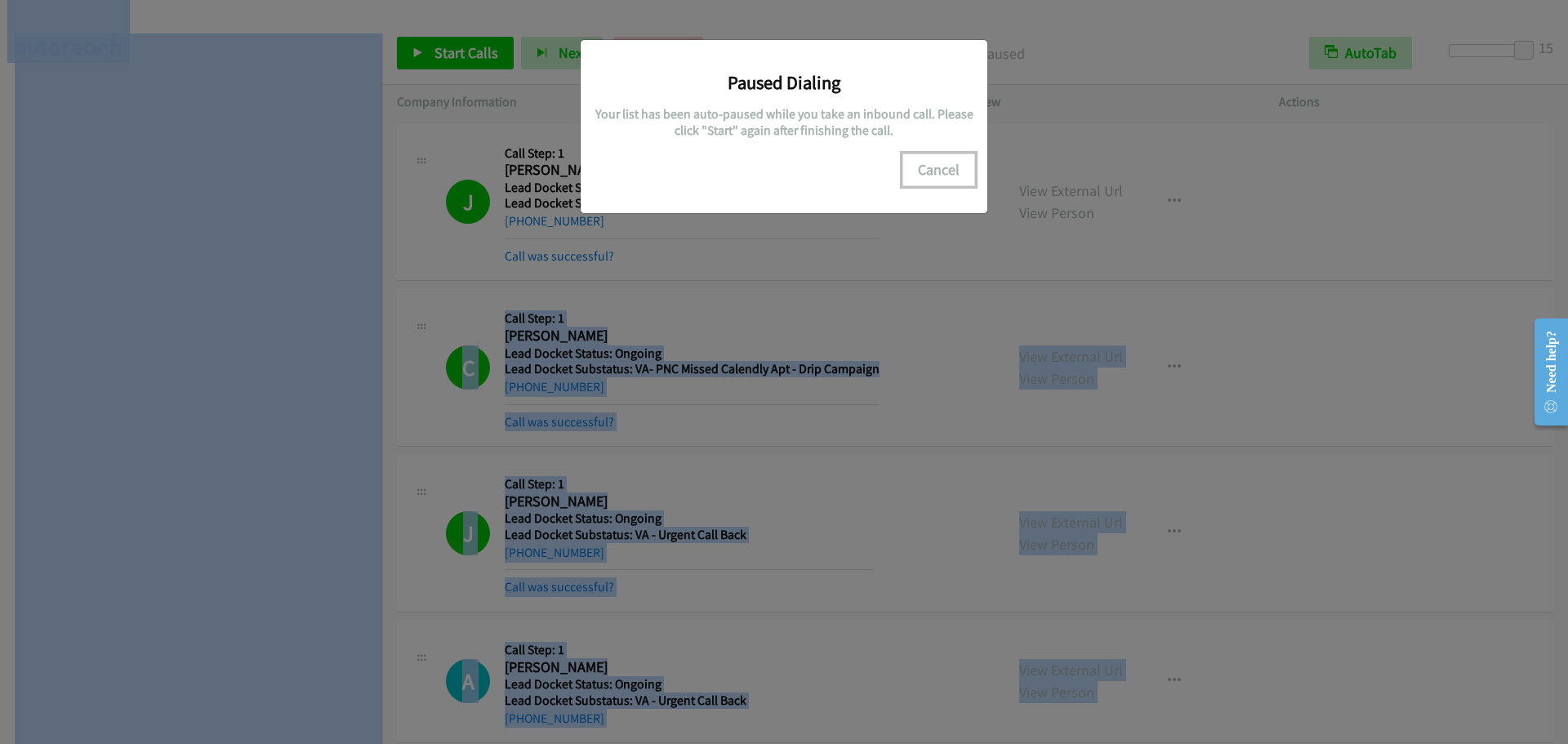
click at [933, 169] on button "Cancel" at bounding box center [939, 170] width 73 height 33
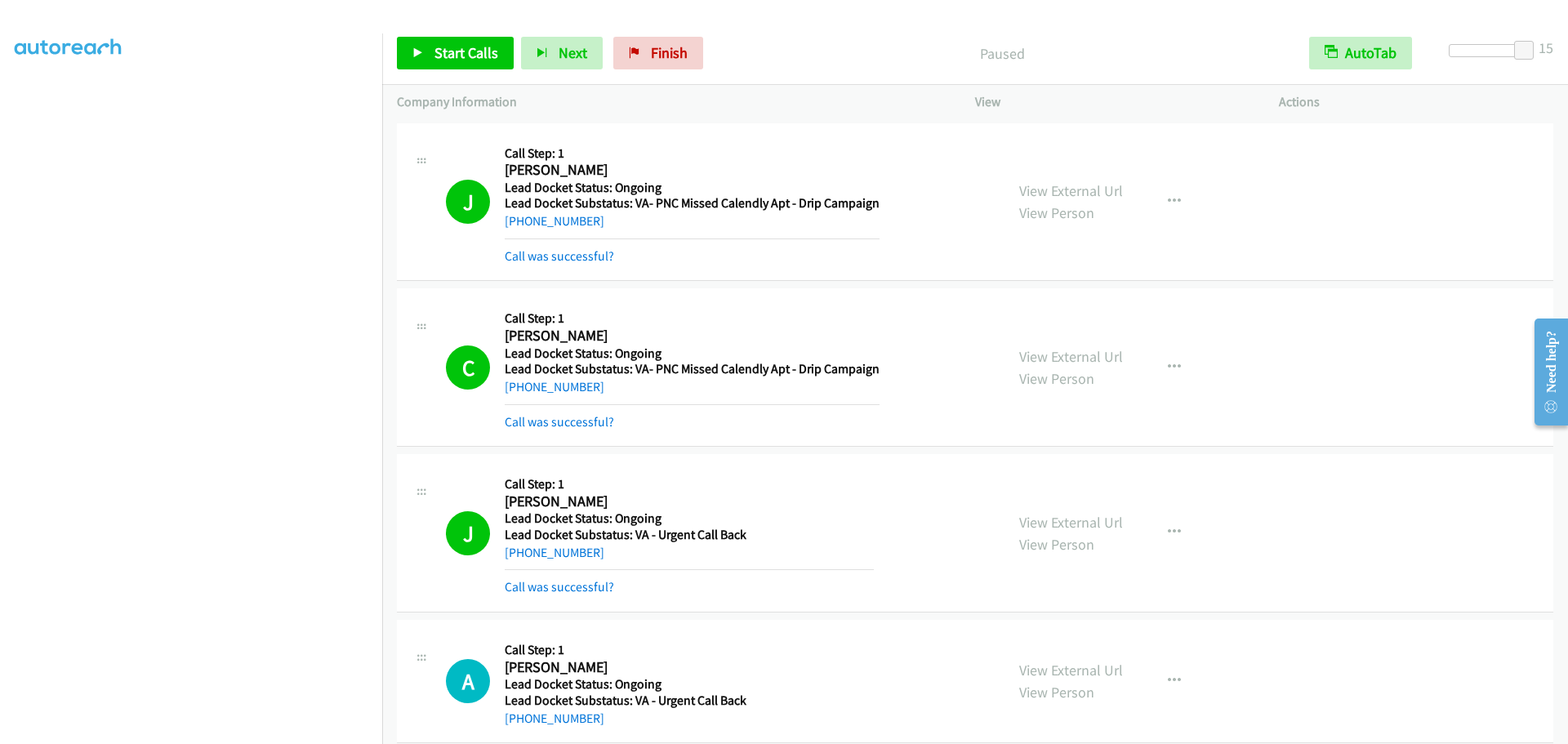
drag, startPoint x: 936, startPoint y: 179, endPoint x: 935, endPoint y: 157, distance: 22.0
click at [936, 177] on div "J Callback Scheduled Call Step: 1 [PERSON_NAME] America/Los_Angeles Lead Docket…" at bounding box center [718, 202] width 544 height 128
click at [458, 41] on link "Start Calls" at bounding box center [455, 53] width 117 height 33
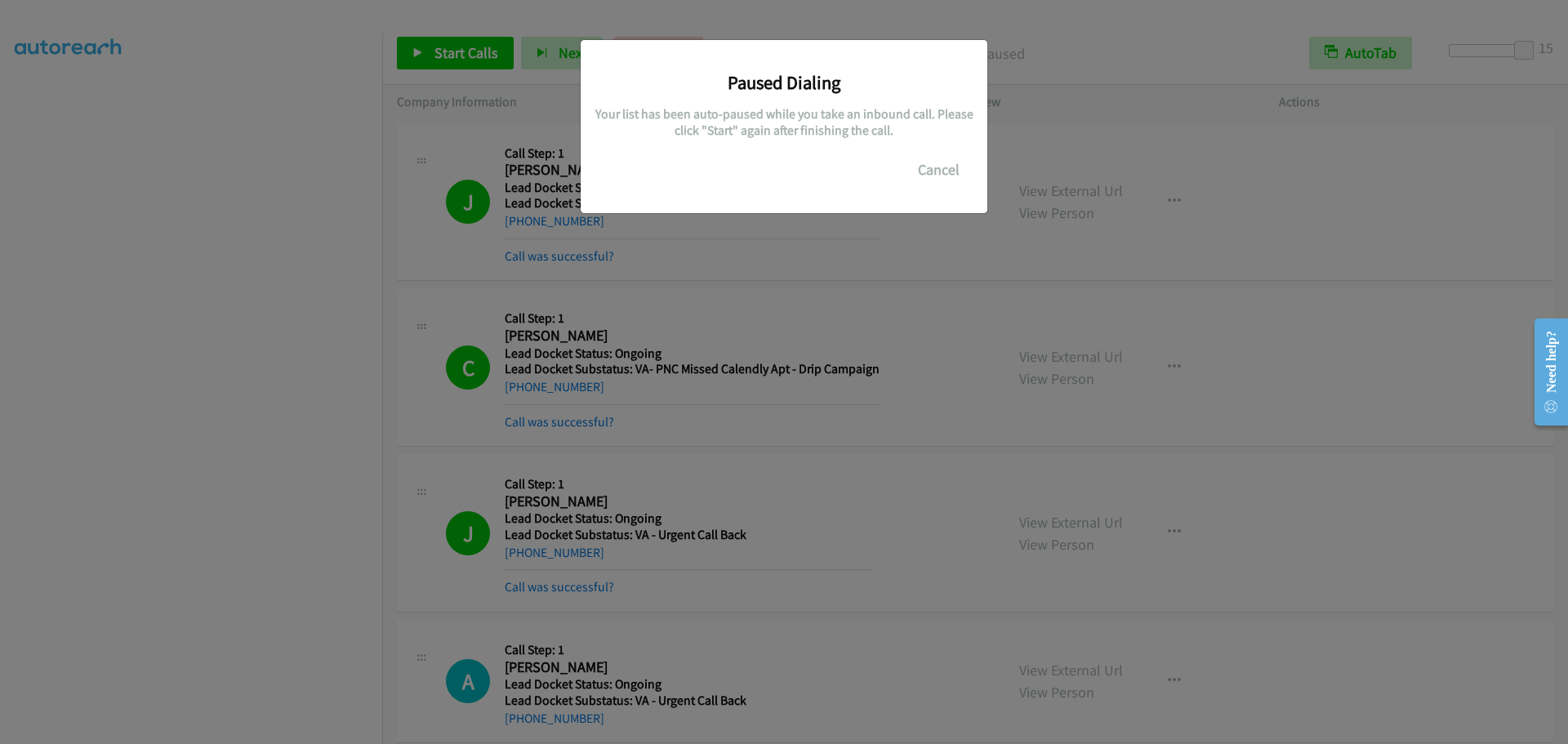
click at [249, 178] on div "Paused Dialing Your list has been auto-paused while you take an inbound call. P…" at bounding box center [784, 379] width 1568 height 730
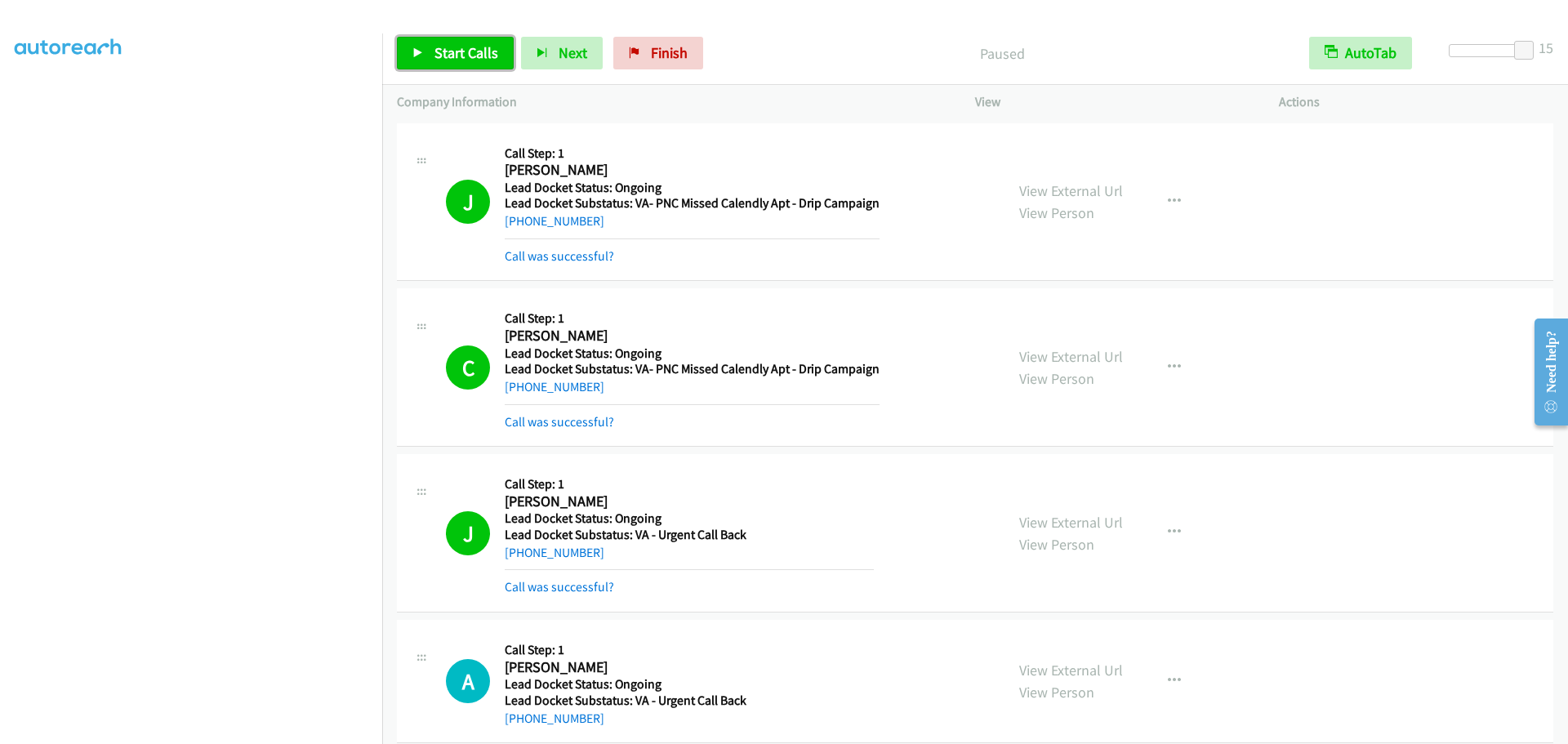
click at [440, 50] on span "Start Calls" at bounding box center [466, 53] width 63 height 19
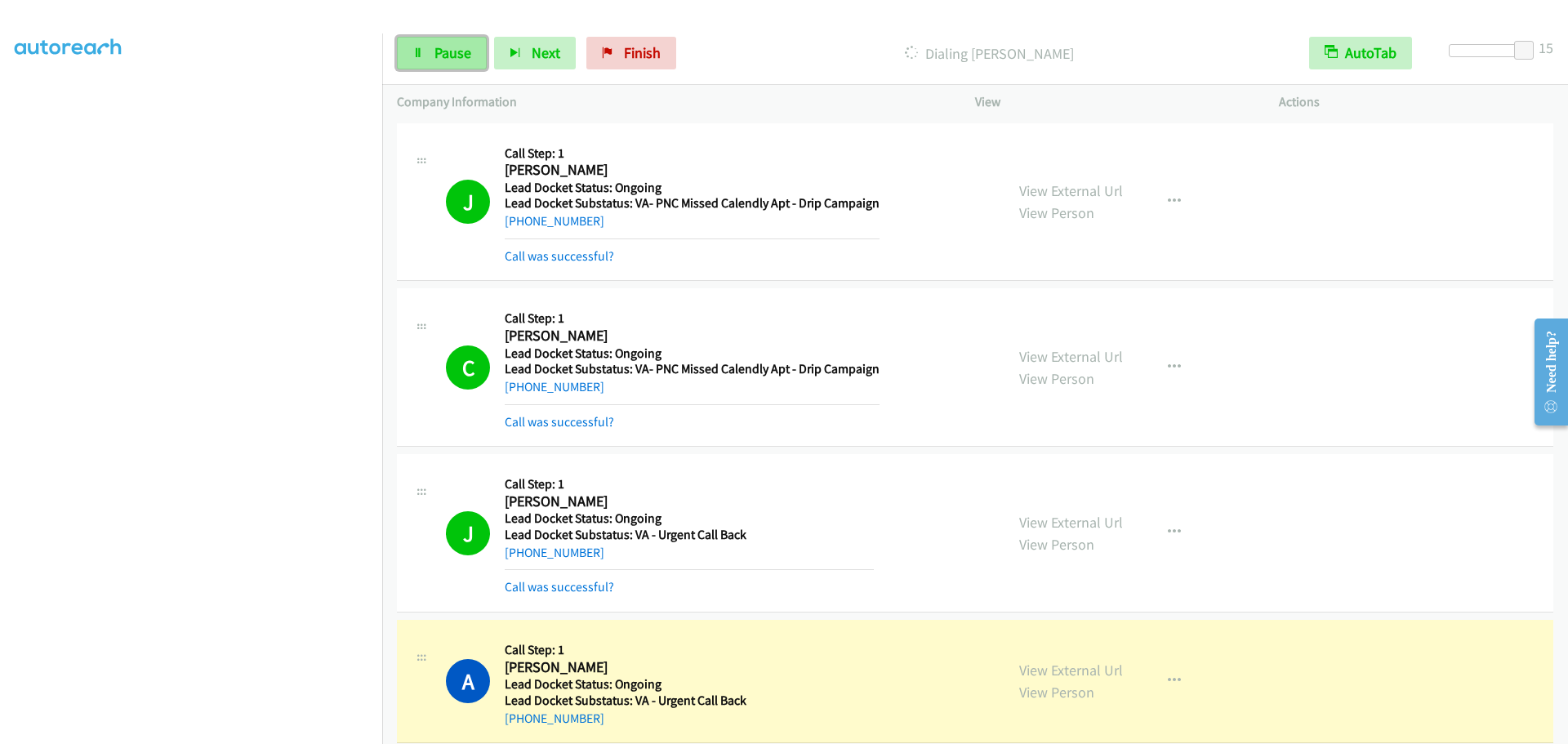
click at [437, 53] on span "Pause" at bounding box center [452, 53] width 36 height 19
